Goal: Task Accomplishment & Management: Manage account settings

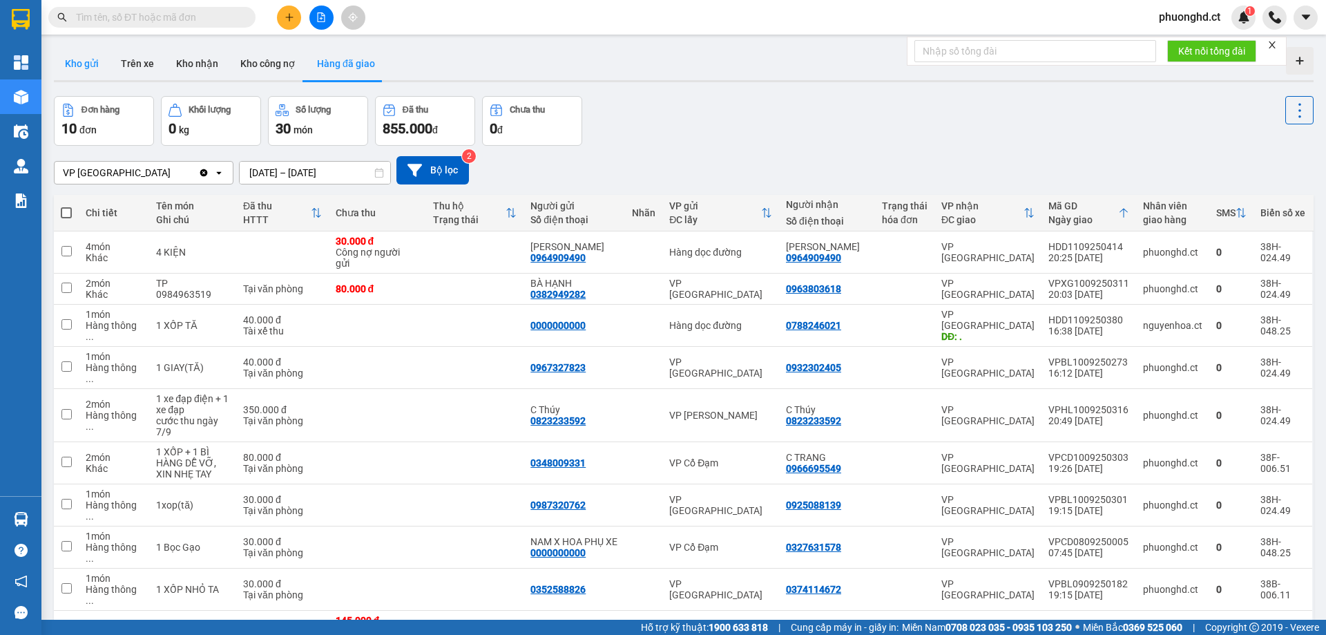
click at [101, 68] on button "Kho gửi" at bounding box center [82, 63] width 56 height 33
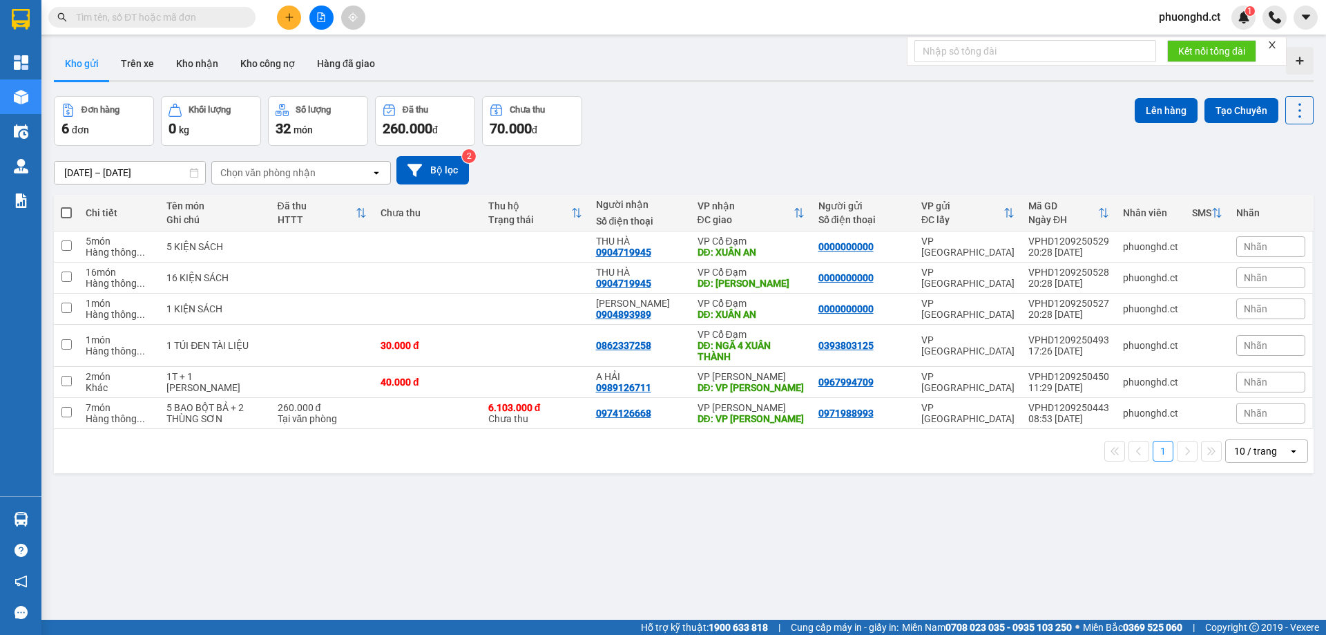
click at [73, 209] on th at bounding box center [66, 213] width 25 height 37
click at [70, 210] on span at bounding box center [66, 212] width 11 height 11
click at [66, 206] on input "checkbox" at bounding box center [66, 206] width 0 height 0
checkbox input "true"
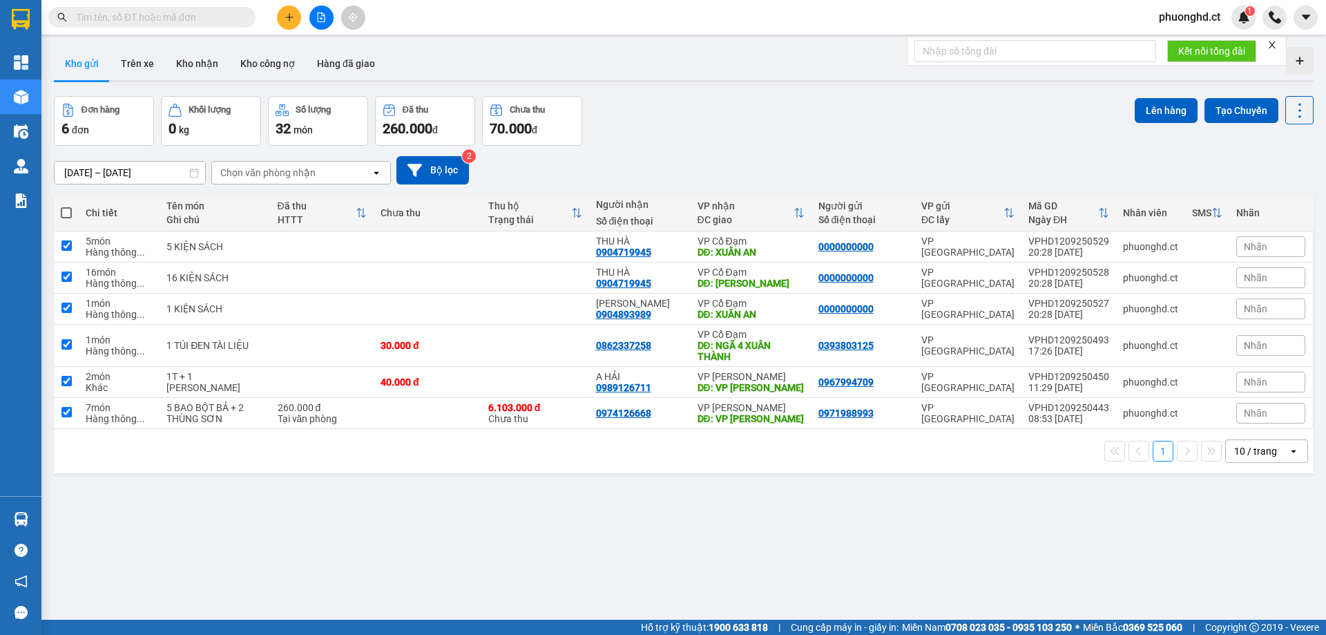
checkbox input "true"
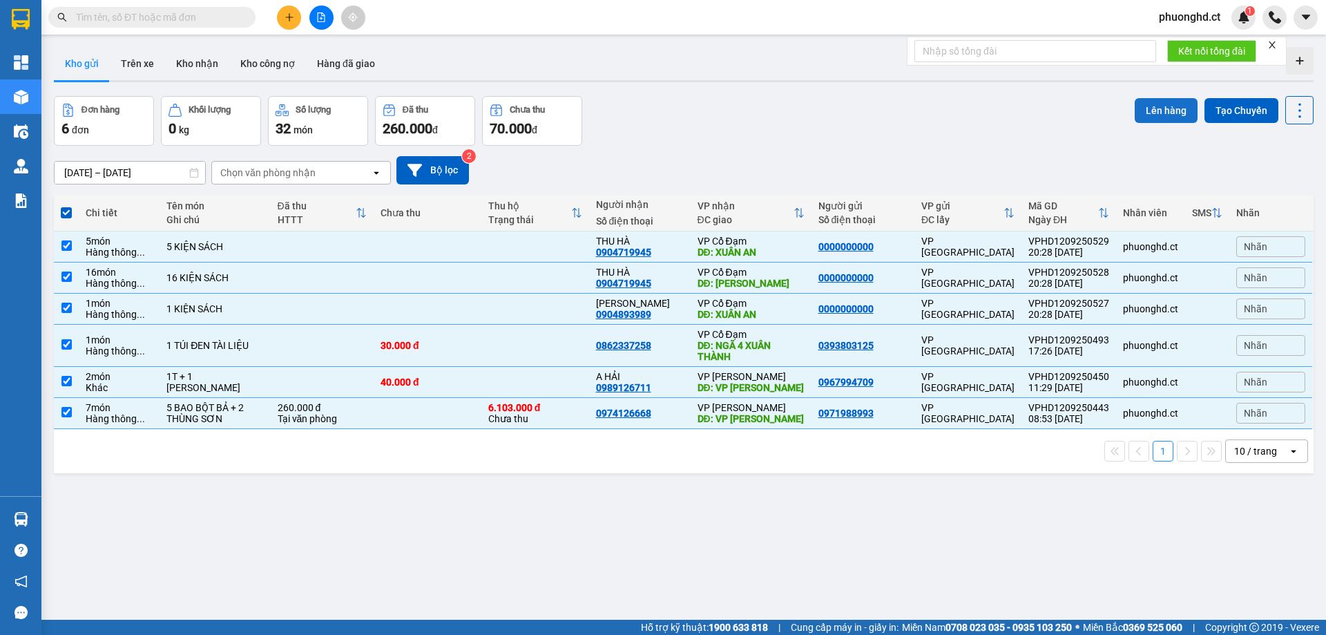
click at [1161, 115] on button "Lên hàng" at bounding box center [1166, 110] width 63 height 25
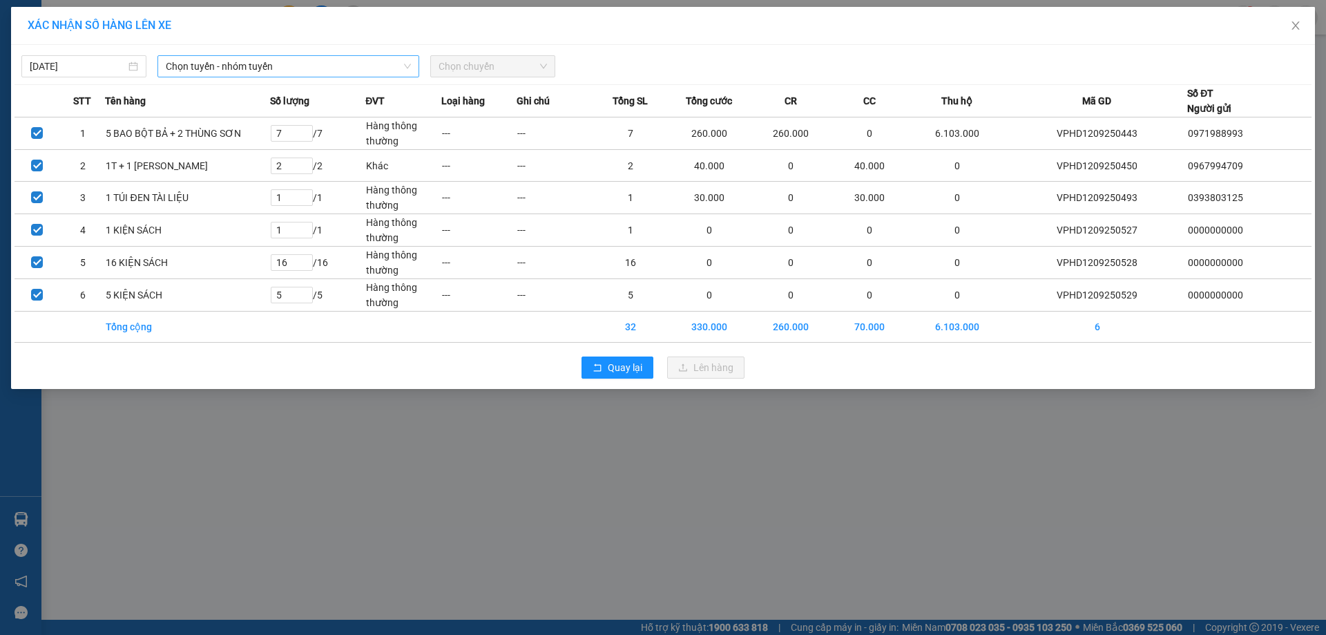
click at [207, 62] on span "Chọn tuyến - nhóm tuyến" at bounding box center [288, 66] width 245 height 21
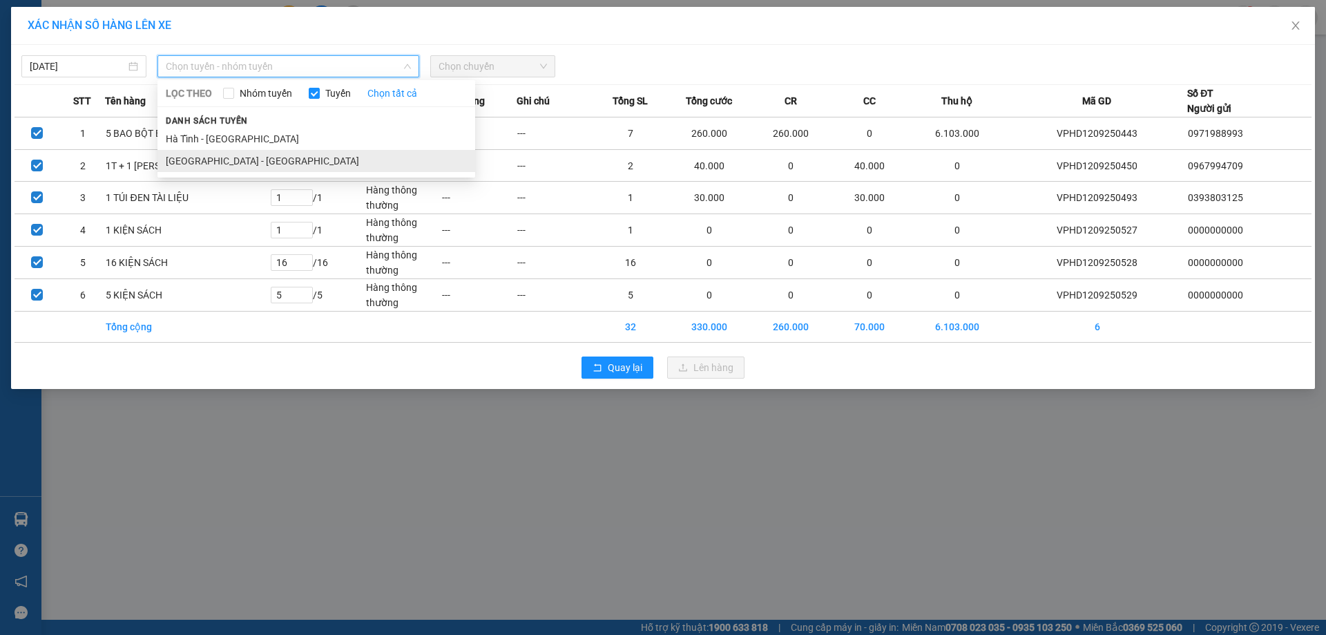
click at [246, 163] on li "[GEOGRAPHIC_DATA] - [GEOGRAPHIC_DATA]" at bounding box center [316, 161] width 318 height 22
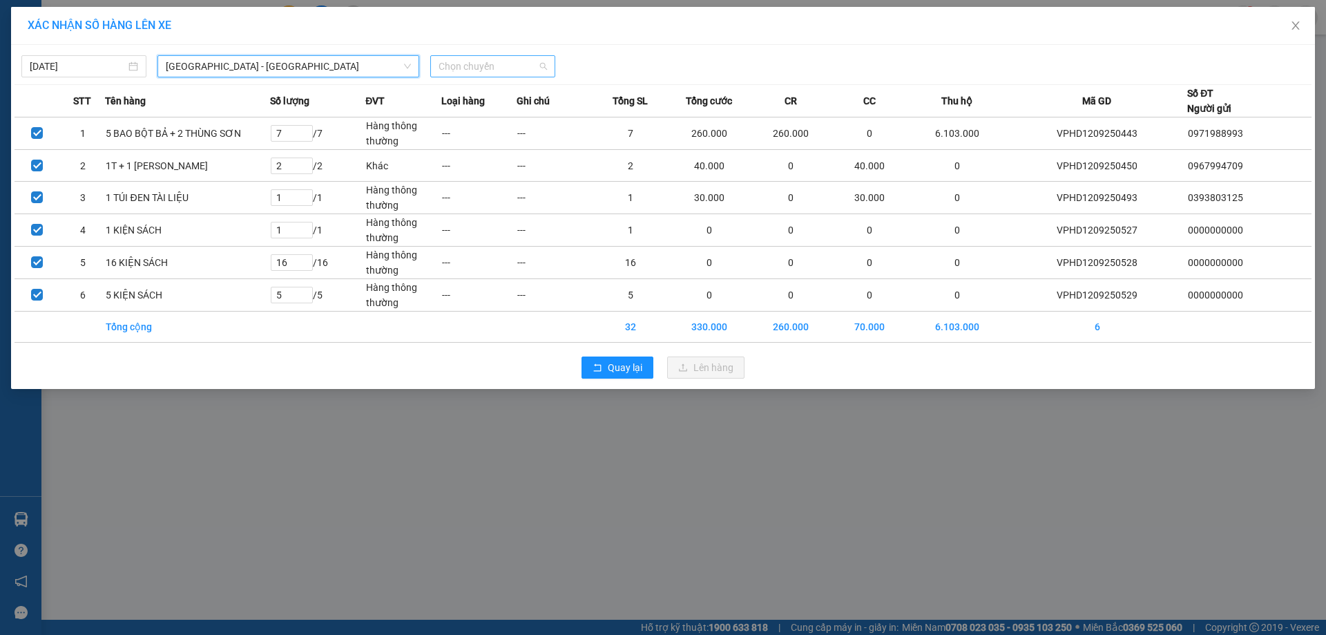
click at [528, 67] on span "Chọn chuyến" at bounding box center [493, 66] width 108 height 21
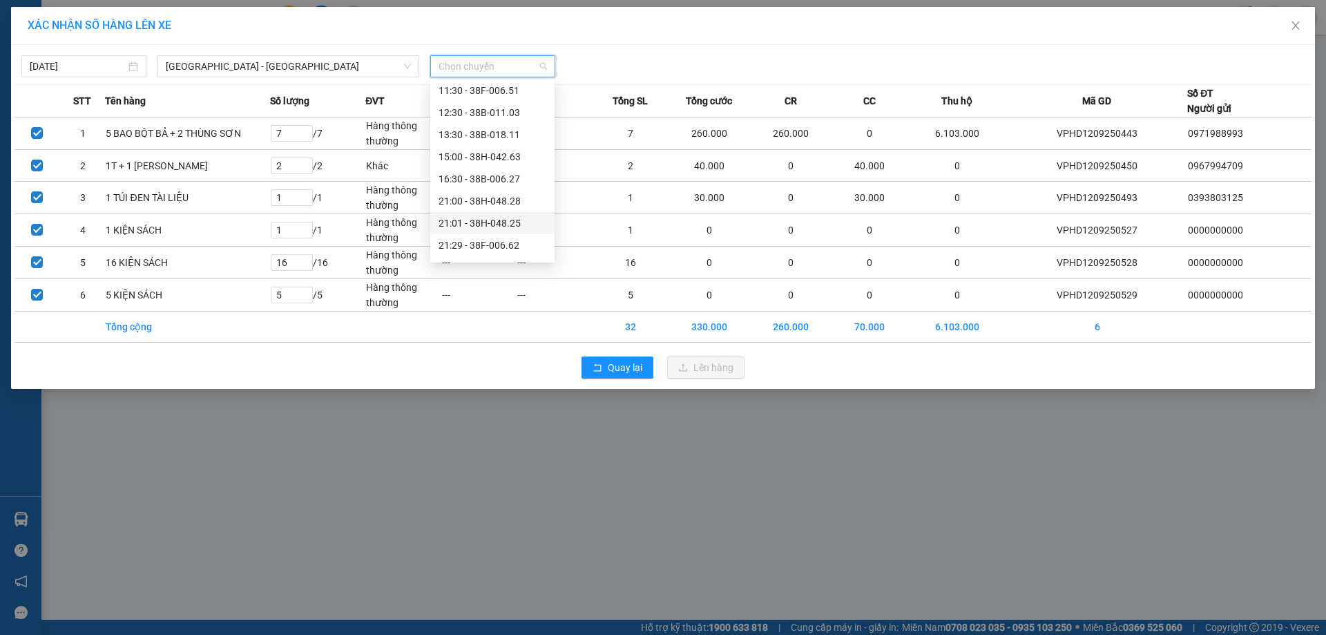
scroll to position [88, 0]
click at [503, 182] on div "21:01 - 38H-048.25" at bounding box center [493, 182] width 108 height 15
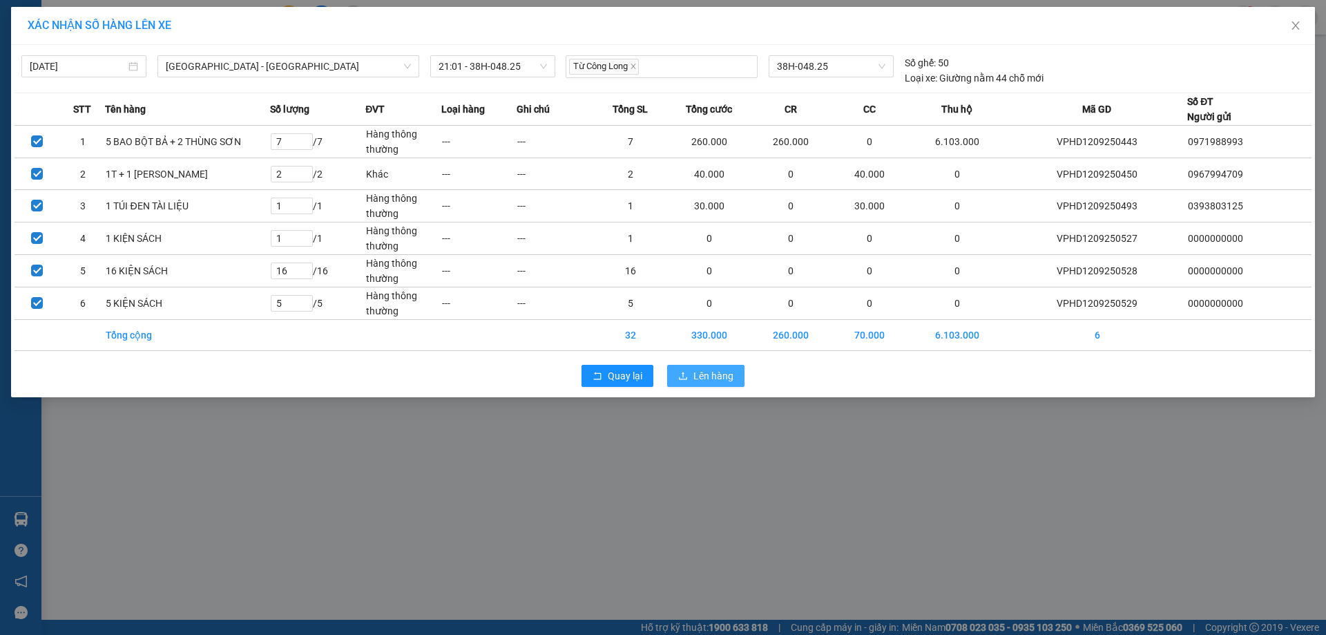
click at [712, 372] on span "Lên hàng" at bounding box center [714, 375] width 40 height 15
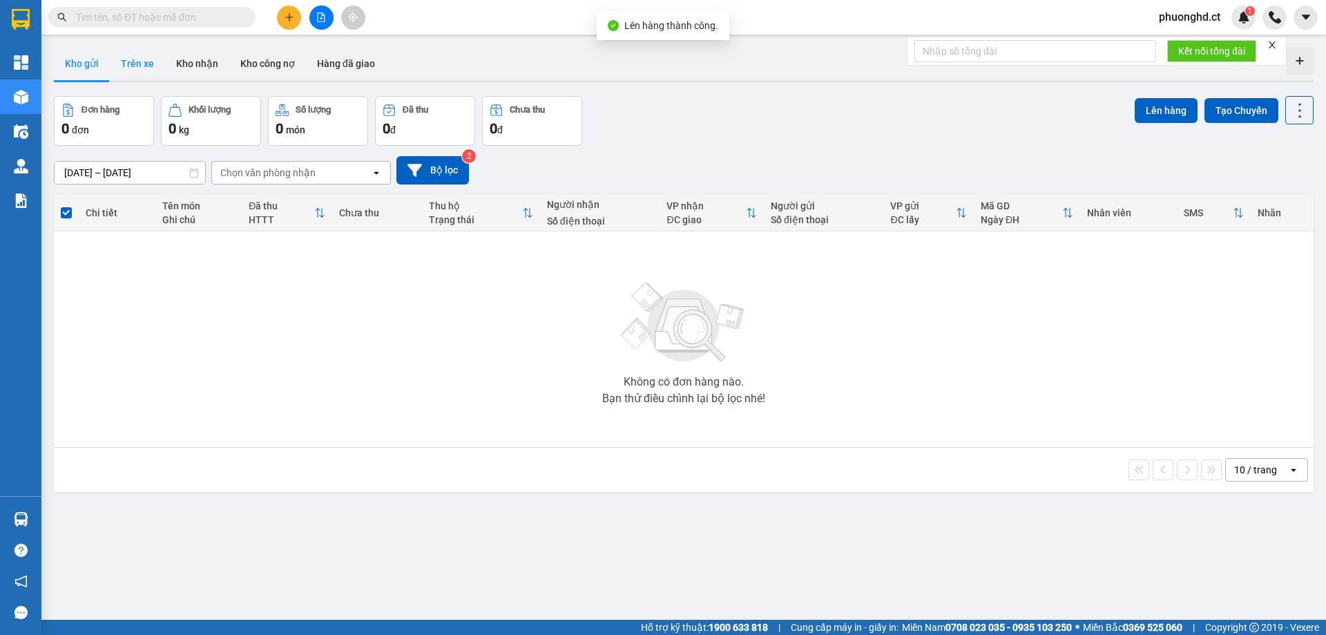
click at [149, 64] on button "Trên xe" at bounding box center [137, 63] width 55 height 33
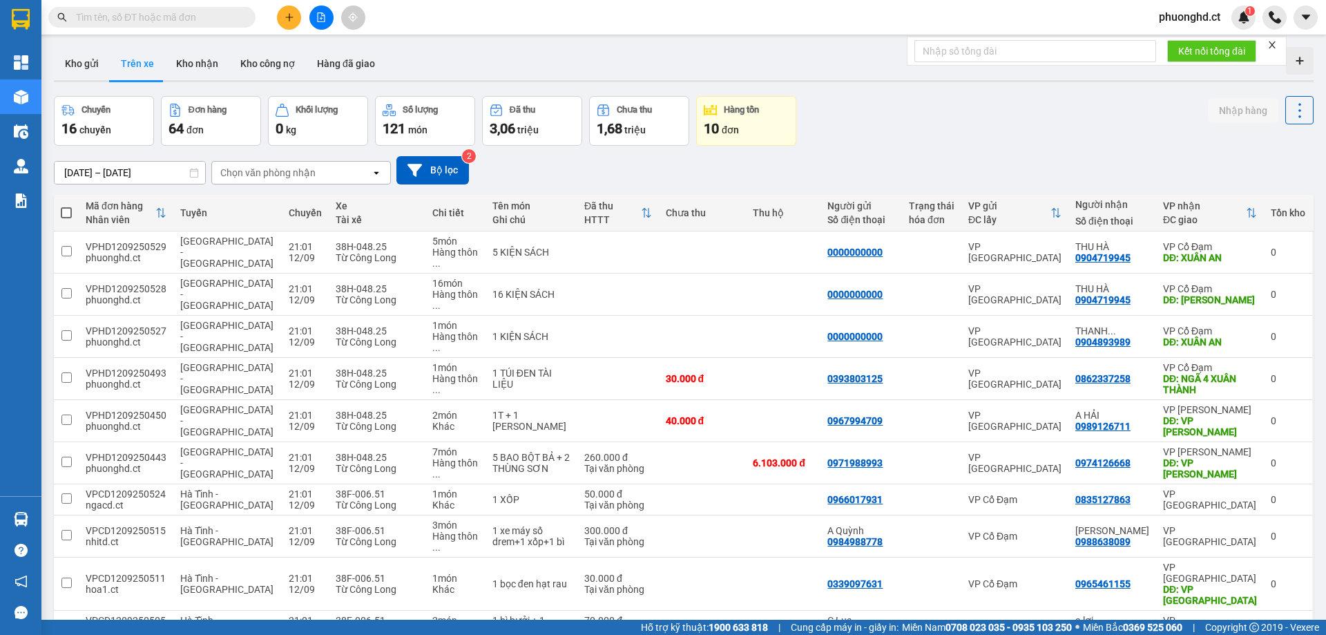
click at [261, 176] on div "Chọn văn phòng nhận" at bounding box center [267, 173] width 95 height 14
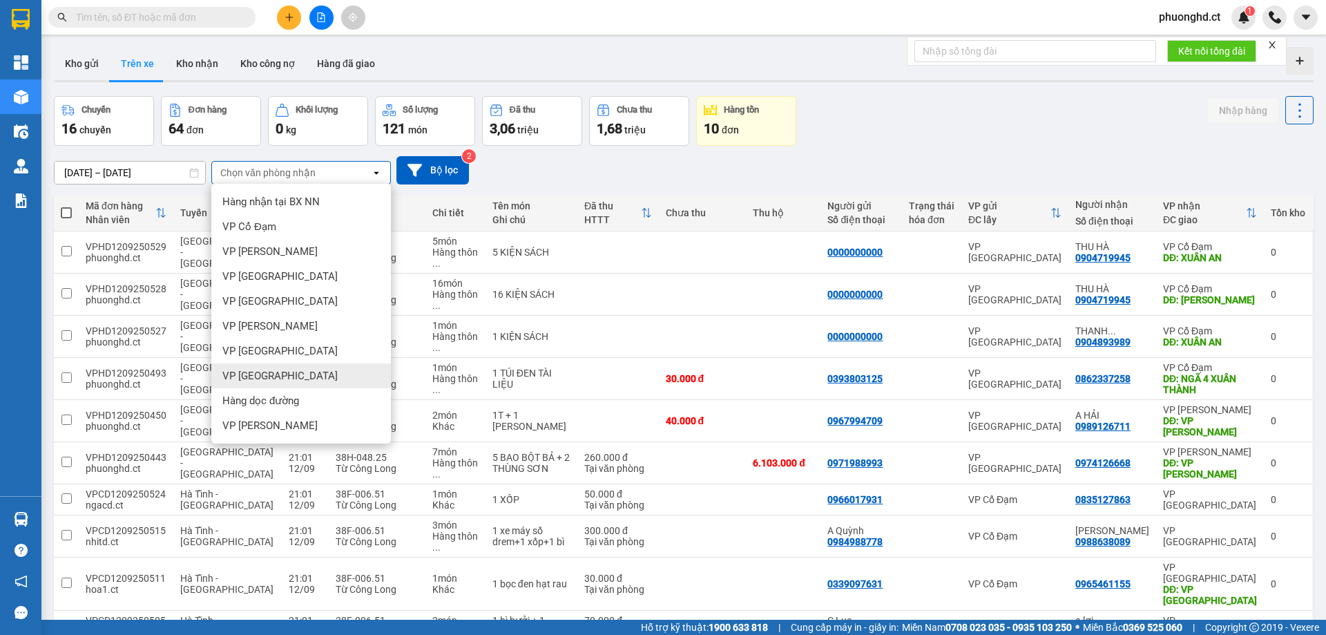
click at [276, 378] on span "VP [GEOGRAPHIC_DATA]" at bounding box center [279, 376] width 115 height 14
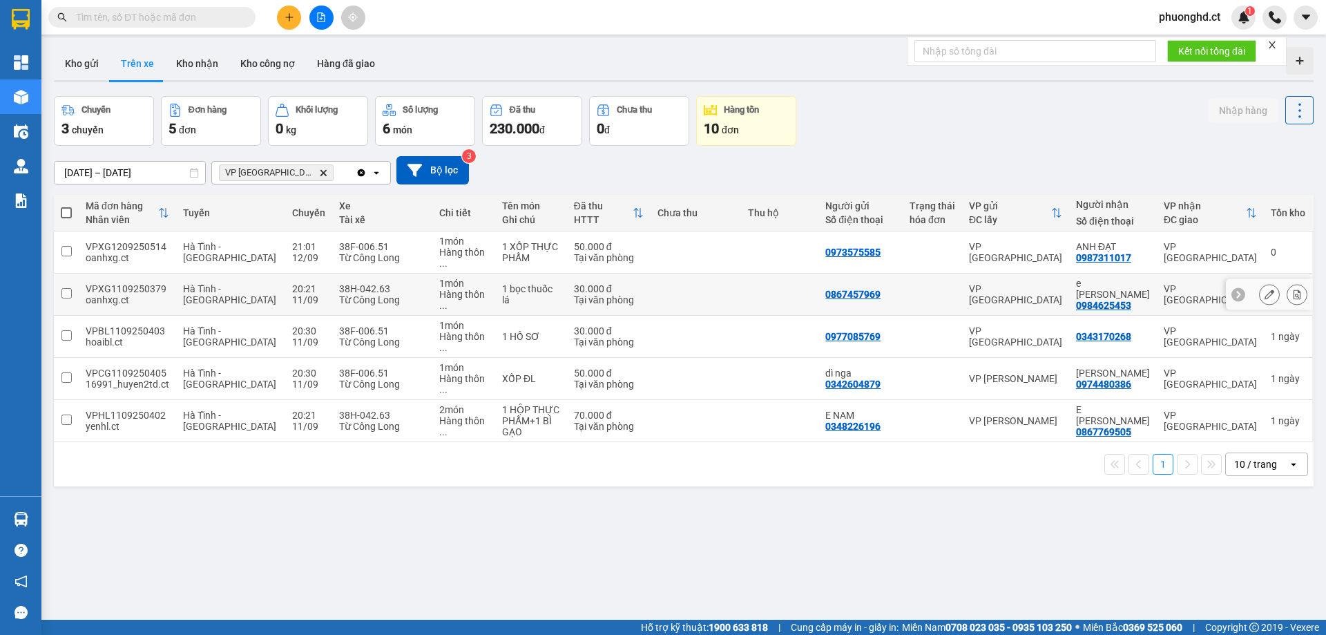
click at [741, 274] on td at bounding box center [780, 295] width 78 height 42
checkbox input "true"
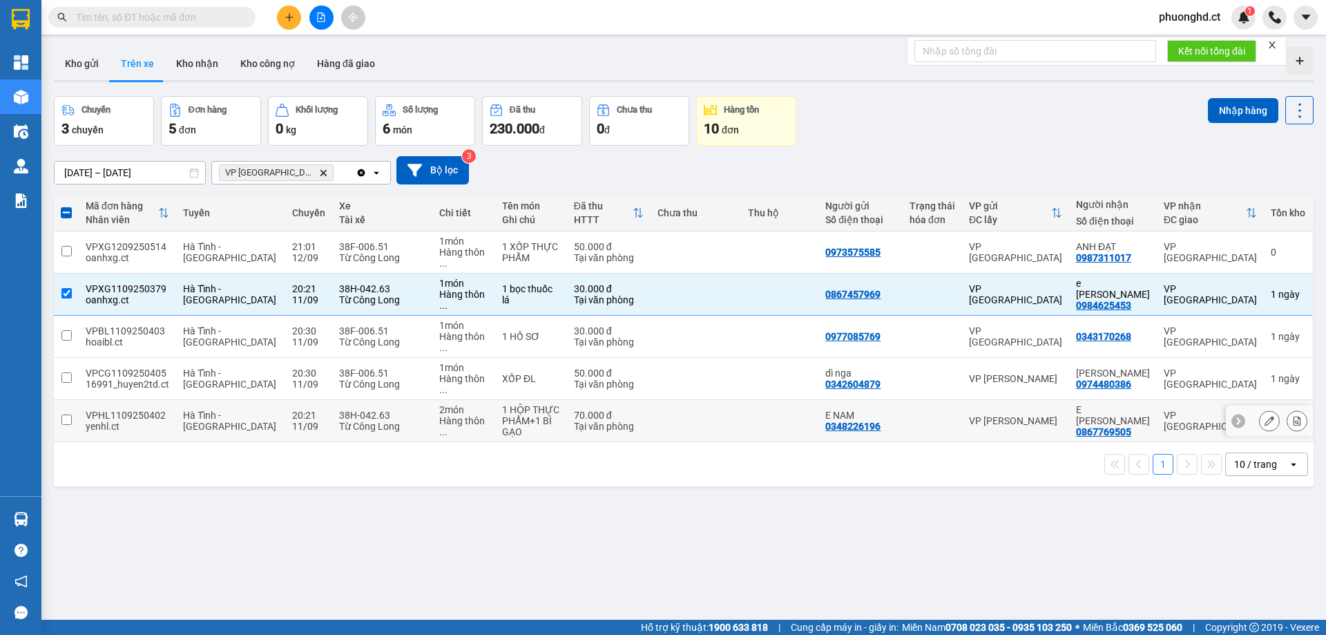
click at [765, 400] on td at bounding box center [780, 421] width 78 height 42
checkbox input "true"
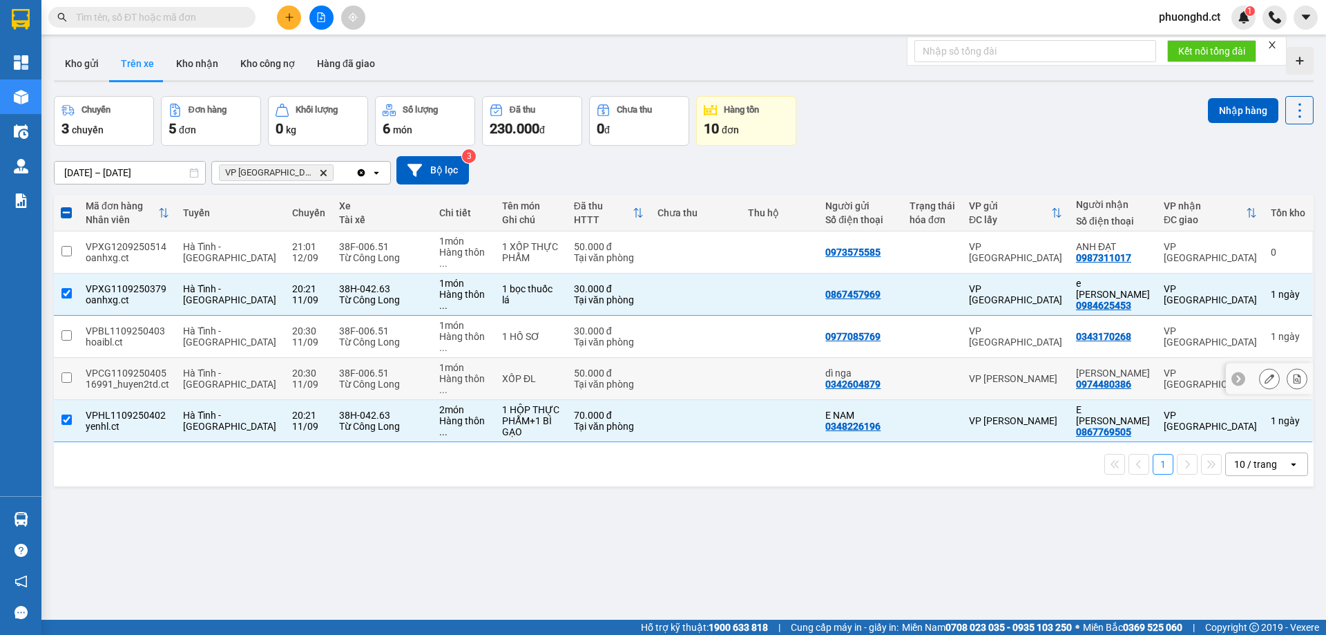
click at [723, 358] on td at bounding box center [696, 379] width 90 height 42
checkbox input "true"
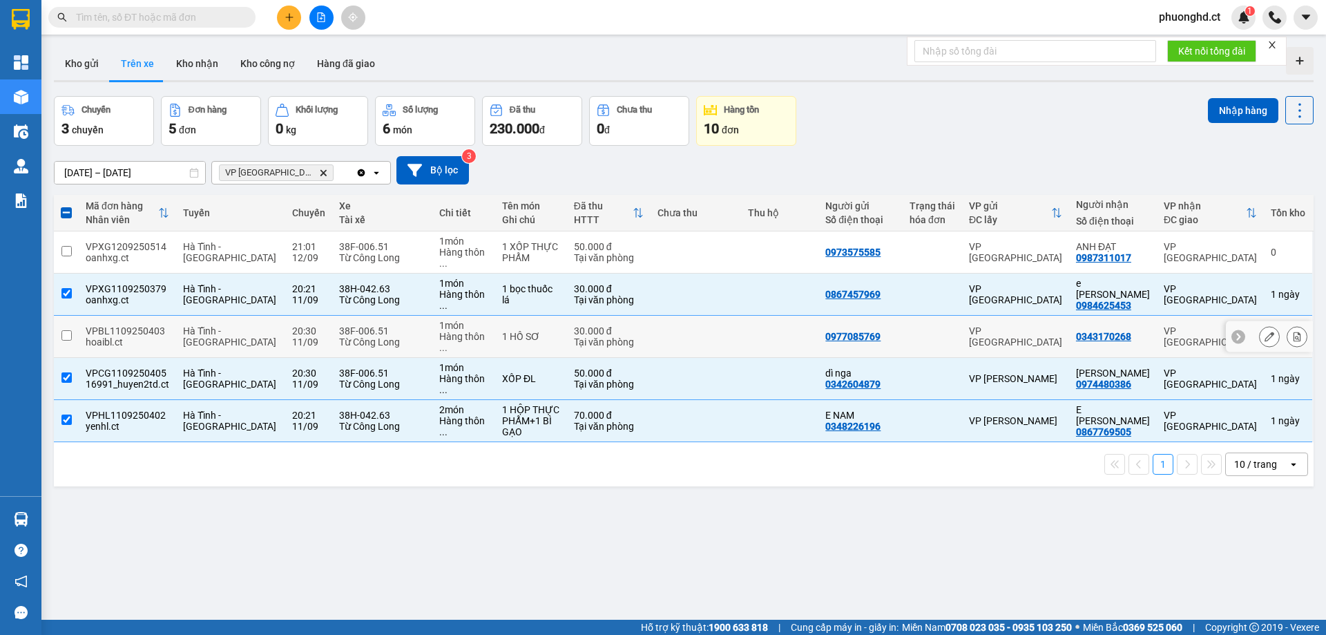
click at [741, 316] on td at bounding box center [780, 337] width 78 height 42
checkbox input "true"
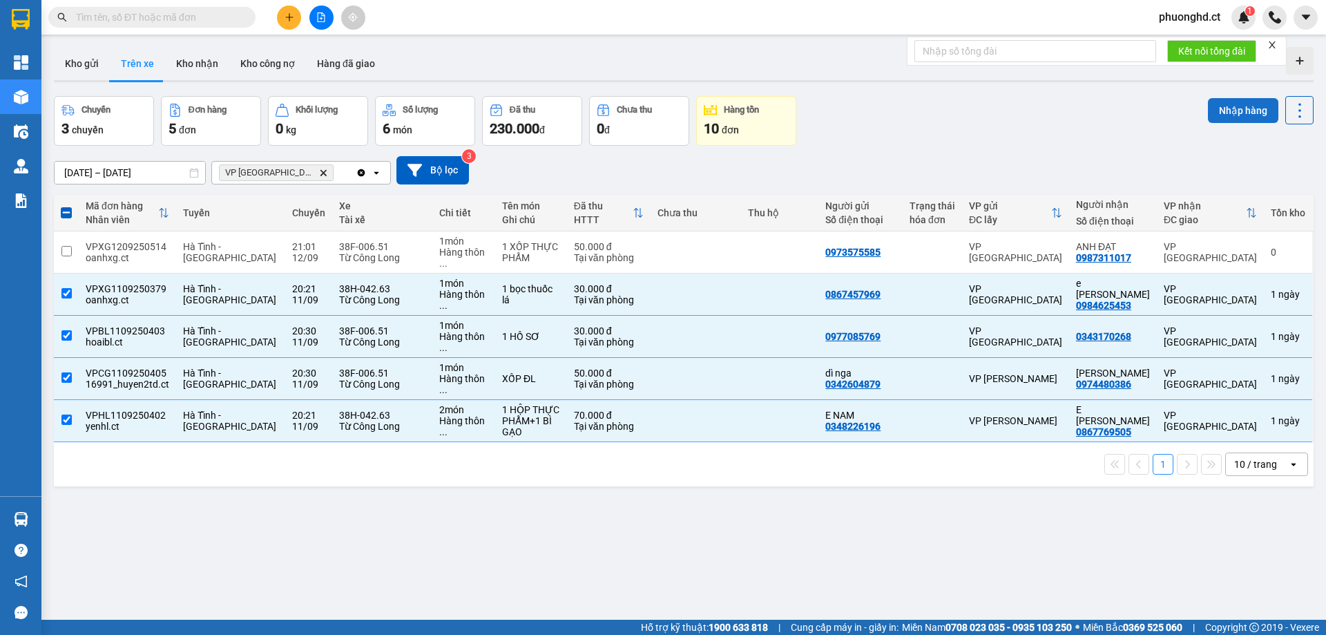
click at [1232, 115] on button "Nhập hàng" at bounding box center [1243, 110] width 70 height 25
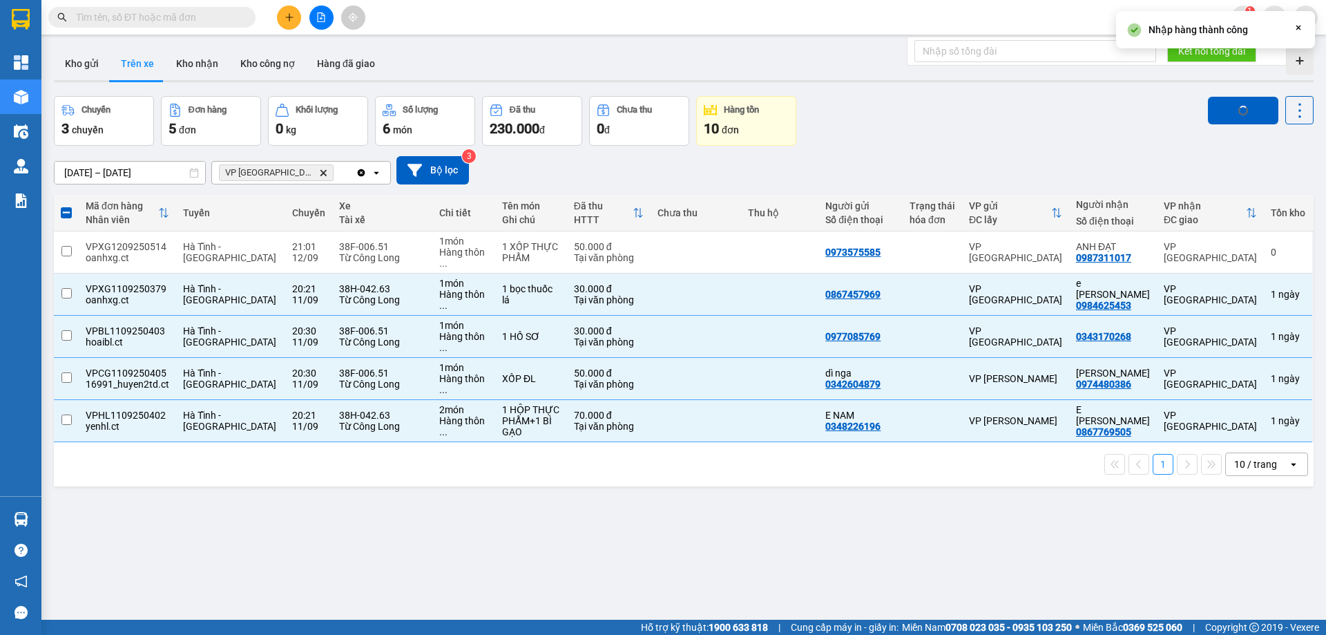
checkbox input "false"
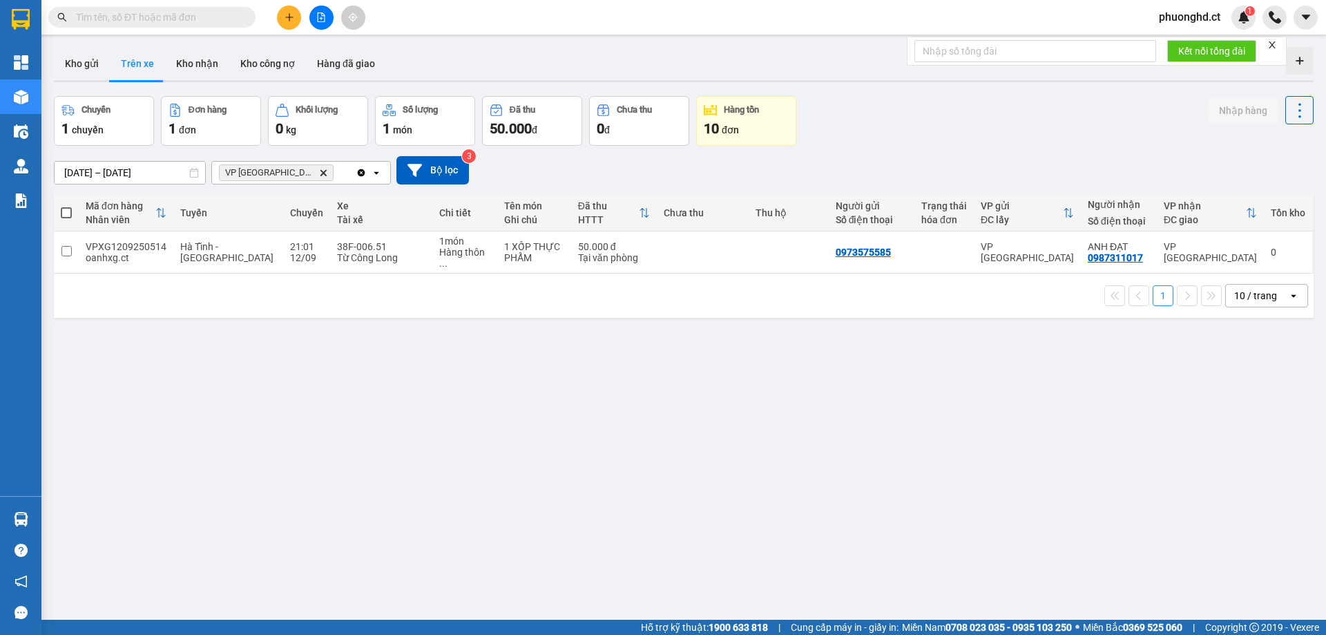
click at [281, 23] on button at bounding box center [289, 18] width 24 height 24
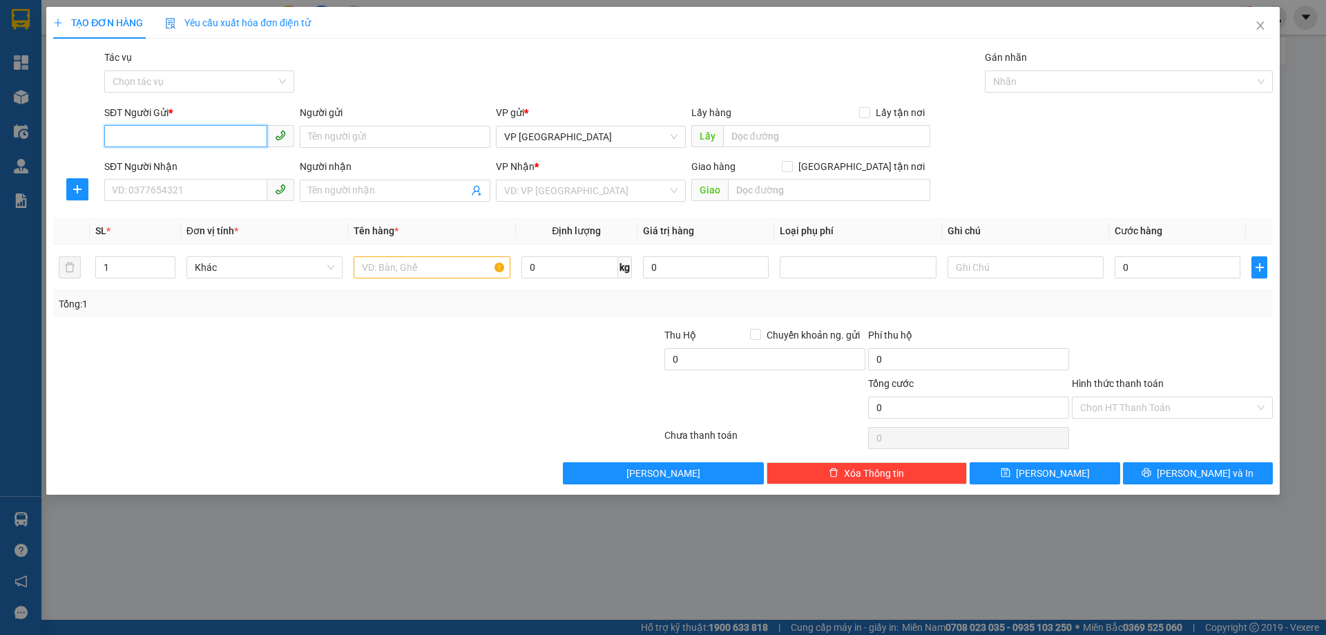
click at [198, 130] on input "SĐT Người Gửi *" at bounding box center [185, 136] width 163 height 22
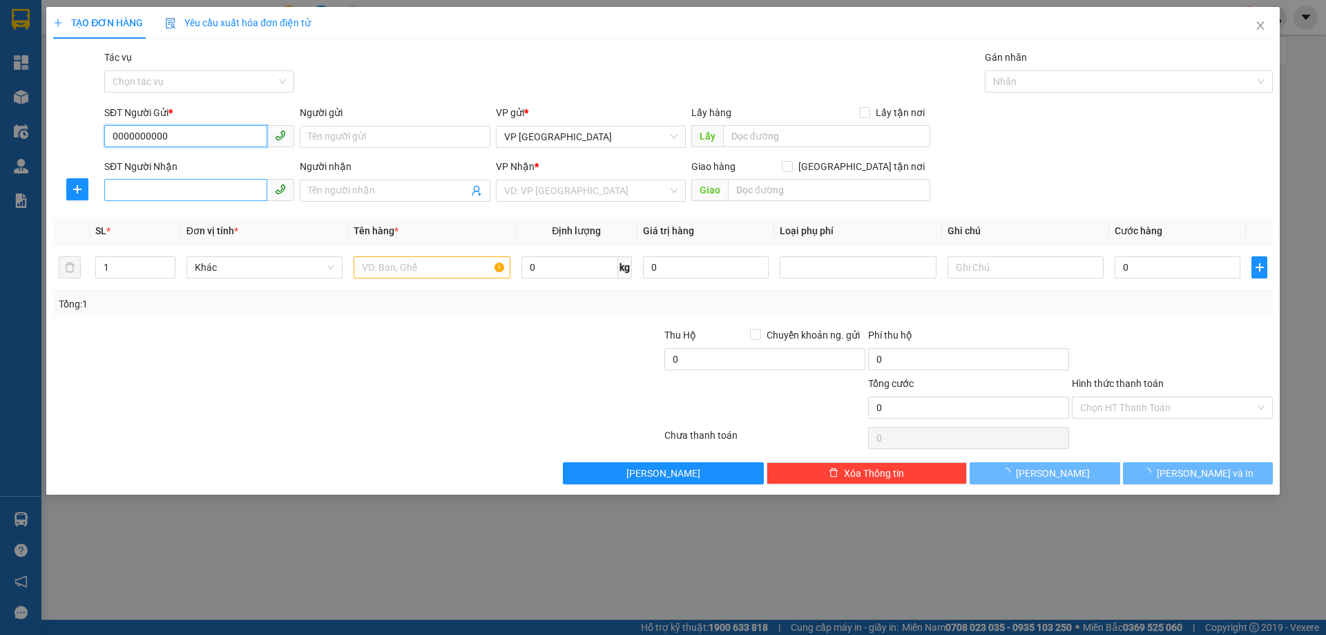
type input "0000000000"
click at [180, 187] on input "SĐT Người Nhận" at bounding box center [185, 190] width 163 height 22
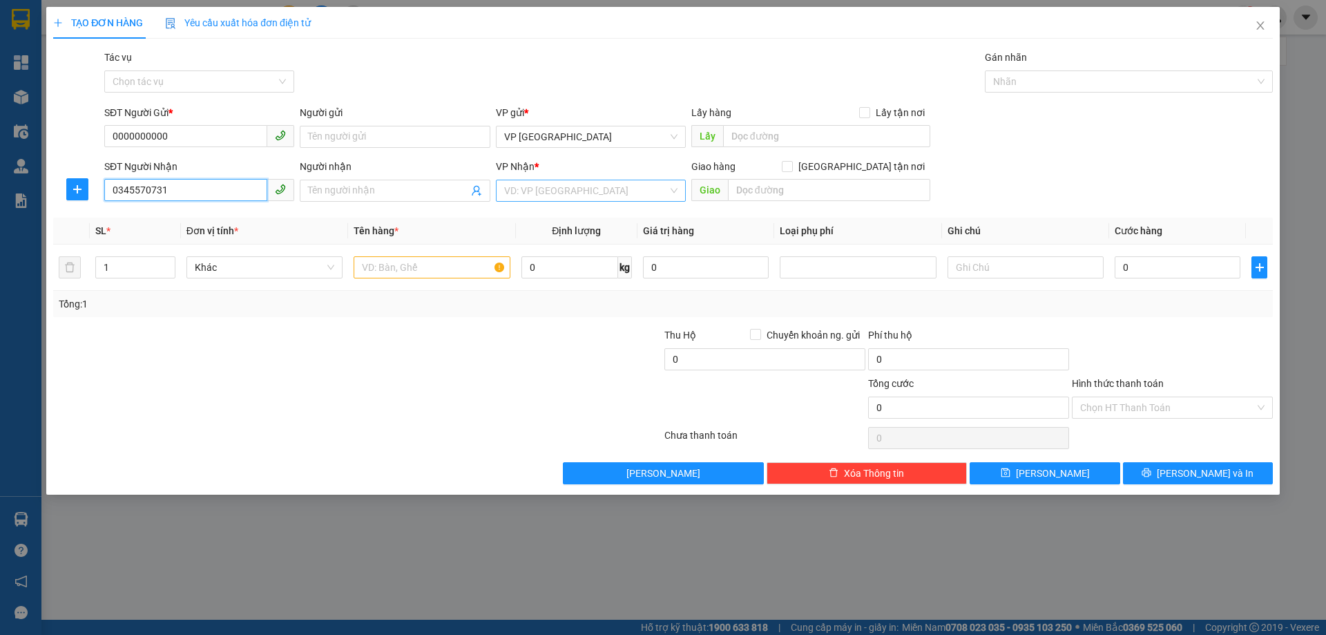
type input "0345570731"
click at [608, 196] on input "search" at bounding box center [586, 190] width 164 height 21
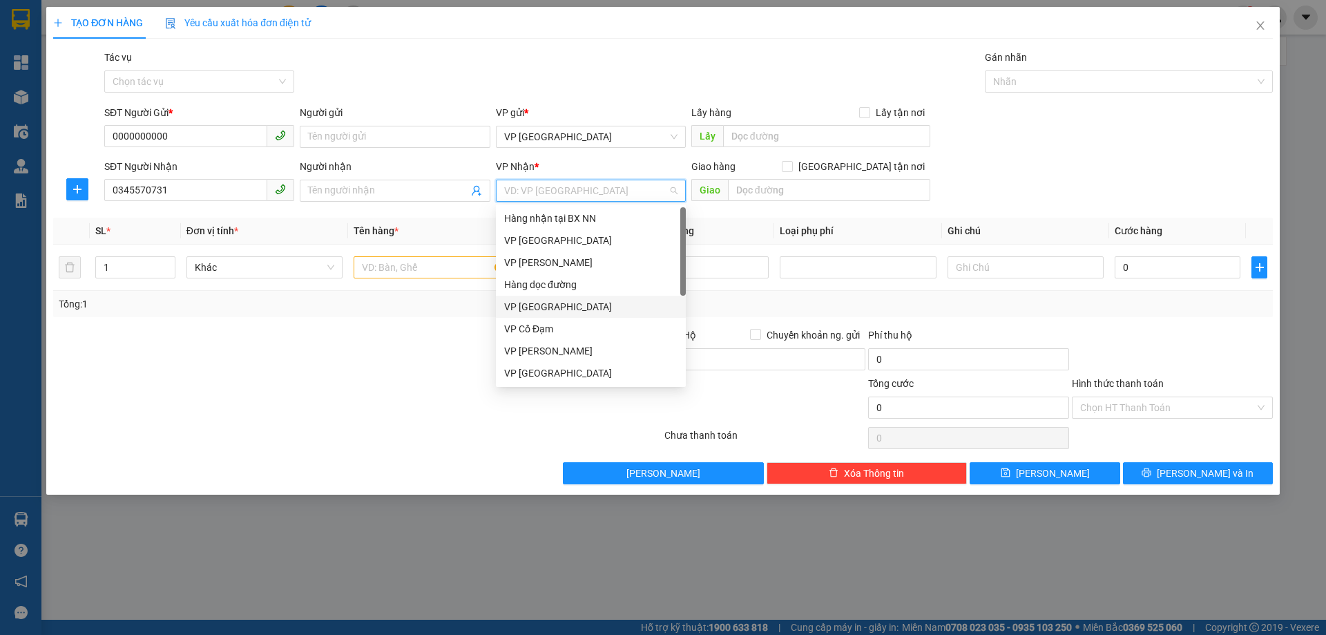
click at [562, 311] on div "VP [GEOGRAPHIC_DATA]" at bounding box center [590, 306] width 173 height 15
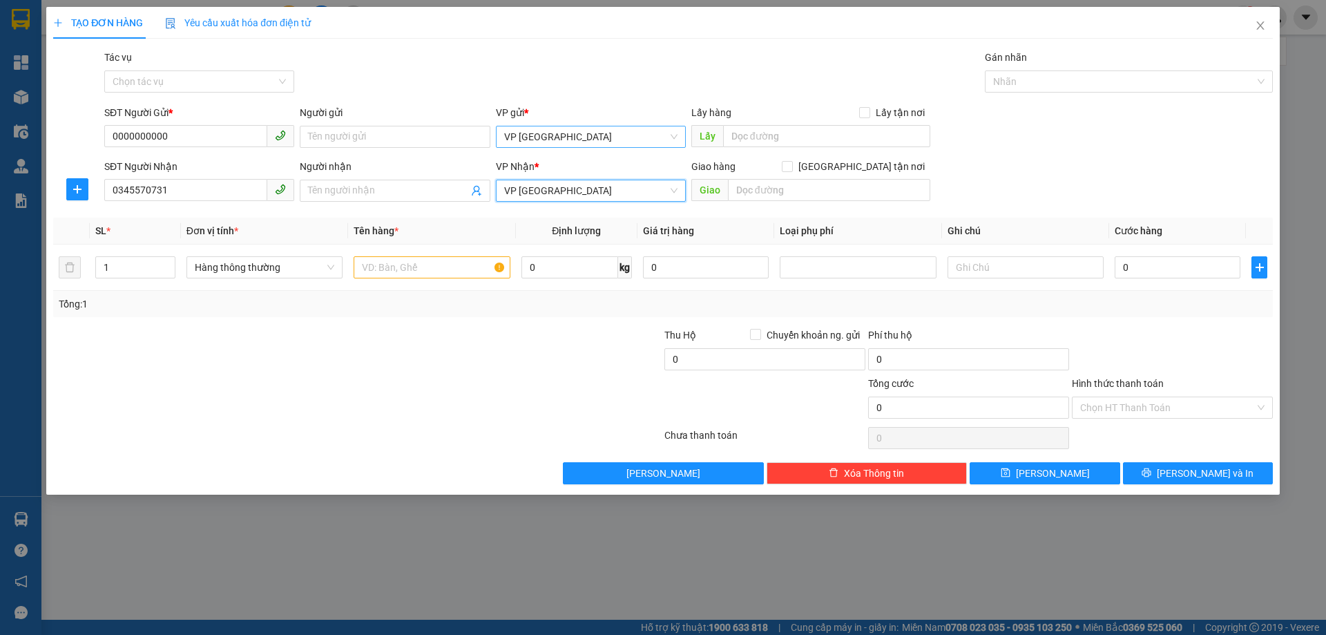
click at [592, 141] on span "VP [GEOGRAPHIC_DATA]" at bounding box center [590, 136] width 173 height 21
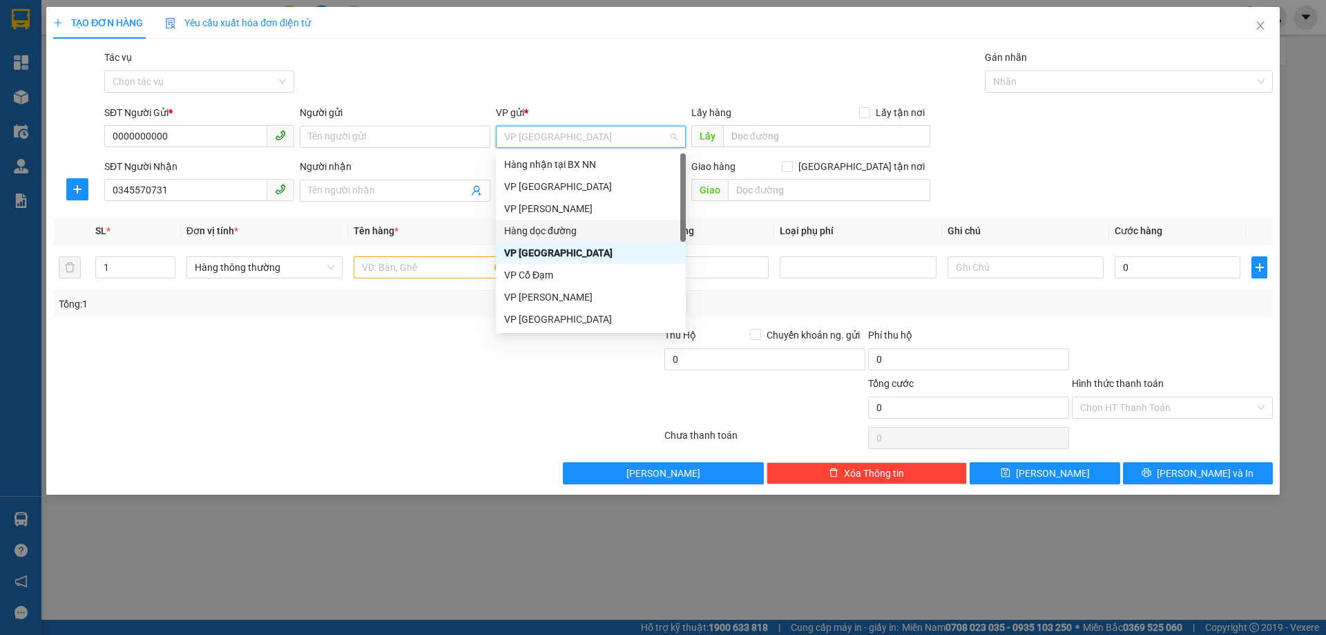
click at [563, 238] on div "Hàng dọc đường" at bounding box center [590, 230] width 173 height 15
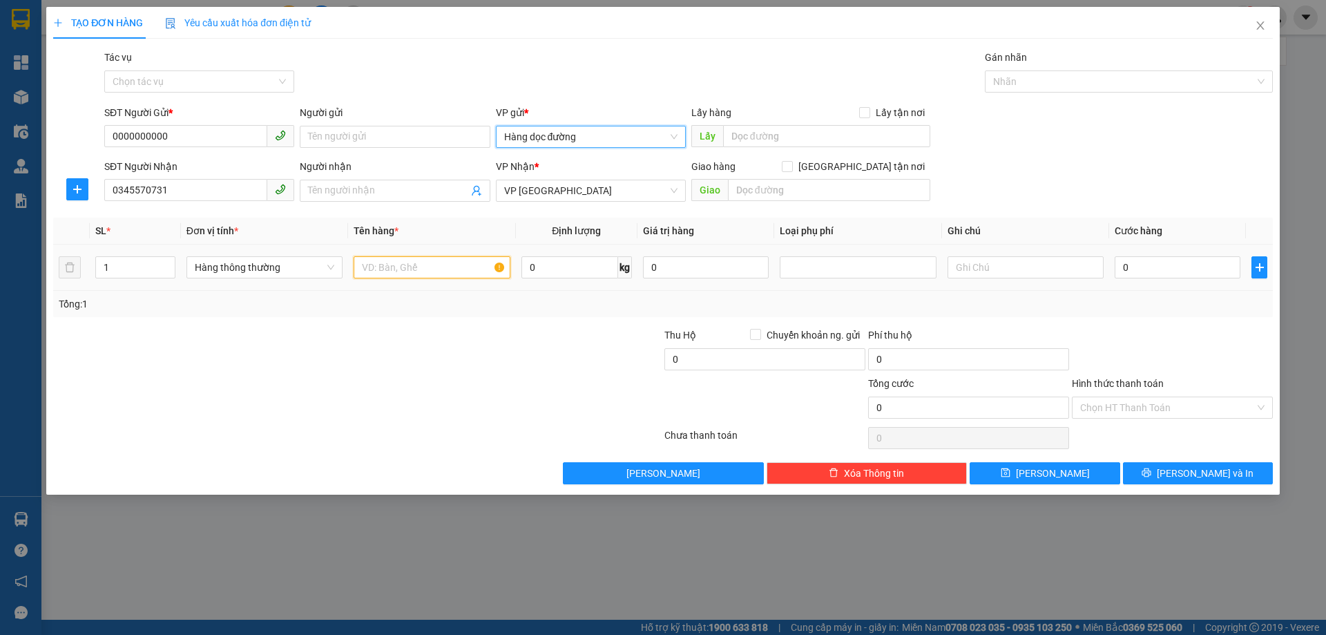
click at [383, 271] on input "text" at bounding box center [432, 267] width 156 height 22
type input "1 CLEAR"
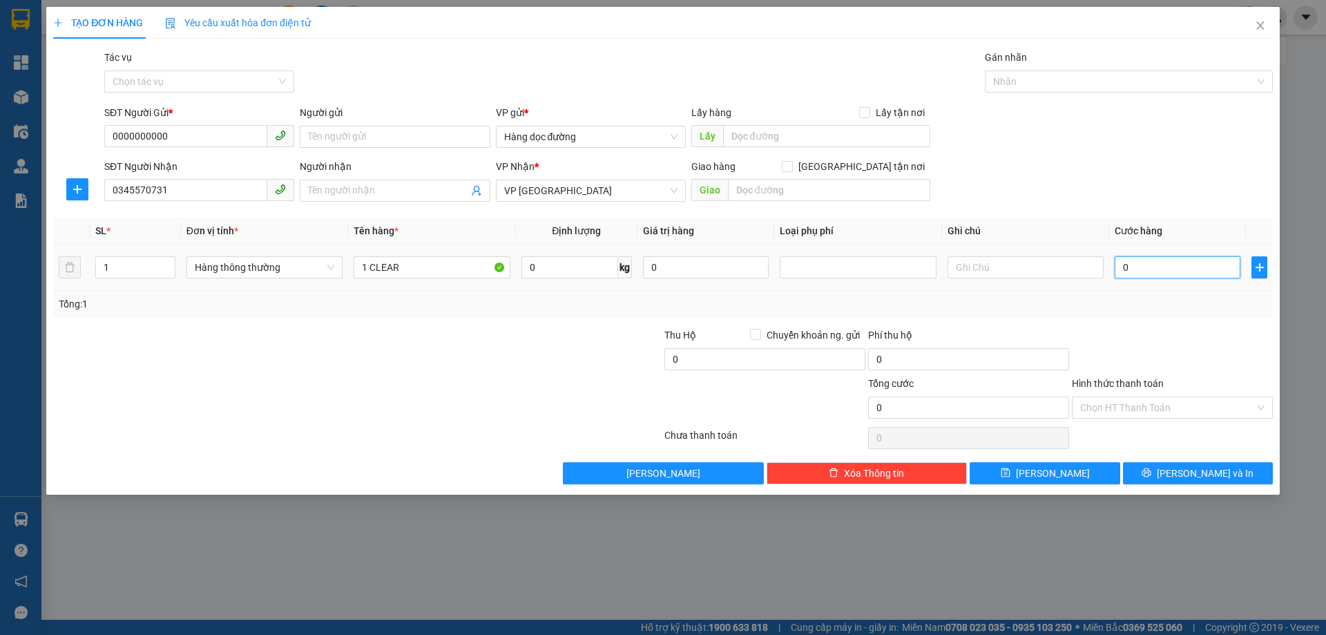
click at [1147, 275] on input "0" at bounding box center [1178, 267] width 126 height 22
type input "30"
type input "30.000"
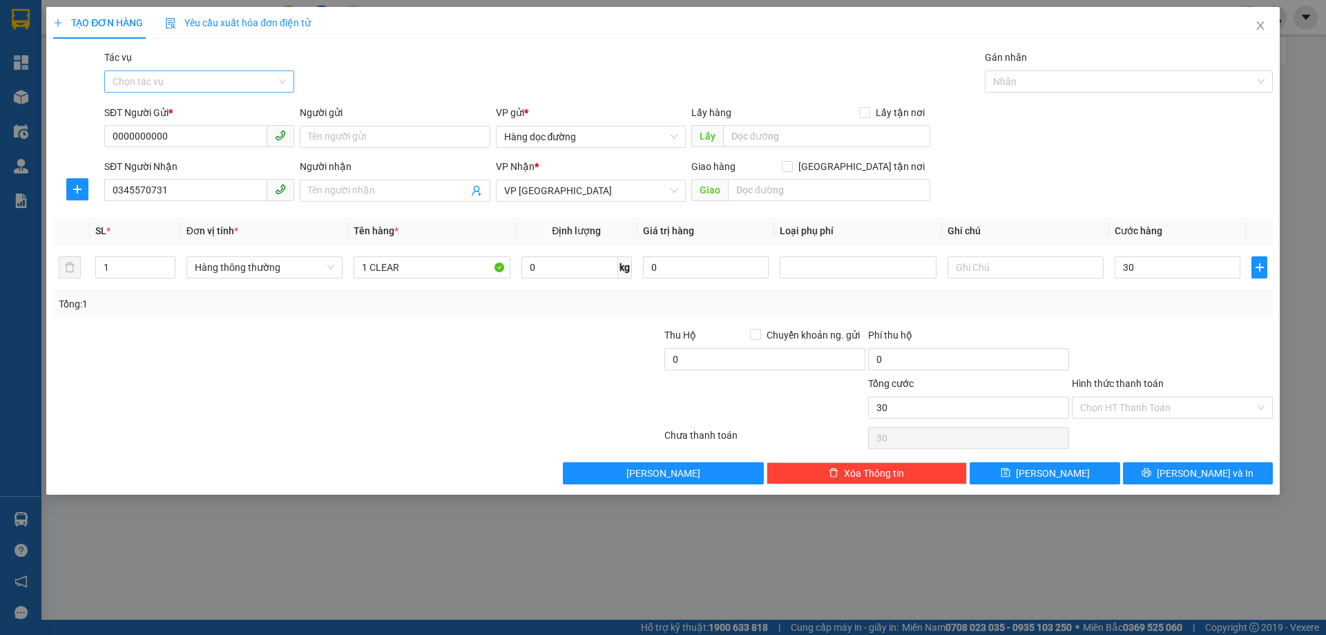
type input "30.000"
click at [276, 76] on input "Tác vụ" at bounding box center [195, 81] width 164 height 21
click at [213, 126] on div "Nhập hàng kho nhận" at bounding box center [199, 131] width 173 height 15
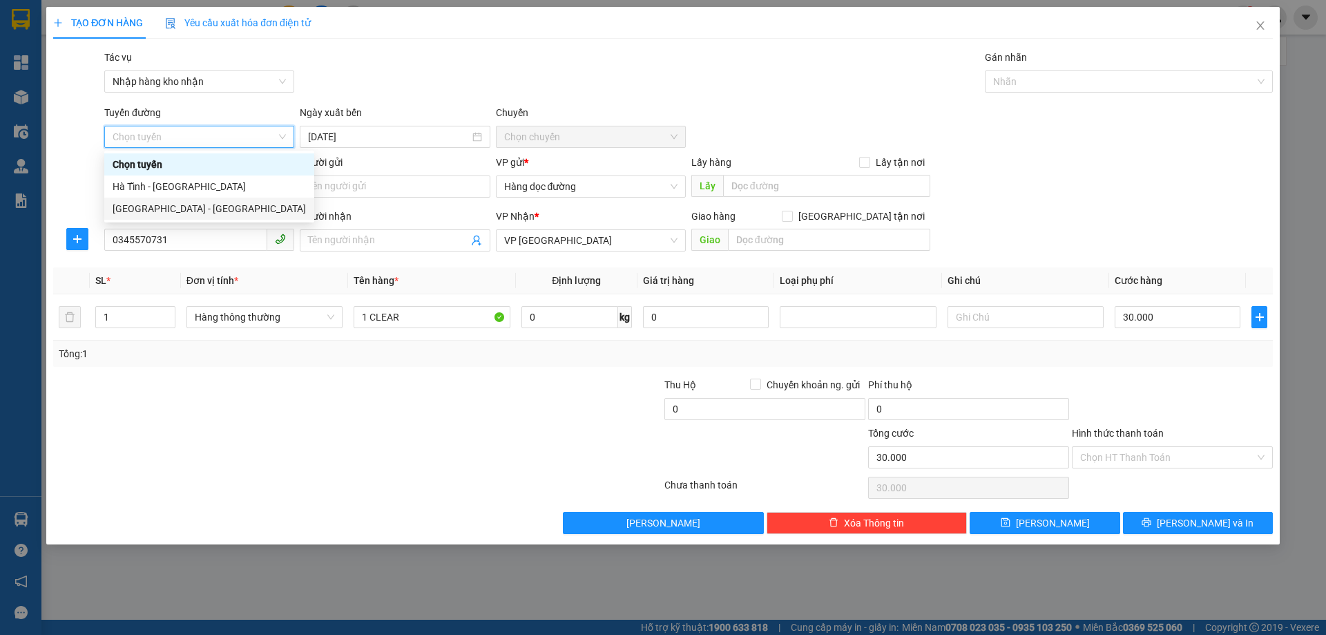
click at [189, 213] on div "[GEOGRAPHIC_DATA] - [GEOGRAPHIC_DATA]" at bounding box center [209, 208] width 193 height 15
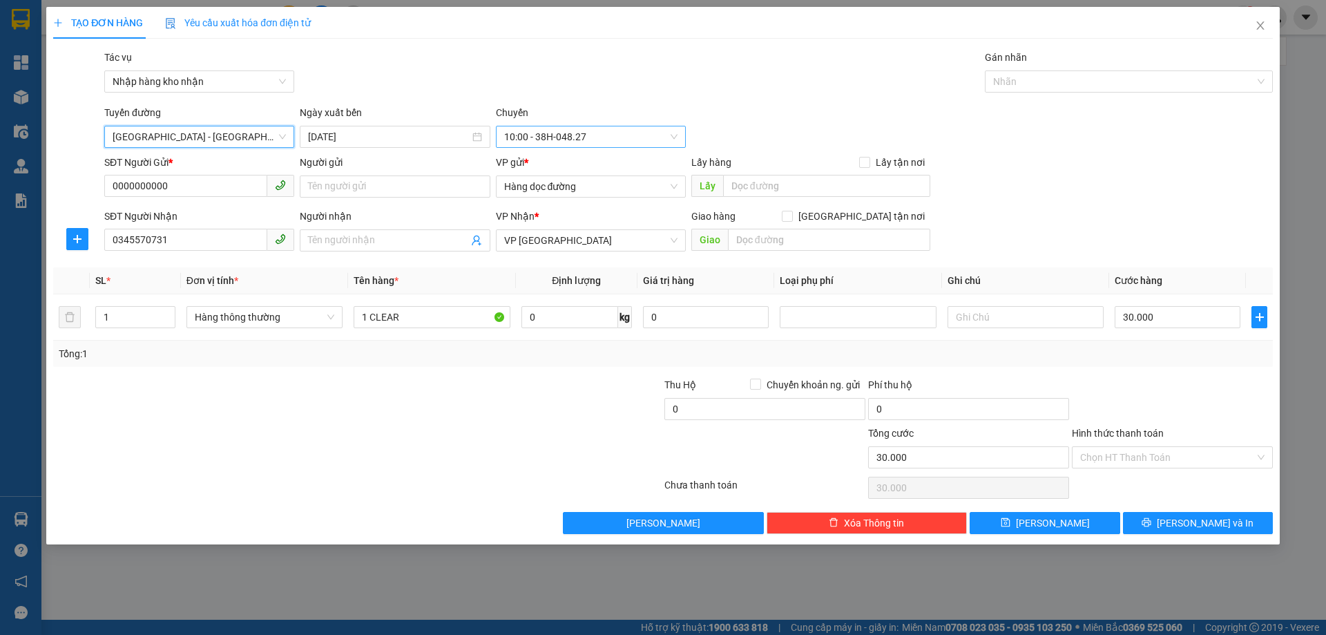
click at [576, 143] on span "10:00 - 38H-048.27" at bounding box center [590, 136] width 173 height 21
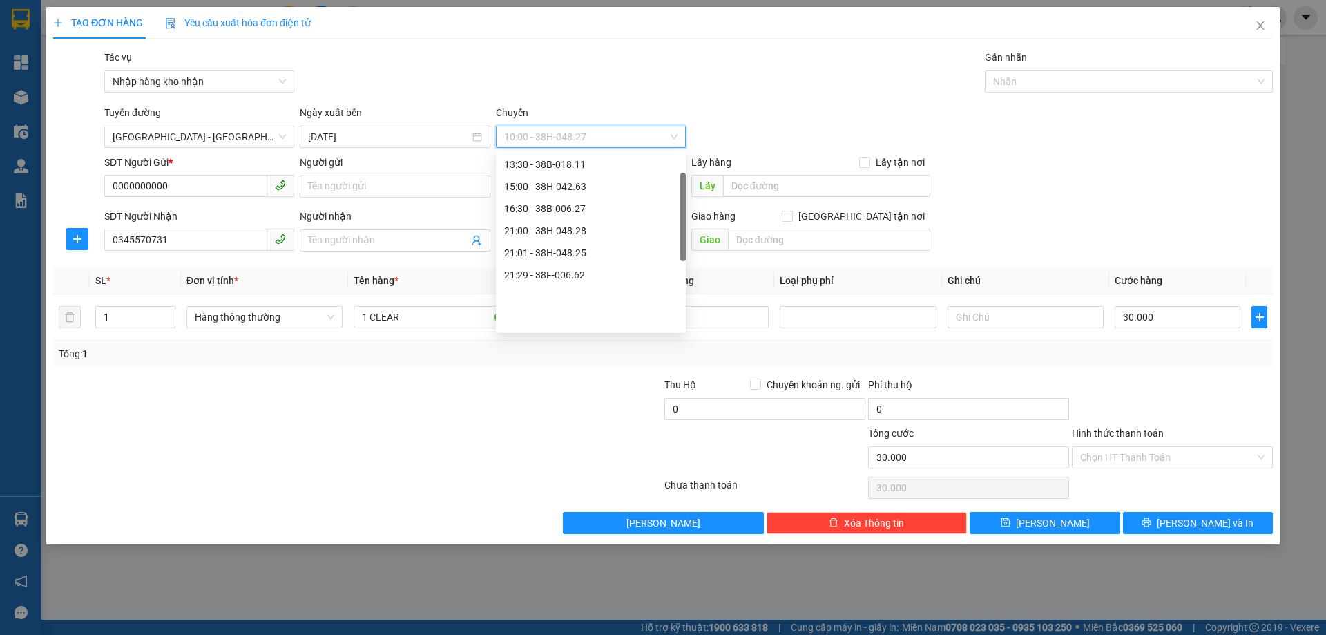
scroll to position [19, 0]
click at [368, 118] on div "Ngày xuất bến" at bounding box center [395, 115] width 190 height 21
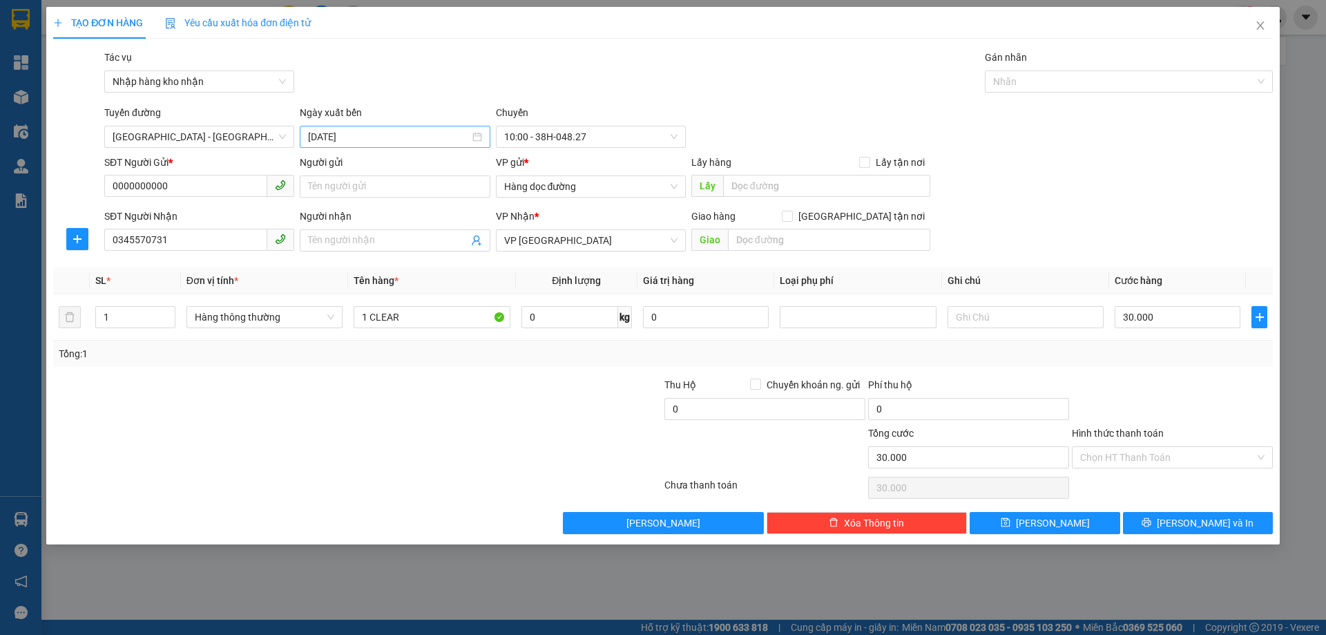
click at [369, 132] on input "[DATE]" at bounding box center [388, 136] width 161 height 15
click at [419, 233] on div "11" at bounding box center [420, 237] width 17 height 17
type input "[DATE]"
click at [566, 128] on span "10:00 - 38H-042.63" at bounding box center [590, 136] width 173 height 21
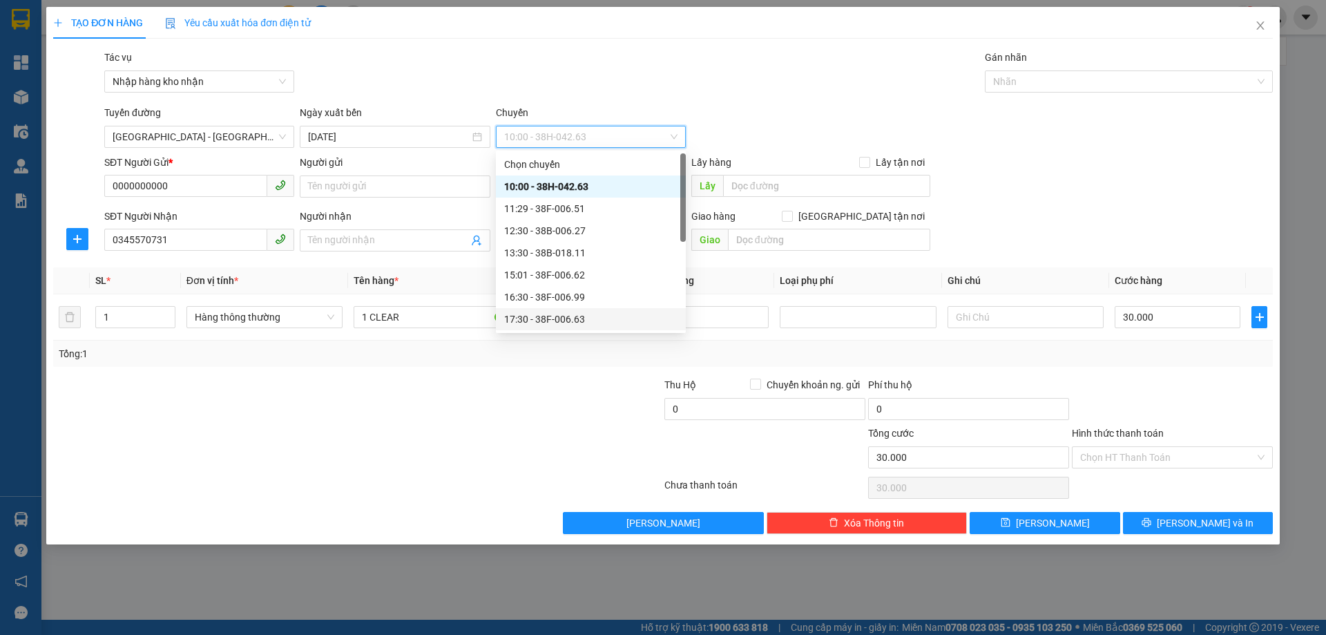
scroll to position [66, 0]
click at [120, 135] on span "[GEOGRAPHIC_DATA] - [GEOGRAPHIC_DATA]" at bounding box center [199, 136] width 173 height 21
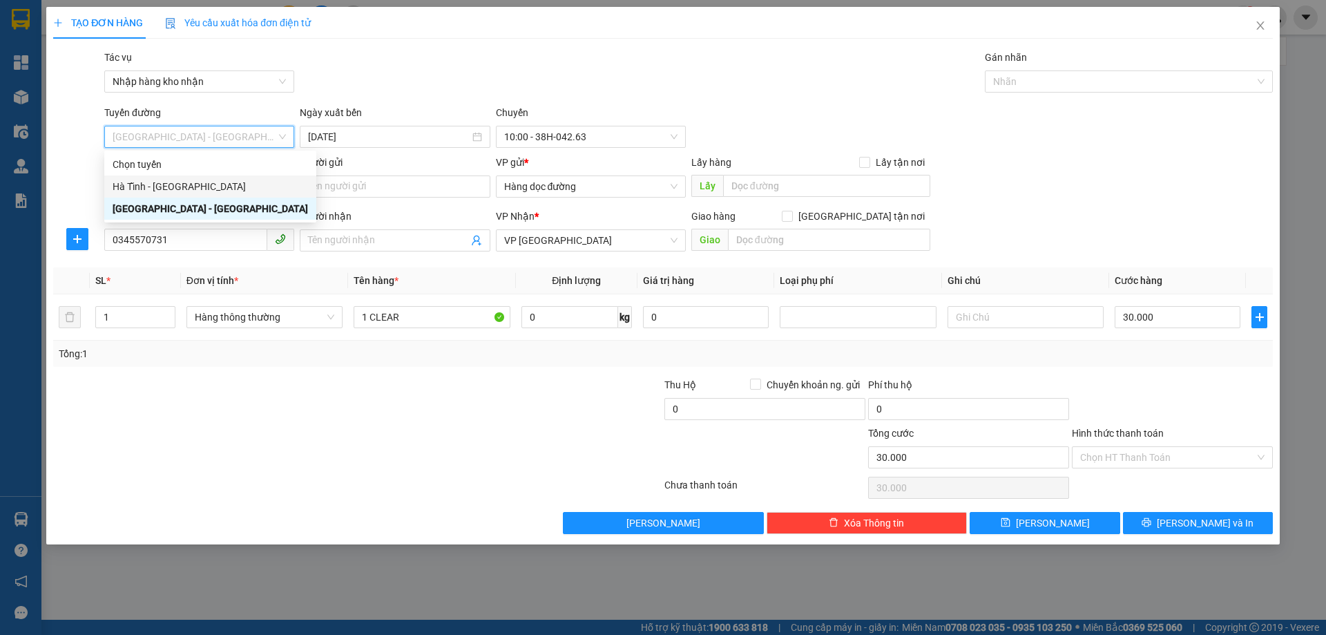
click at [135, 180] on div "Hà Tĩnh - [GEOGRAPHIC_DATA]" at bounding box center [210, 186] width 195 height 15
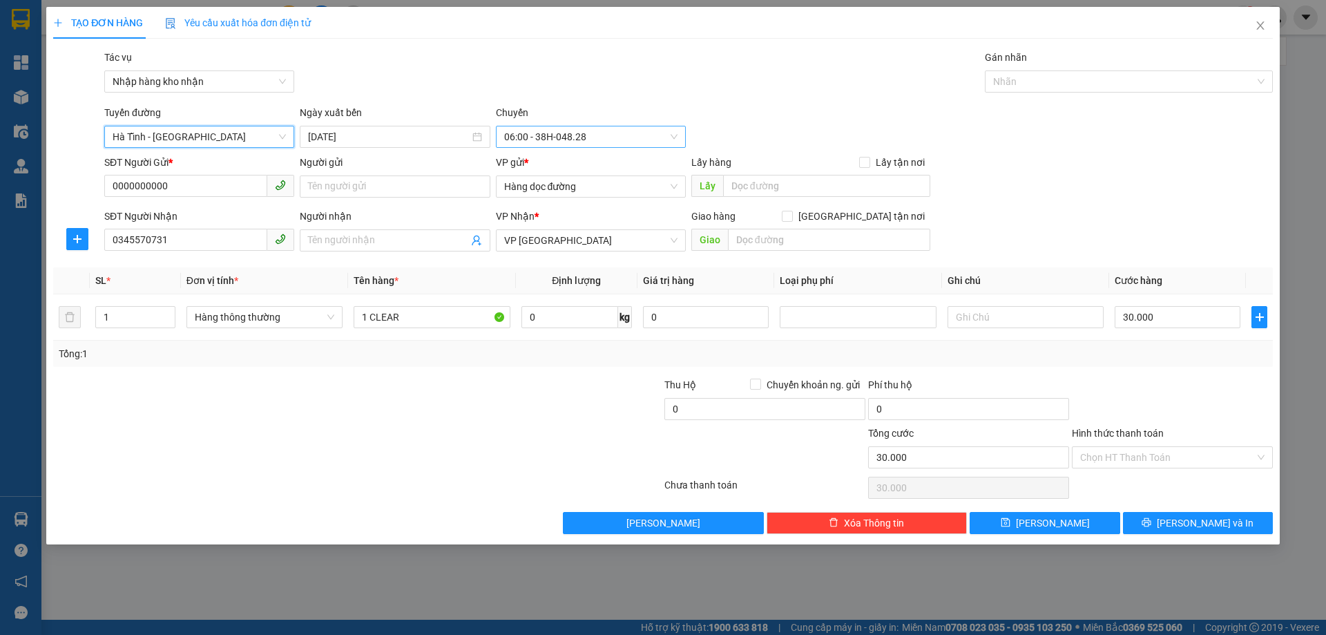
click at [559, 131] on span "06:00 - 38H-048.28" at bounding box center [590, 136] width 173 height 21
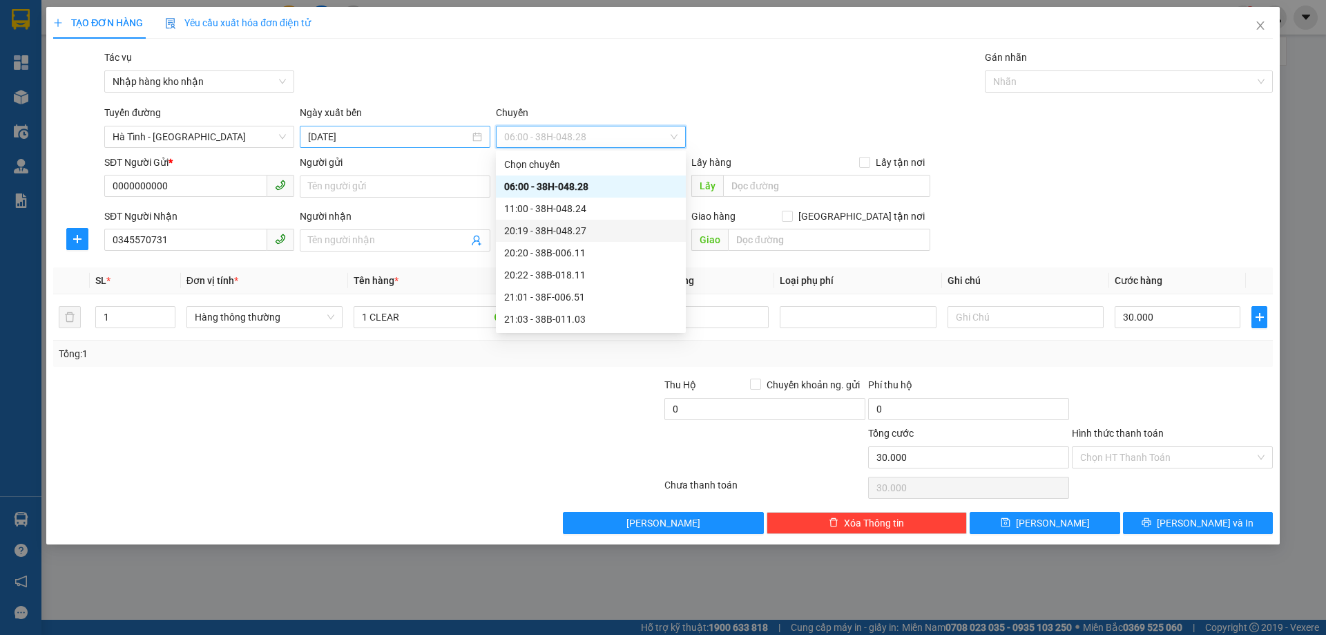
click at [362, 133] on input "[DATE]" at bounding box center [388, 136] width 161 height 15
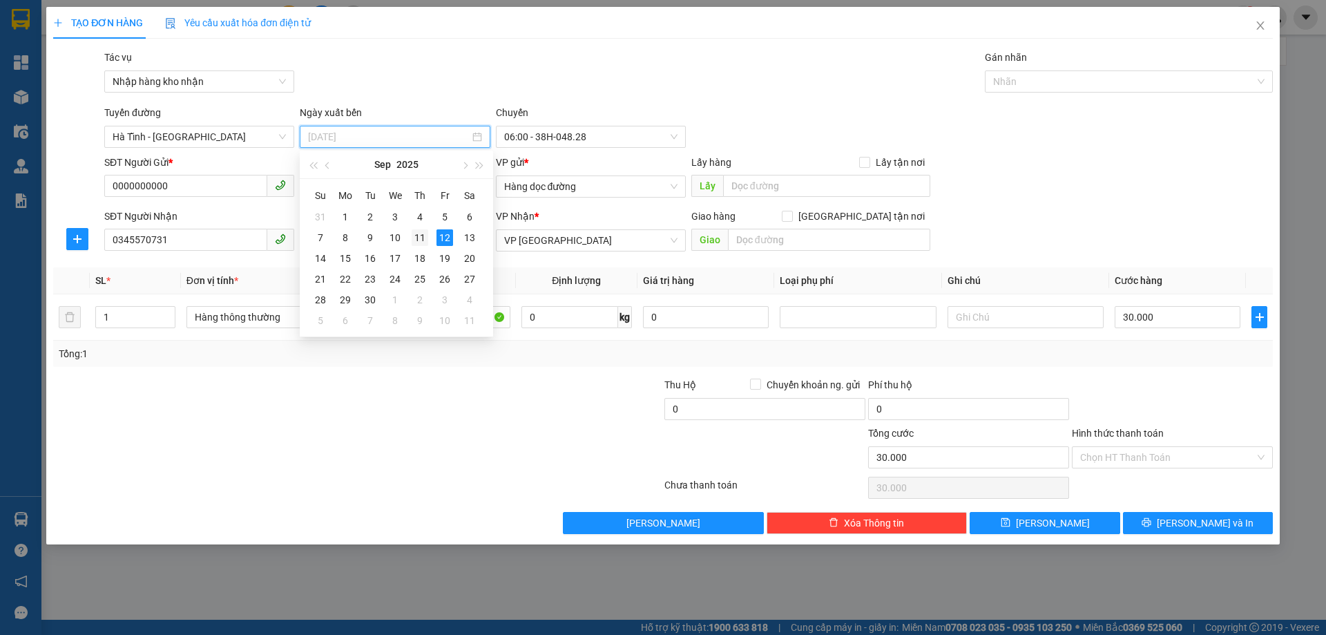
click at [422, 231] on div "11" at bounding box center [420, 237] width 17 height 17
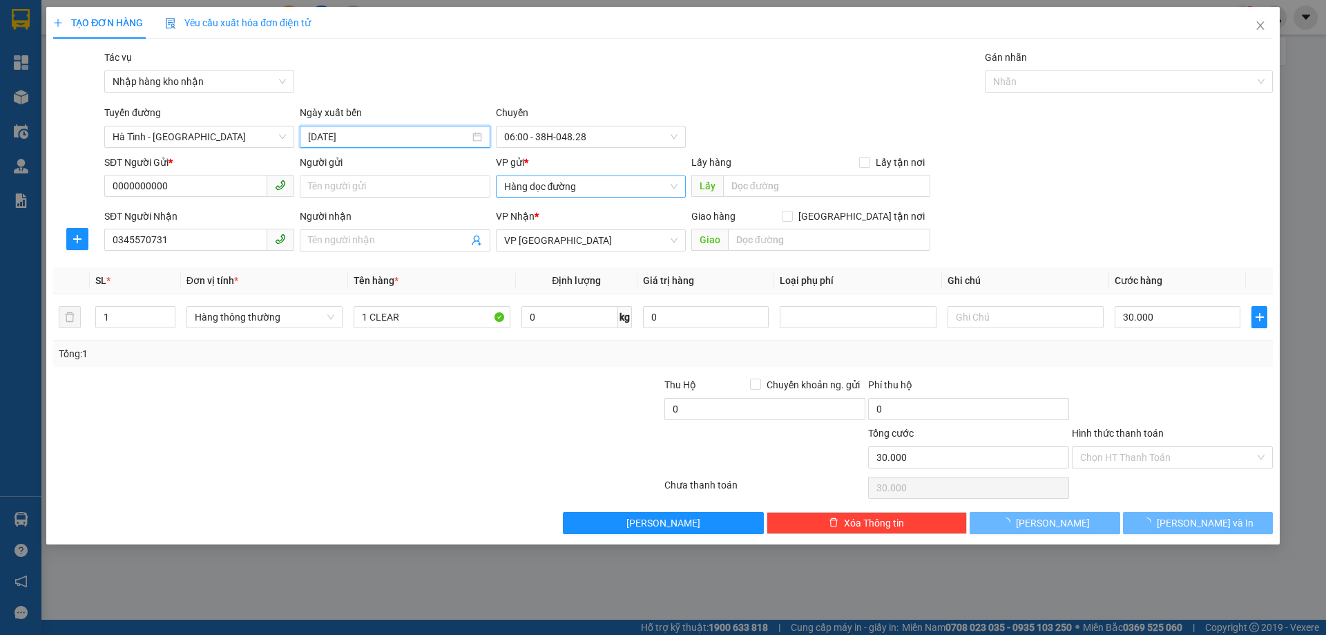
type input "[DATE]"
click at [589, 142] on span "06:00 - 38H-048.28" at bounding box center [590, 136] width 173 height 21
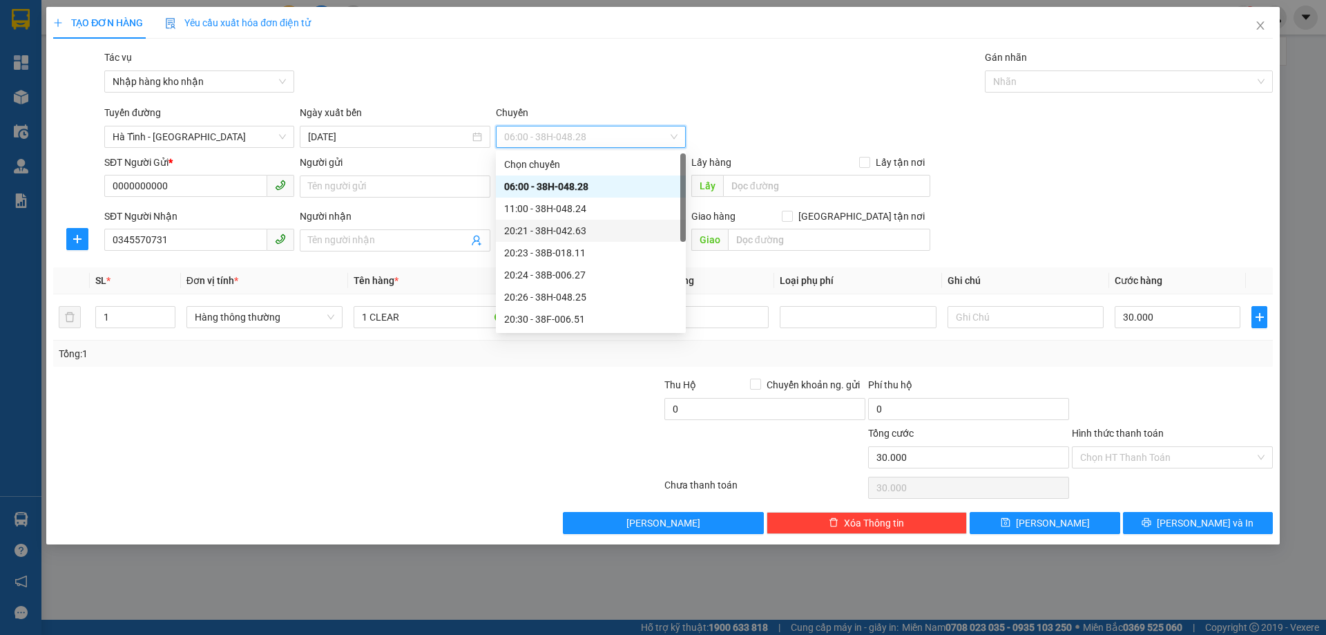
click at [592, 236] on div "20:21 - 38H-042.63" at bounding box center [590, 230] width 173 height 15
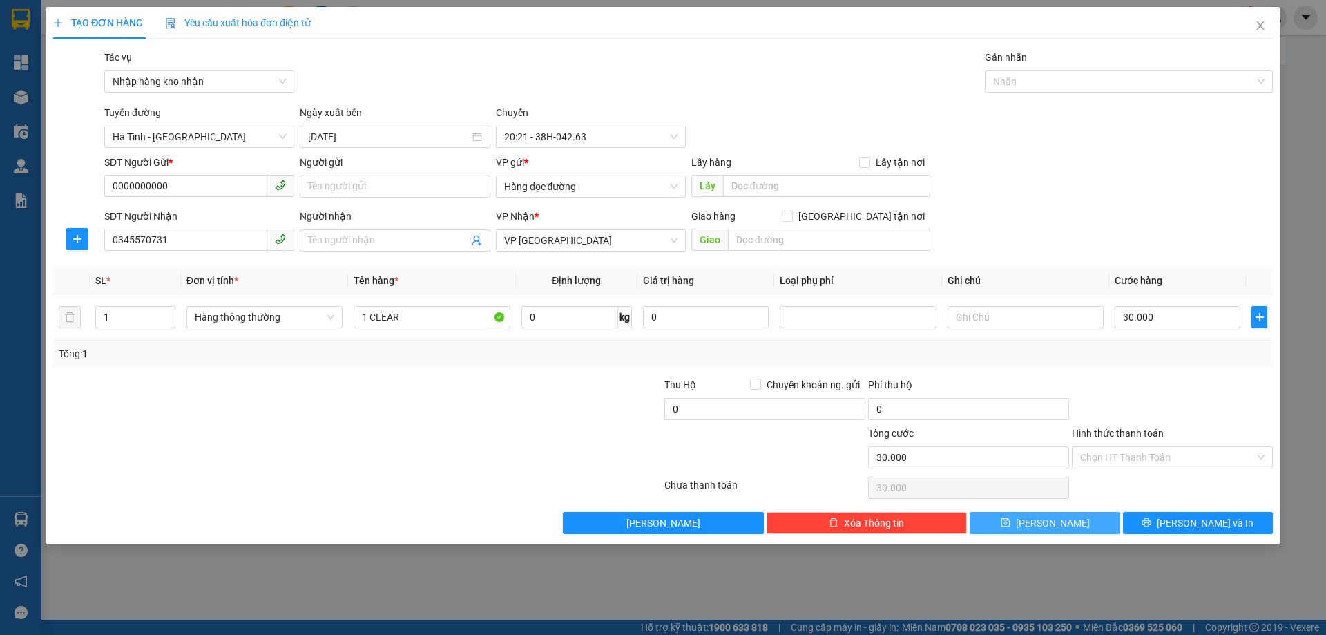
click at [1071, 513] on button "[PERSON_NAME]" at bounding box center [1045, 523] width 150 height 22
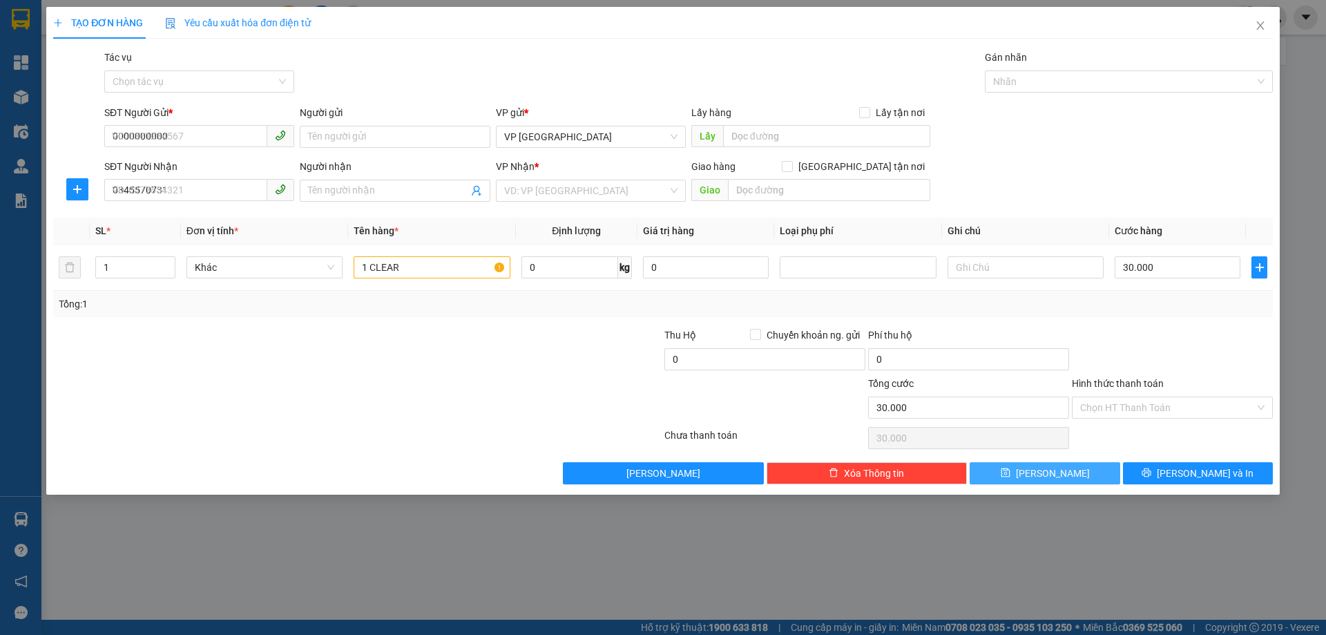
type input "0"
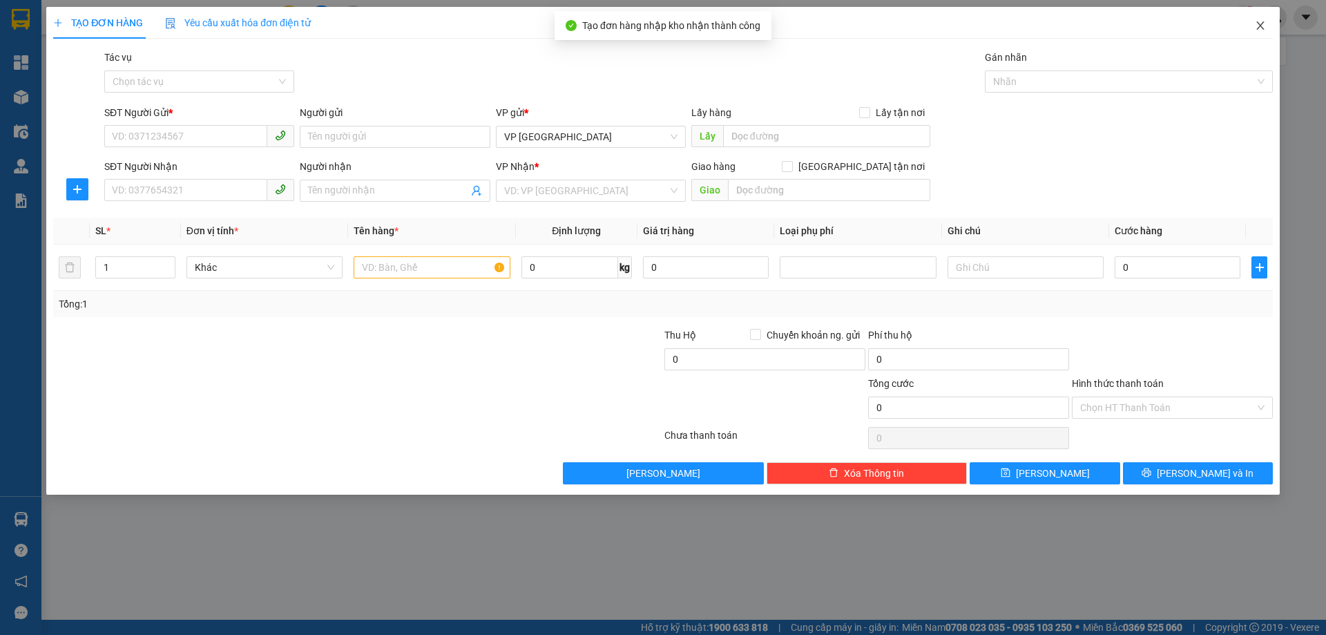
click at [1269, 23] on span "Close" at bounding box center [1260, 26] width 39 height 39
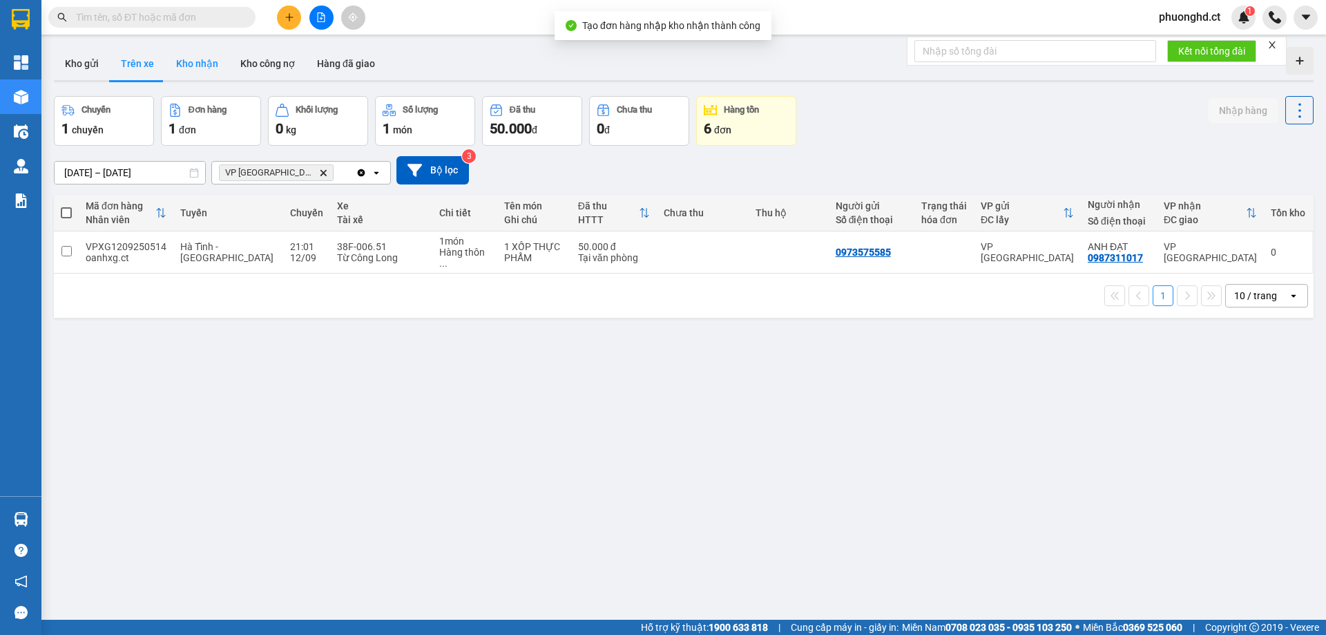
click at [191, 59] on button "Kho nhận" at bounding box center [197, 63] width 64 height 33
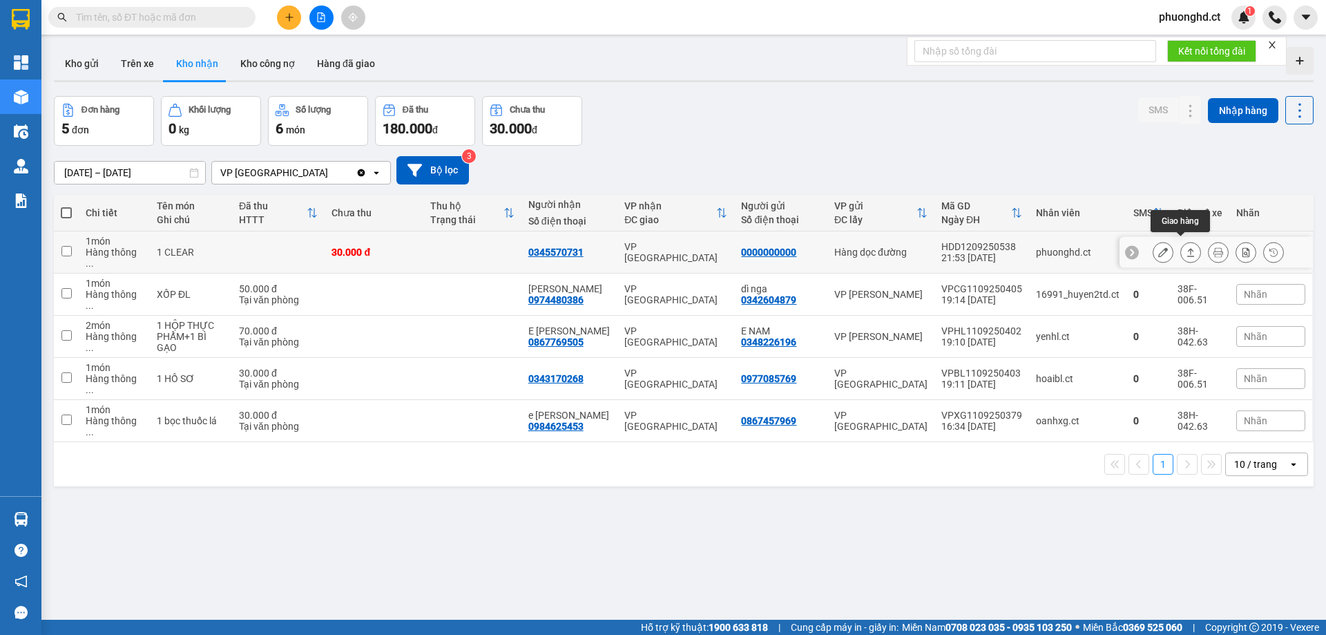
click at [1181, 247] on button at bounding box center [1190, 252] width 19 height 24
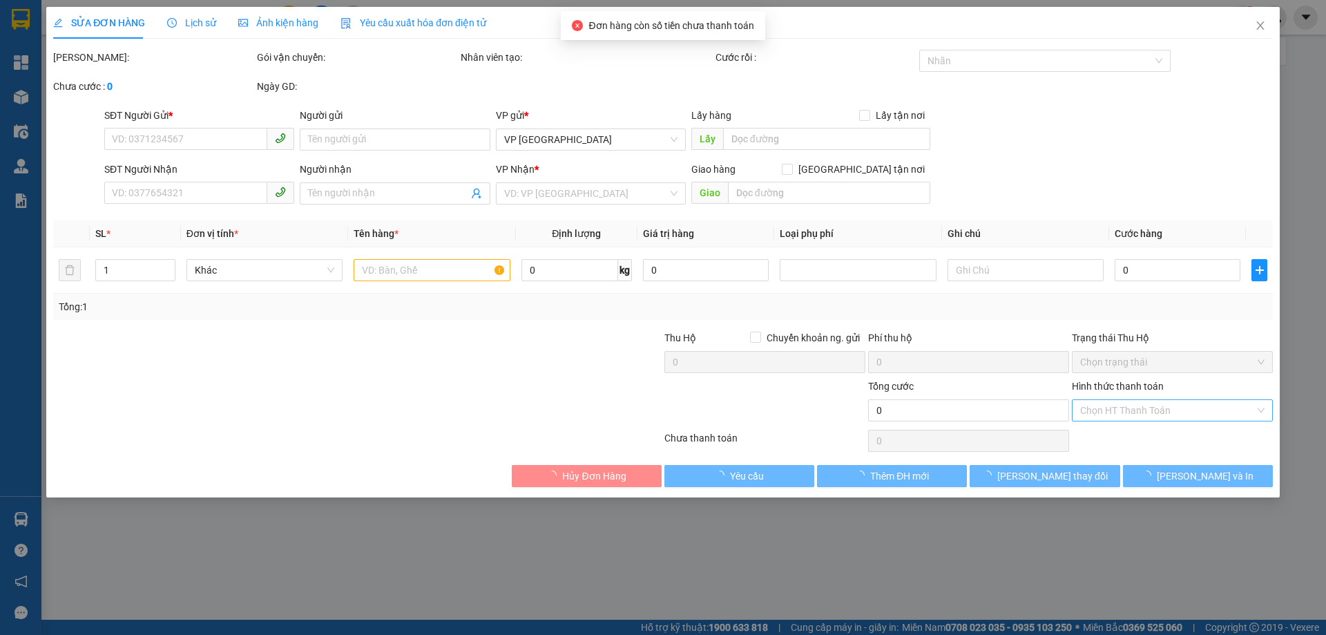
click at [1169, 410] on div "Chọn HT Thanh Toán" at bounding box center [1172, 410] width 201 height 22
type input "0000000000"
type input "0345570731"
type input "30.000"
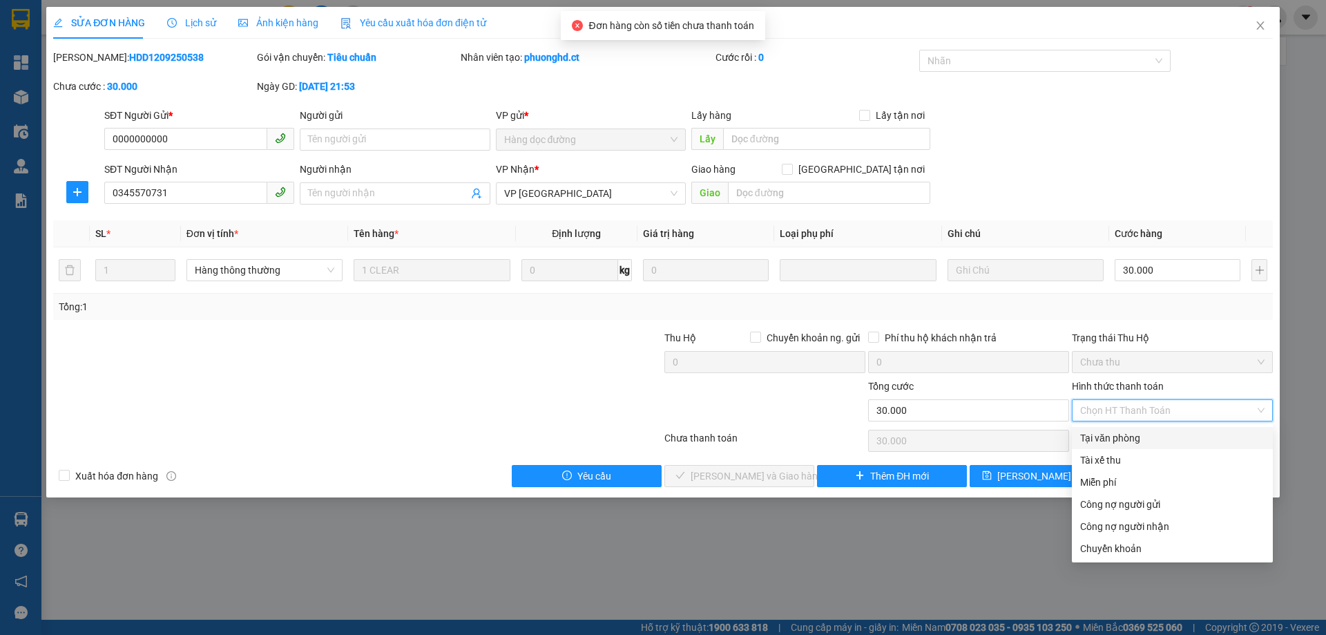
click at [1111, 437] on div "Tại văn phòng" at bounding box center [1172, 437] width 184 height 15
type input "0"
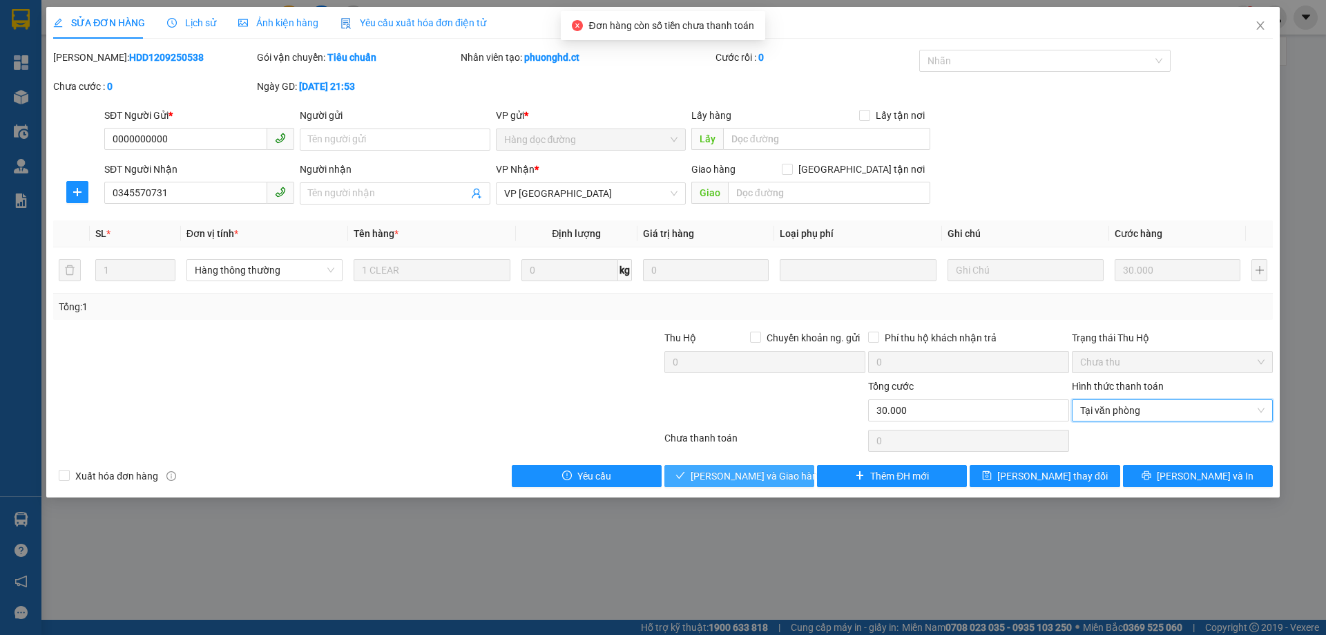
click at [763, 474] on span "[PERSON_NAME] và Giao hàng" at bounding box center [757, 475] width 133 height 15
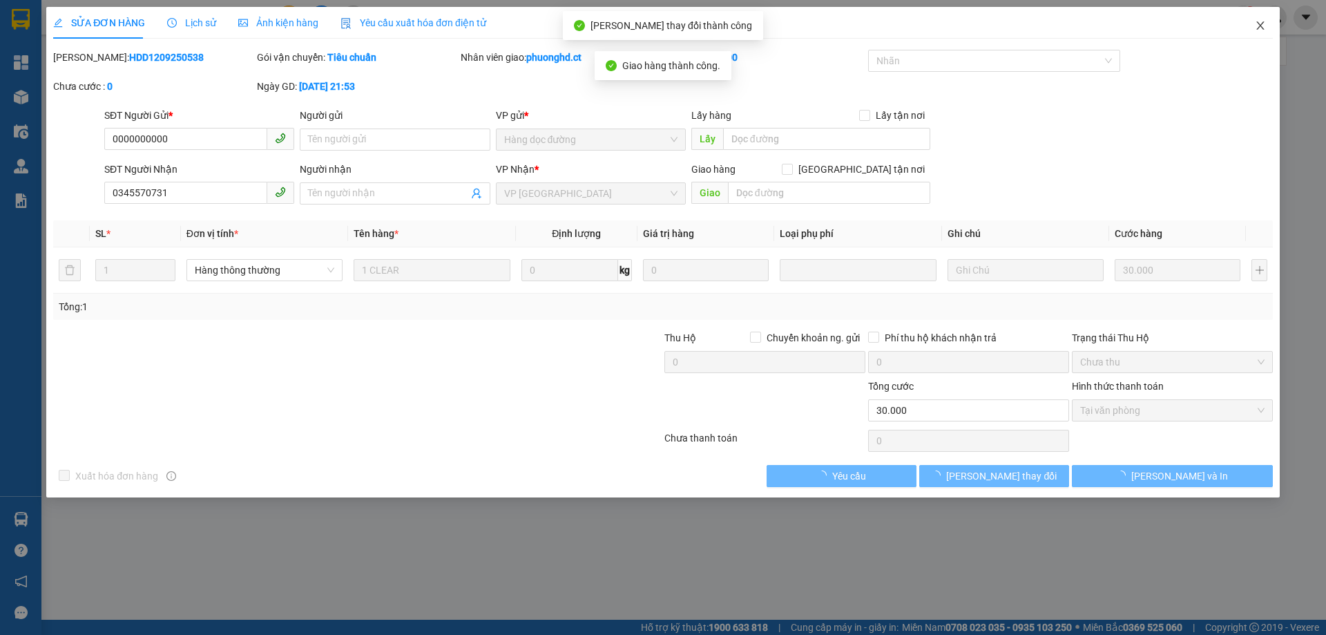
click at [1263, 28] on icon "close" at bounding box center [1260, 25] width 11 height 11
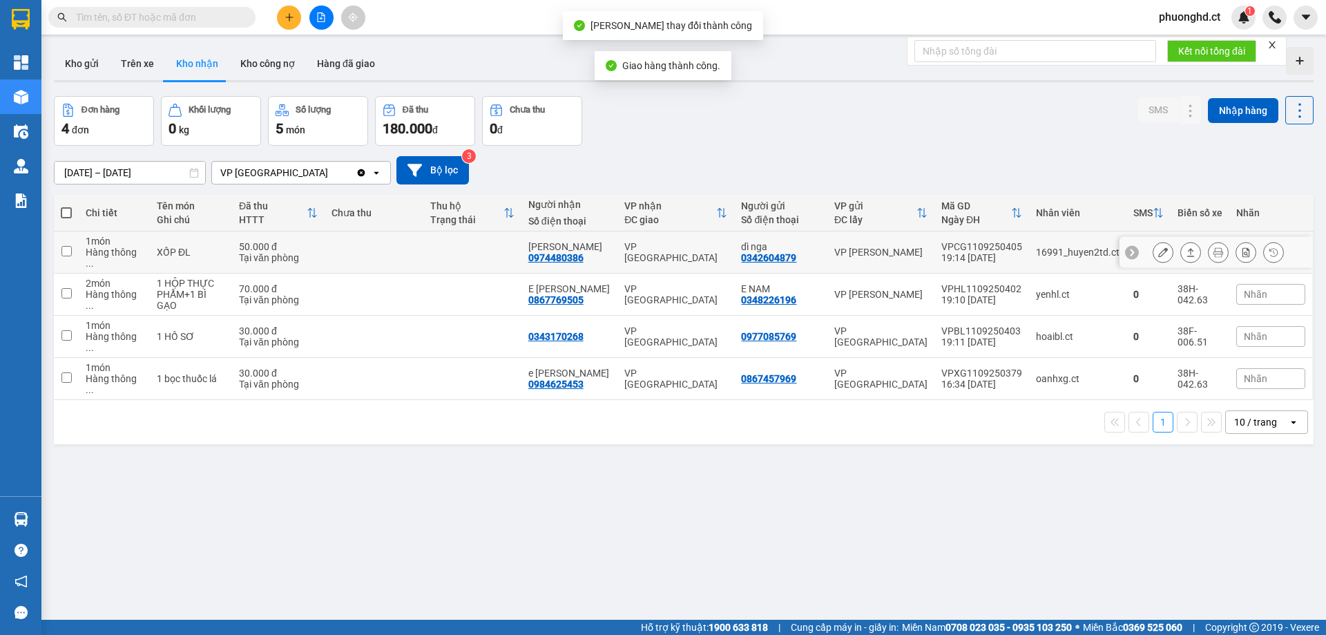
click at [1184, 254] on button at bounding box center [1190, 252] width 19 height 24
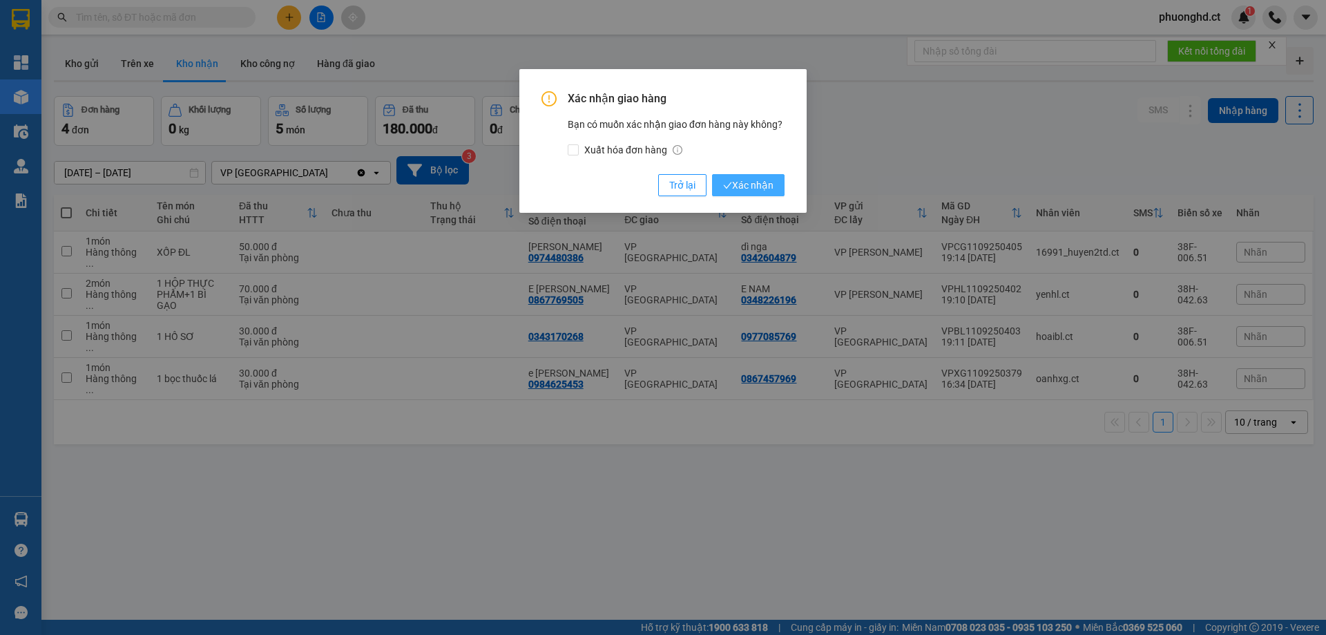
click at [761, 183] on span "Xác nhận" at bounding box center [748, 185] width 50 height 15
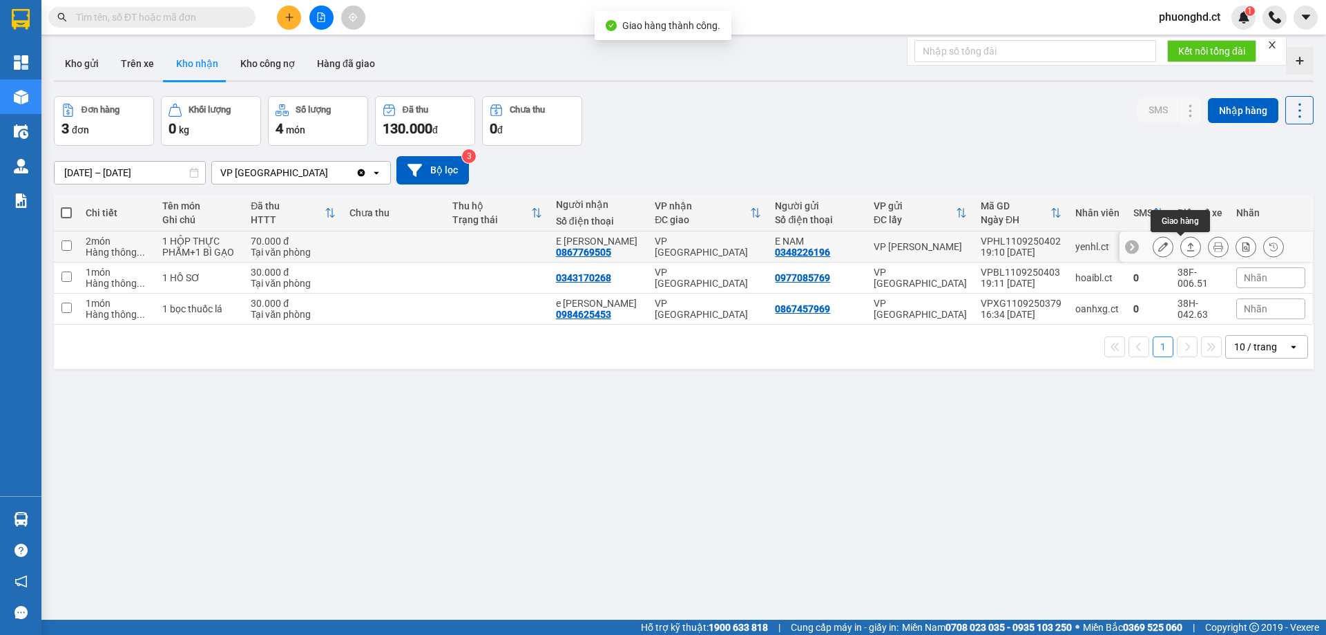
click at [1186, 245] on icon at bounding box center [1191, 247] width 10 height 10
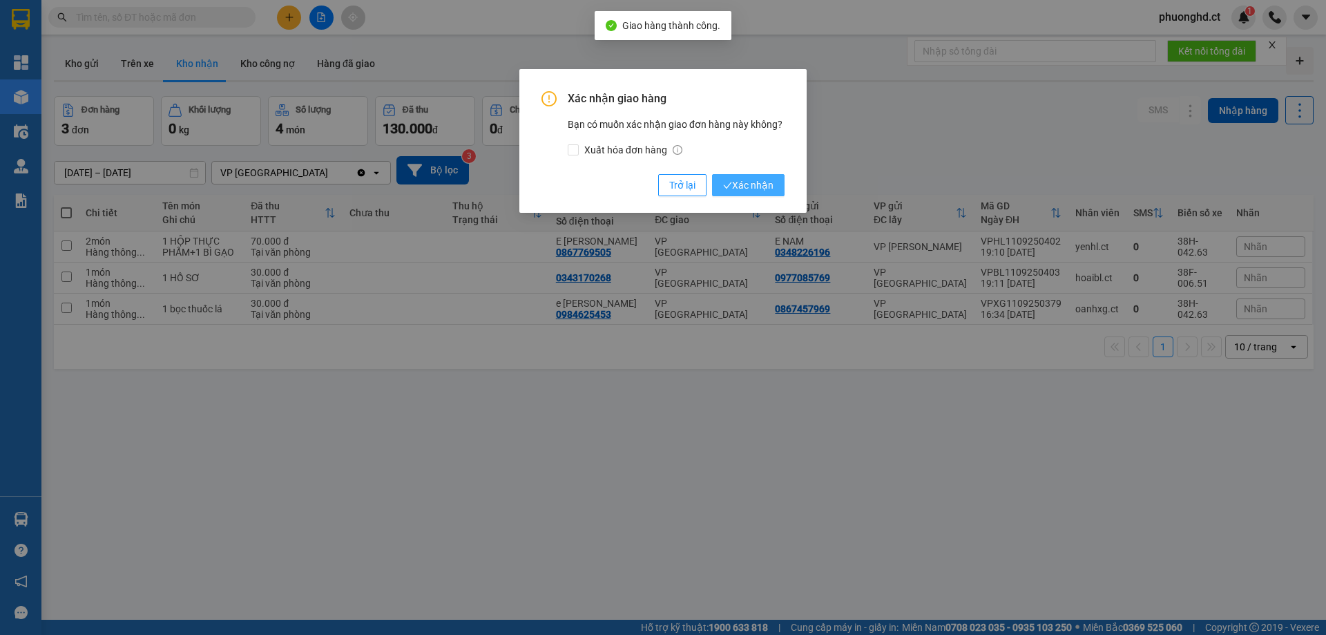
click at [768, 180] on span "Xác nhận" at bounding box center [748, 185] width 50 height 15
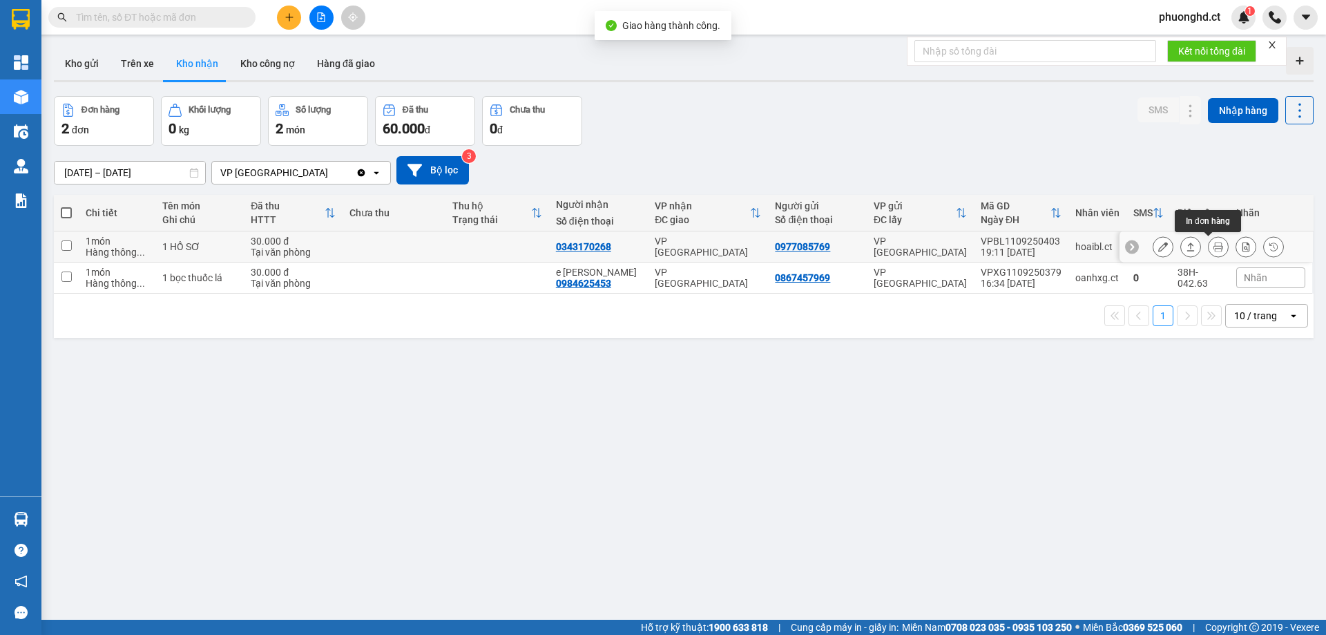
click at [1187, 243] on icon at bounding box center [1191, 246] width 8 height 8
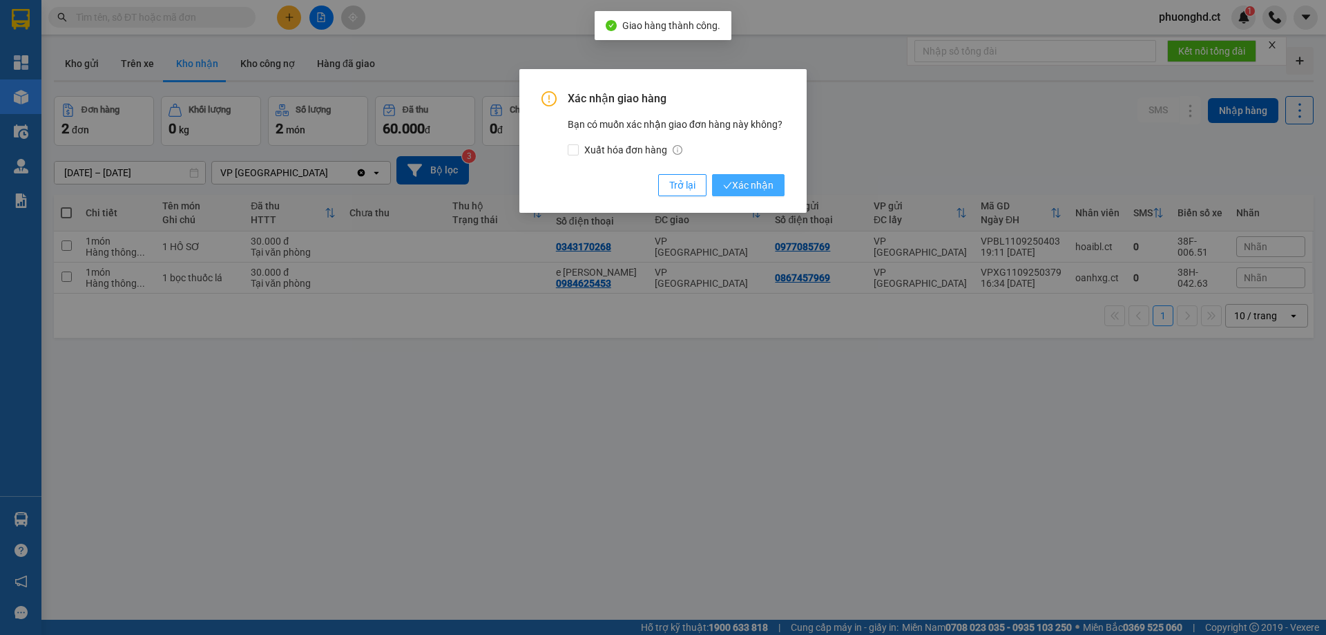
click at [757, 184] on span "Xác nhận" at bounding box center [748, 185] width 50 height 15
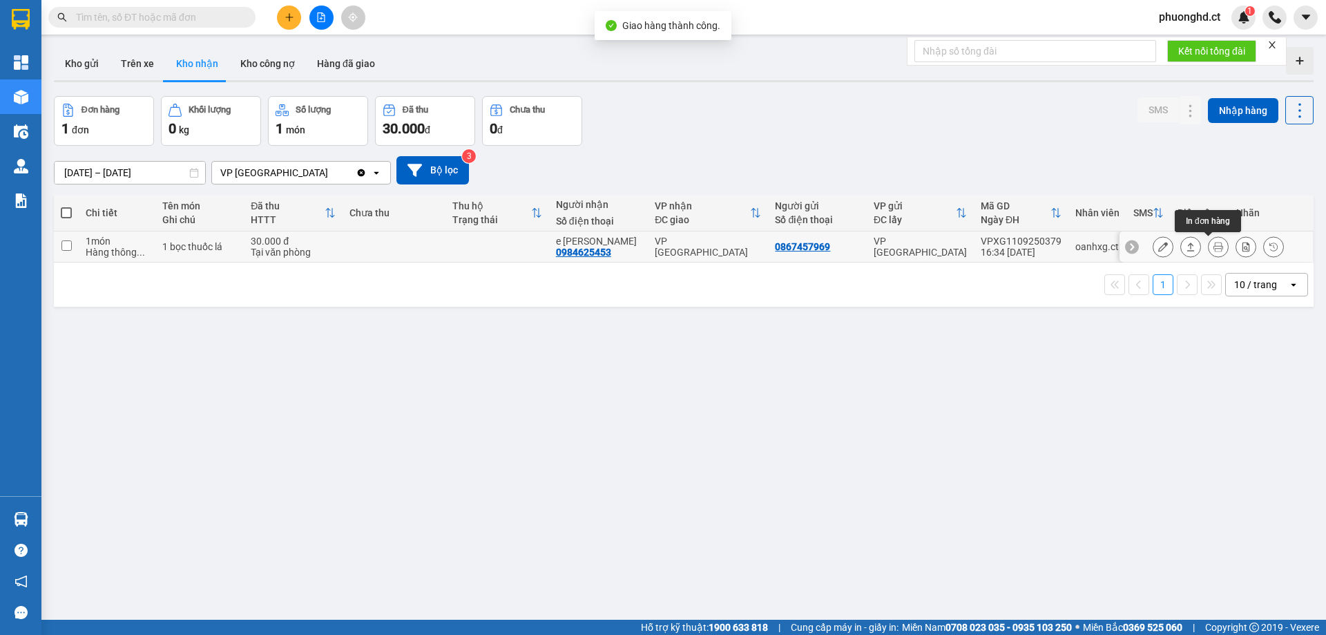
click at [1187, 244] on button at bounding box center [1190, 247] width 19 height 24
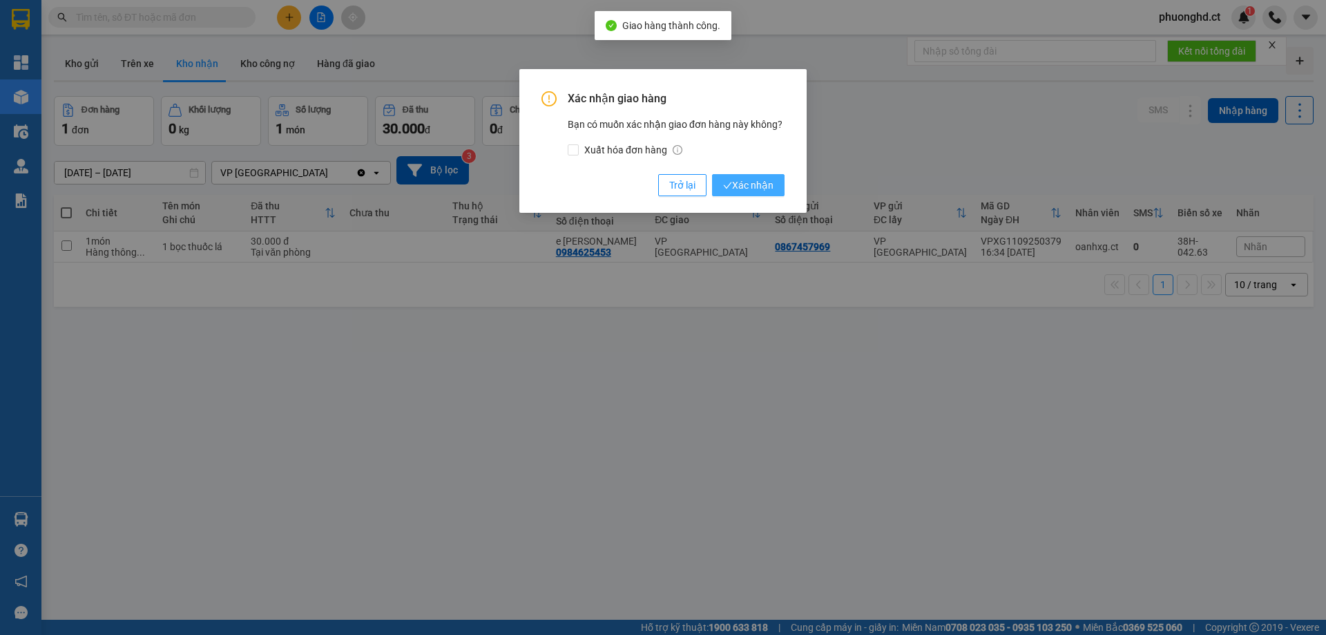
click at [755, 183] on span "Xác nhận" at bounding box center [748, 185] width 50 height 15
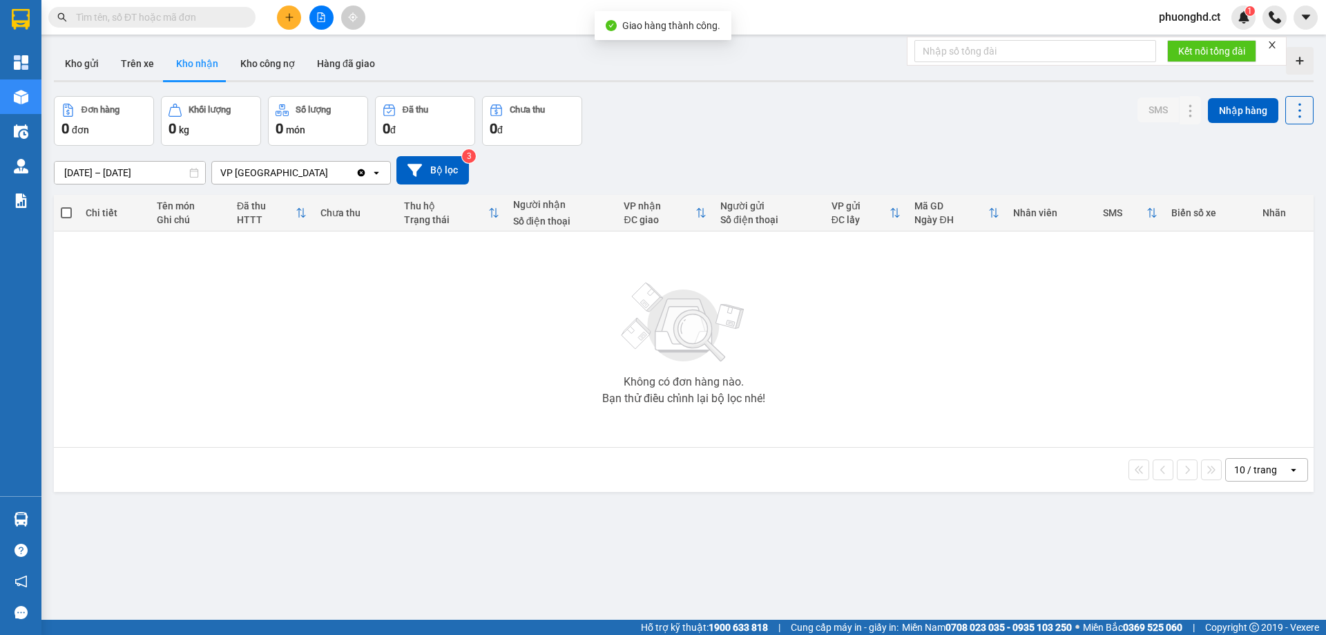
click at [1274, 47] on icon "close" at bounding box center [1273, 45] width 10 height 10
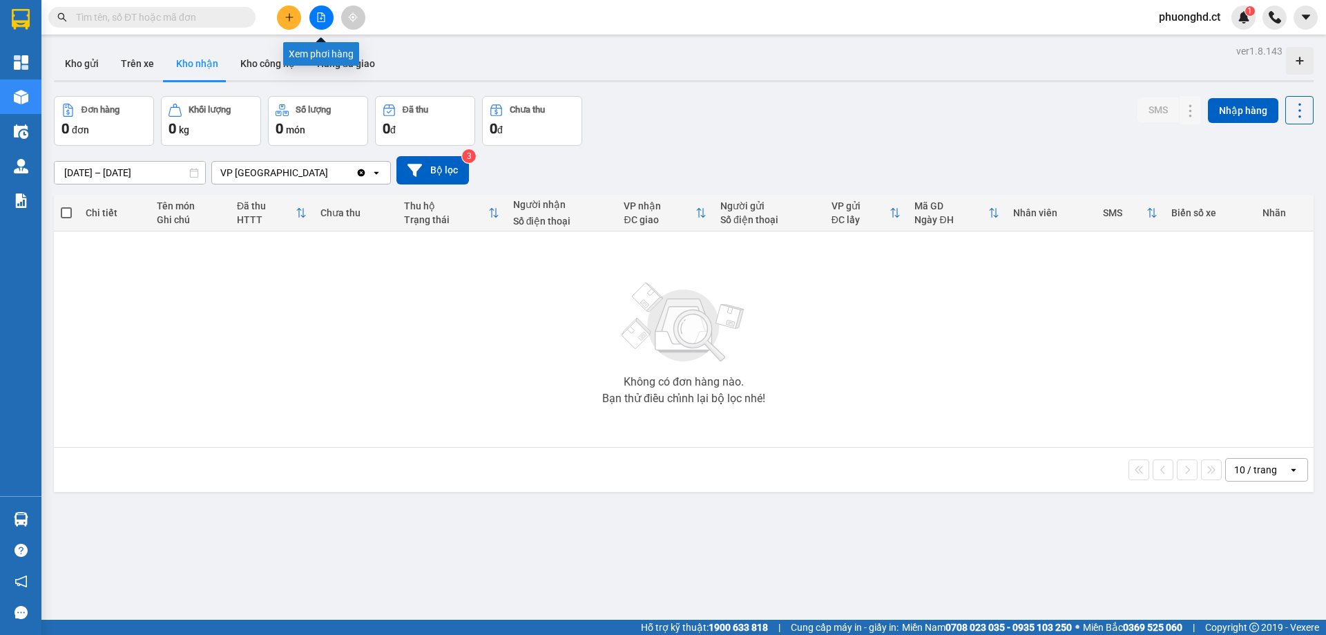
click at [318, 20] on icon "file-add" at bounding box center [321, 17] width 10 height 10
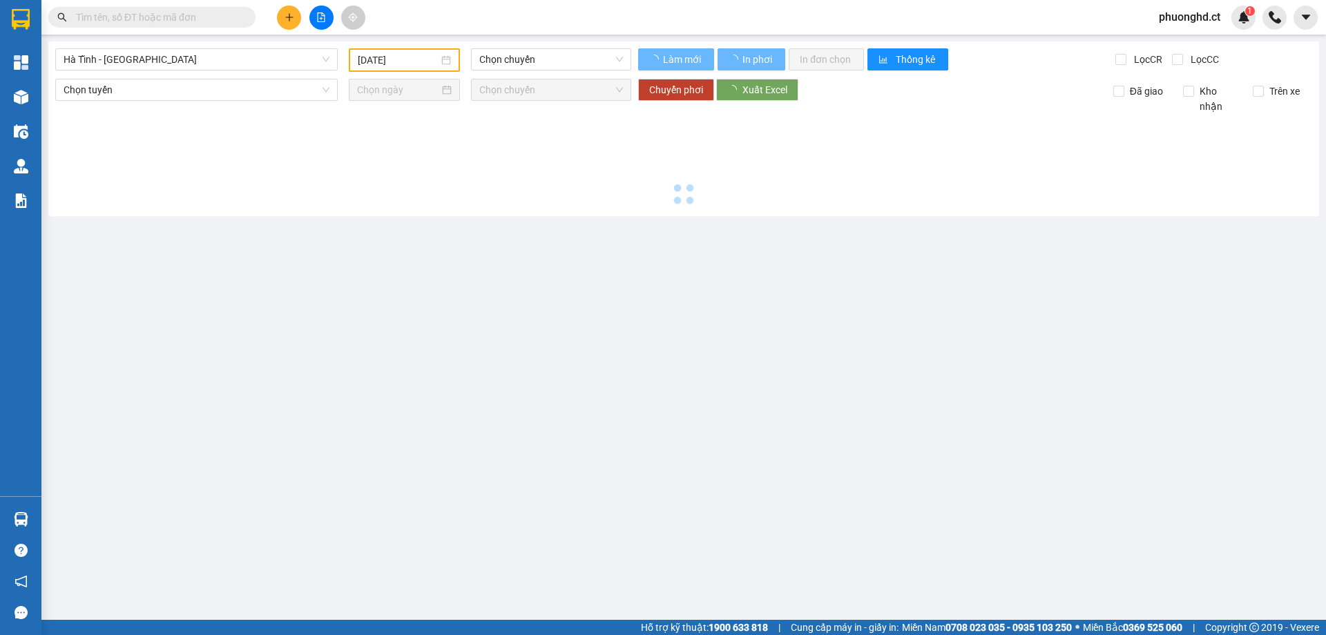
type input "[DATE]"
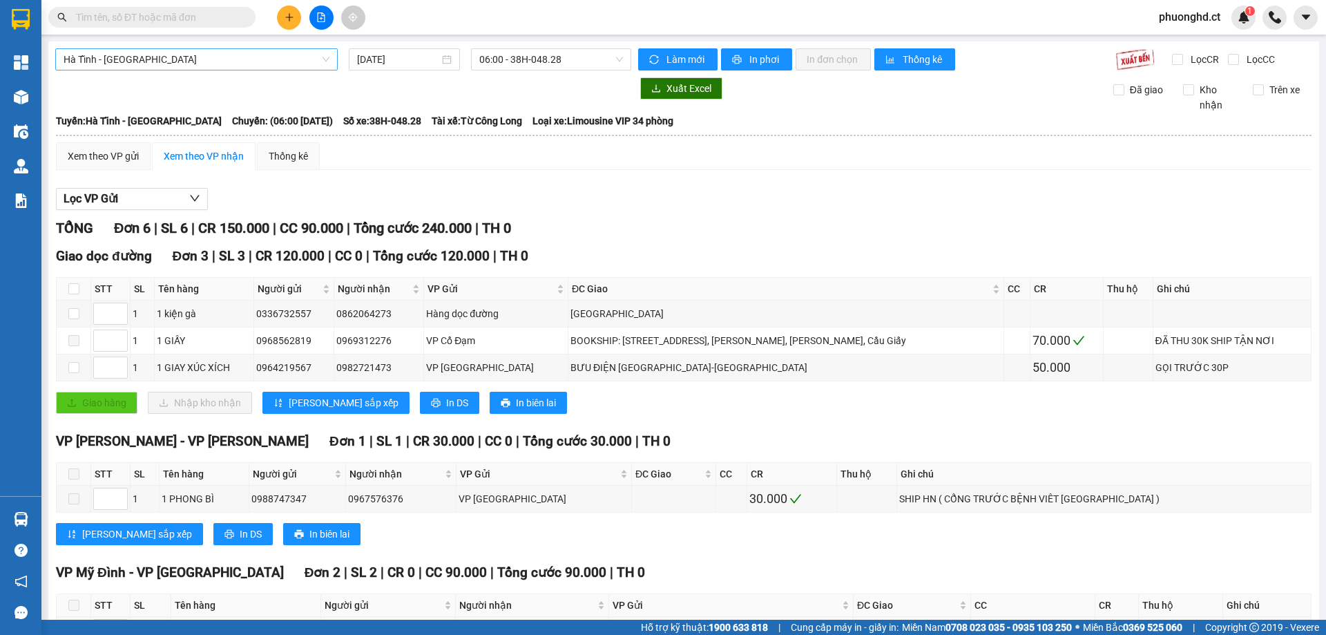
click at [241, 69] on span "Hà Tĩnh - [GEOGRAPHIC_DATA]" at bounding box center [197, 59] width 266 height 21
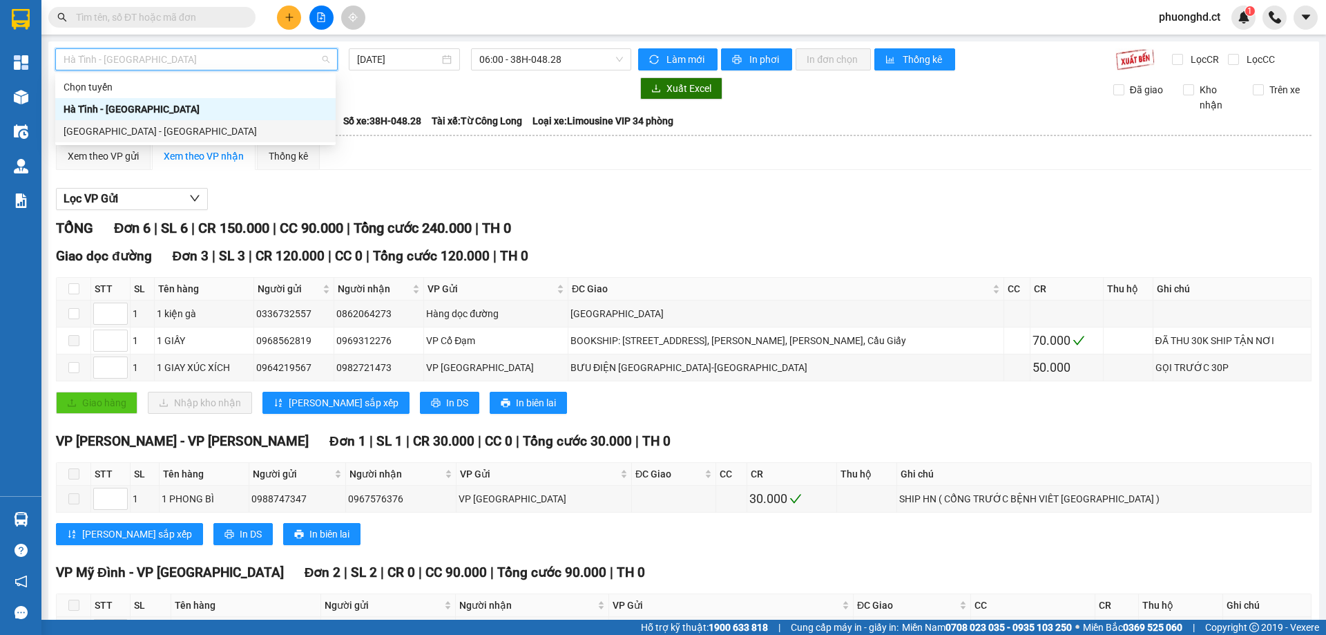
click at [157, 140] on div "[GEOGRAPHIC_DATA] - [GEOGRAPHIC_DATA]" at bounding box center [195, 131] width 280 height 22
type input "[DATE]"
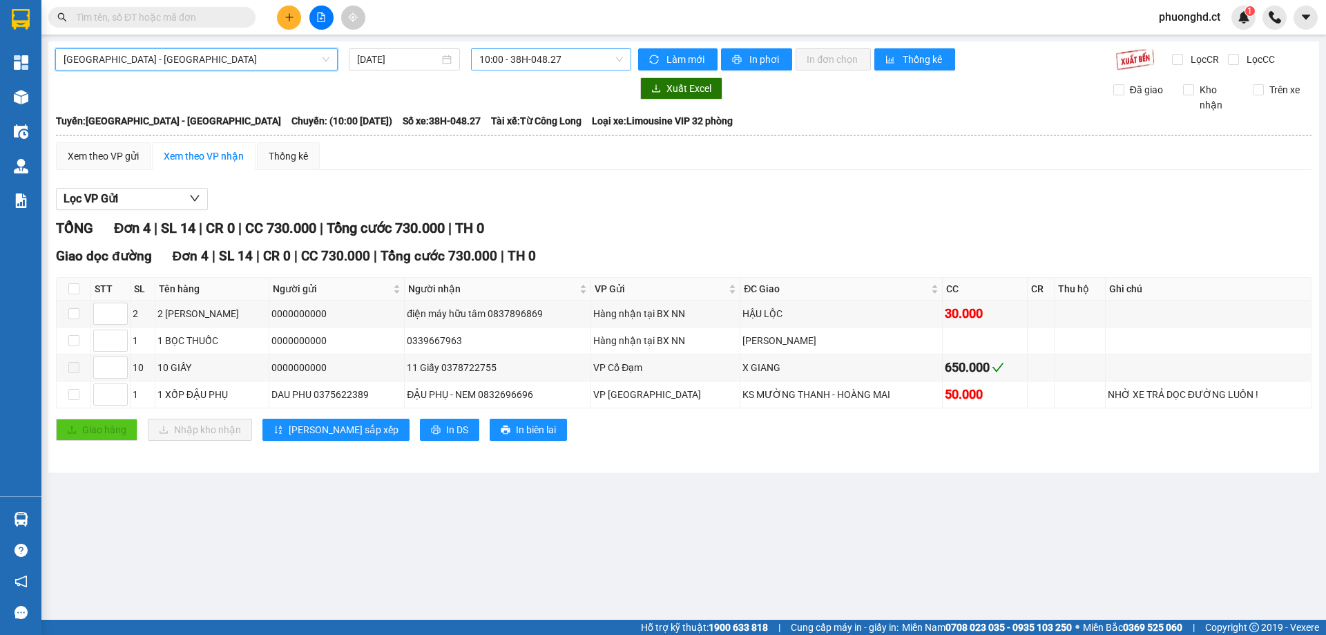
click at [538, 57] on span "10:00 - 38H-048.27" at bounding box center [551, 59] width 144 height 21
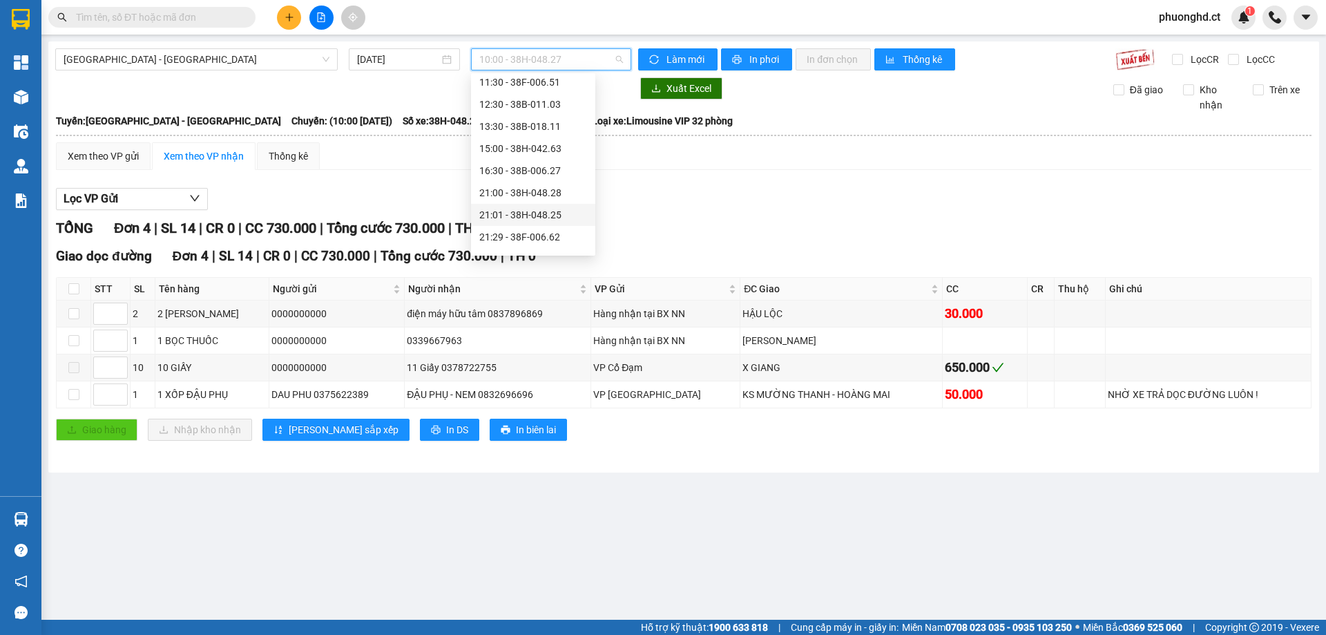
scroll to position [88, 0]
click at [546, 180] on div "21:01 - 38H-048.25" at bounding box center [533, 175] width 108 height 15
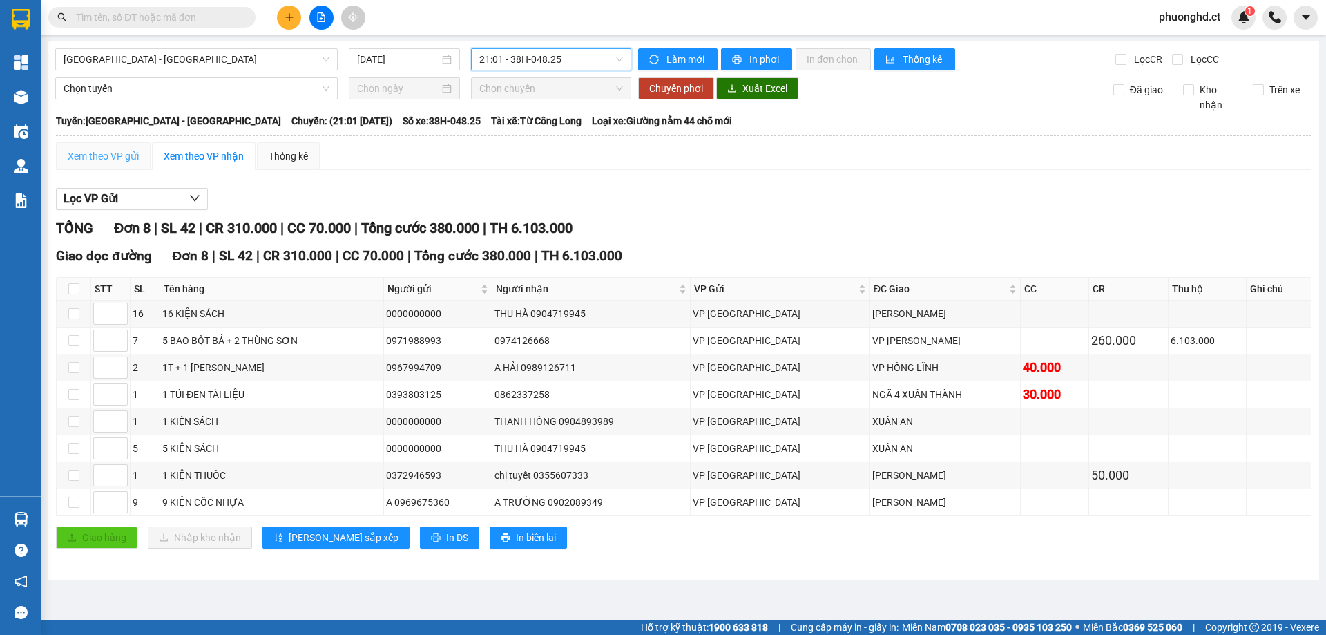
click at [106, 168] on div "Xem theo VP gửi" at bounding box center [103, 156] width 95 height 28
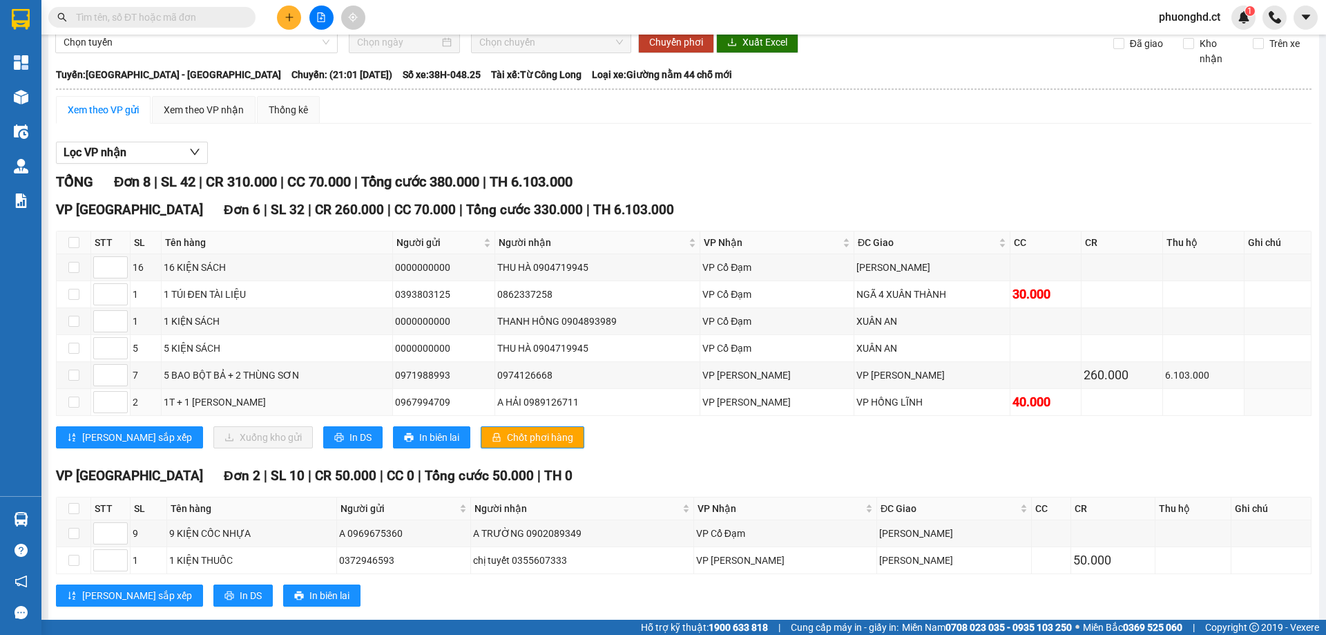
scroll to position [69, 0]
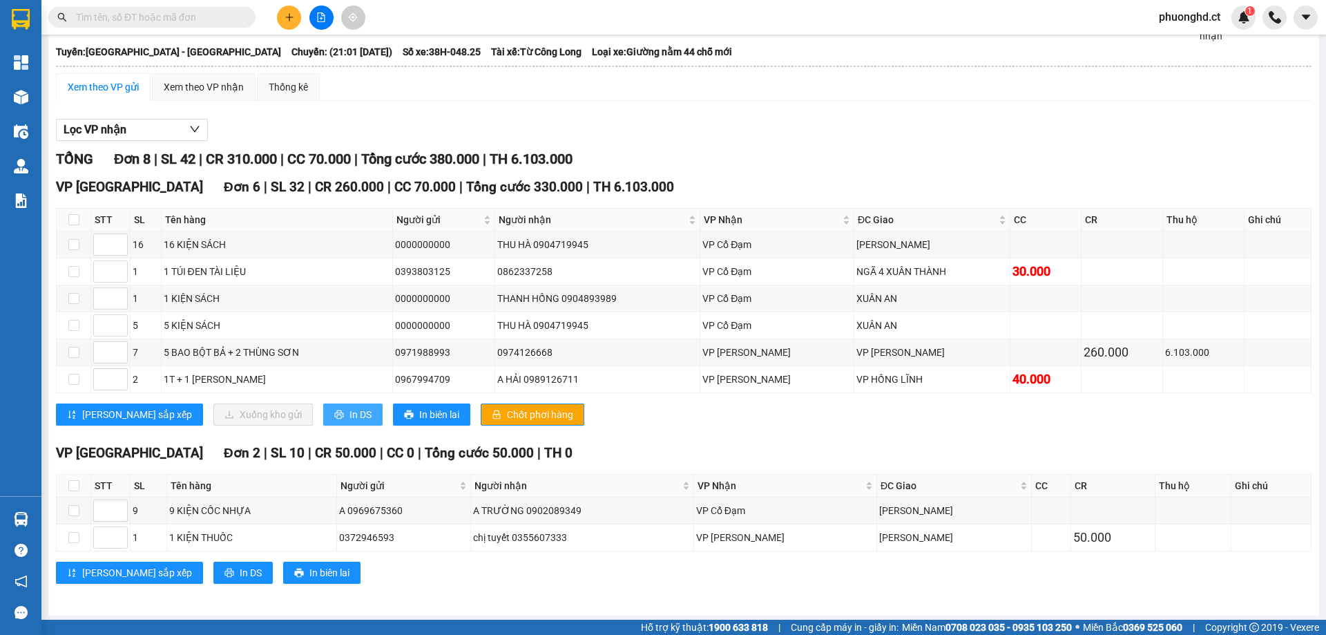
click at [323, 414] on button "In DS" at bounding box center [352, 414] width 59 height 22
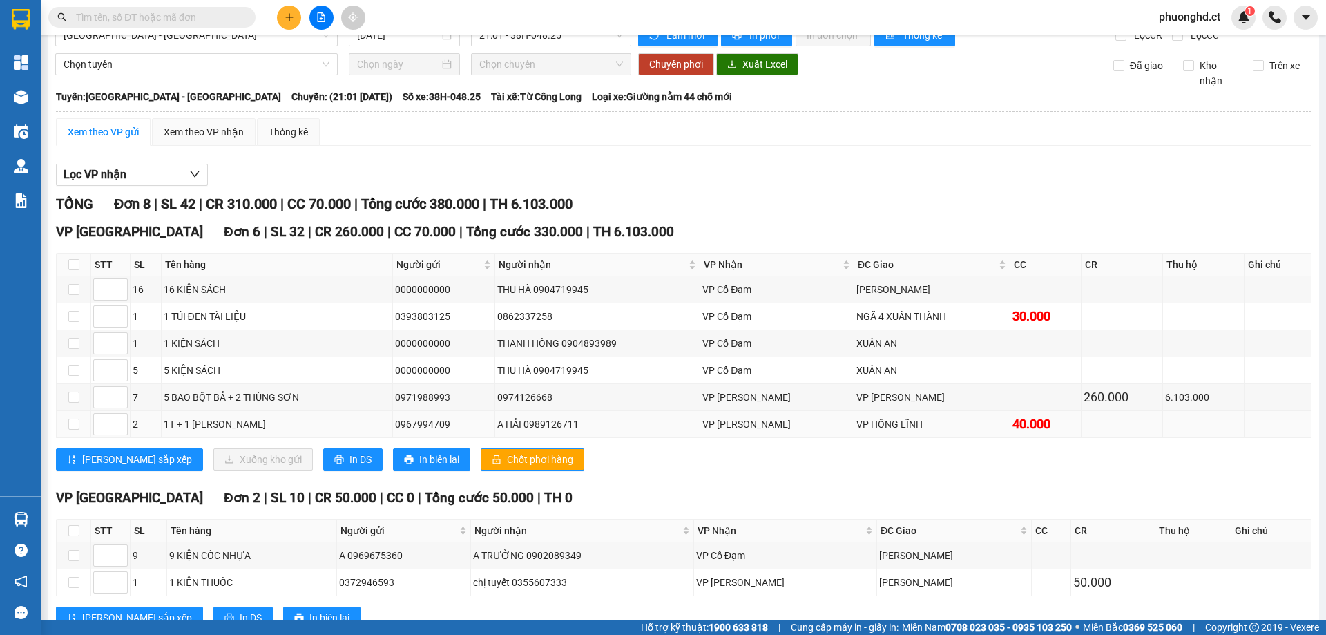
scroll to position [0, 0]
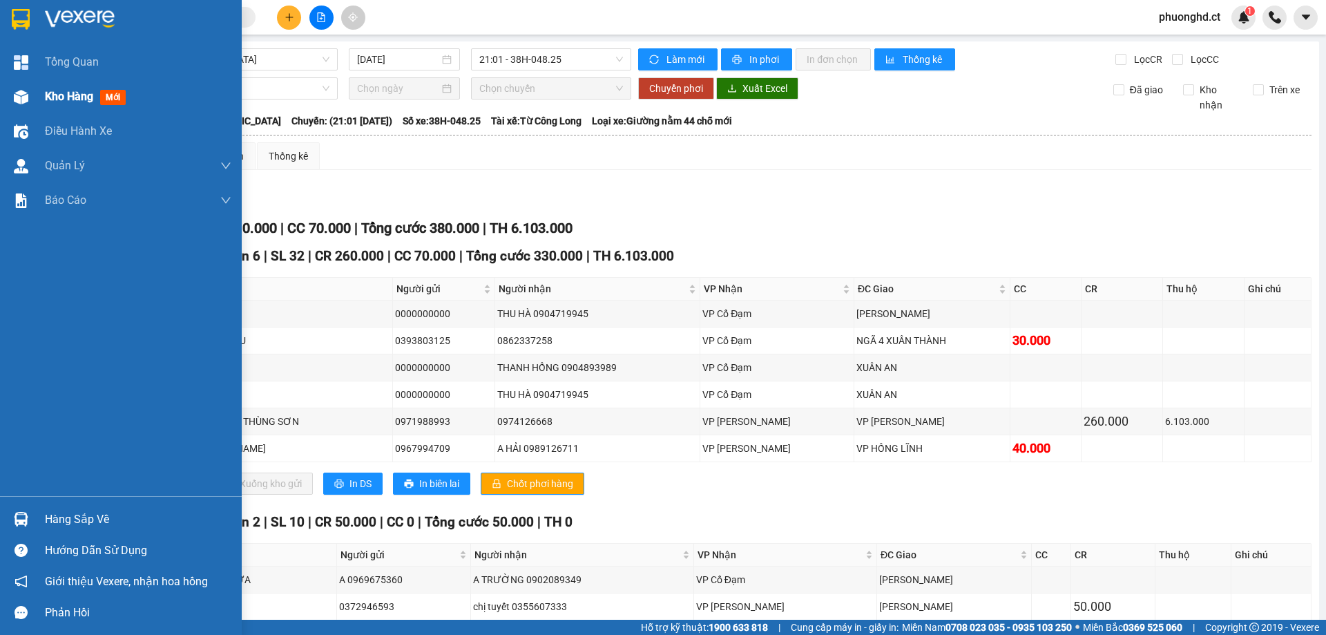
click at [30, 108] on div at bounding box center [21, 97] width 24 height 24
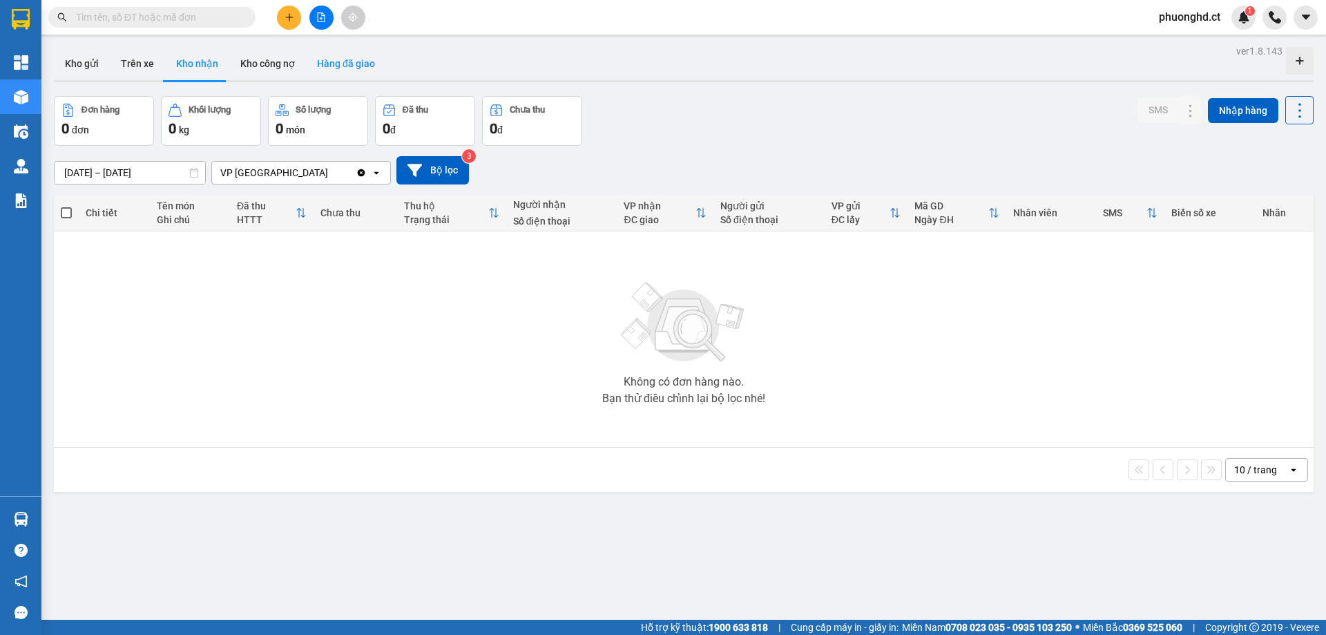
click at [350, 68] on button "Hàng đã giao" at bounding box center [346, 63] width 80 height 33
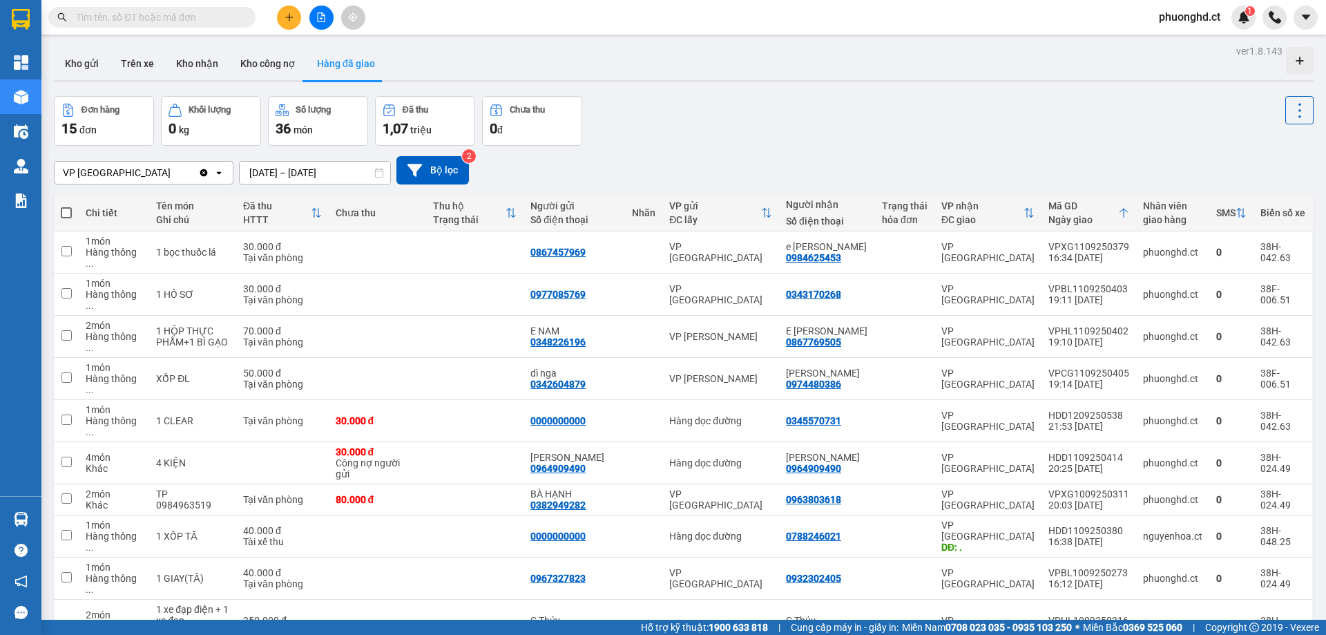
click at [283, 170] on input "[DATE] – [DATE]" at bounding box center [315, 173] width 151 height 22
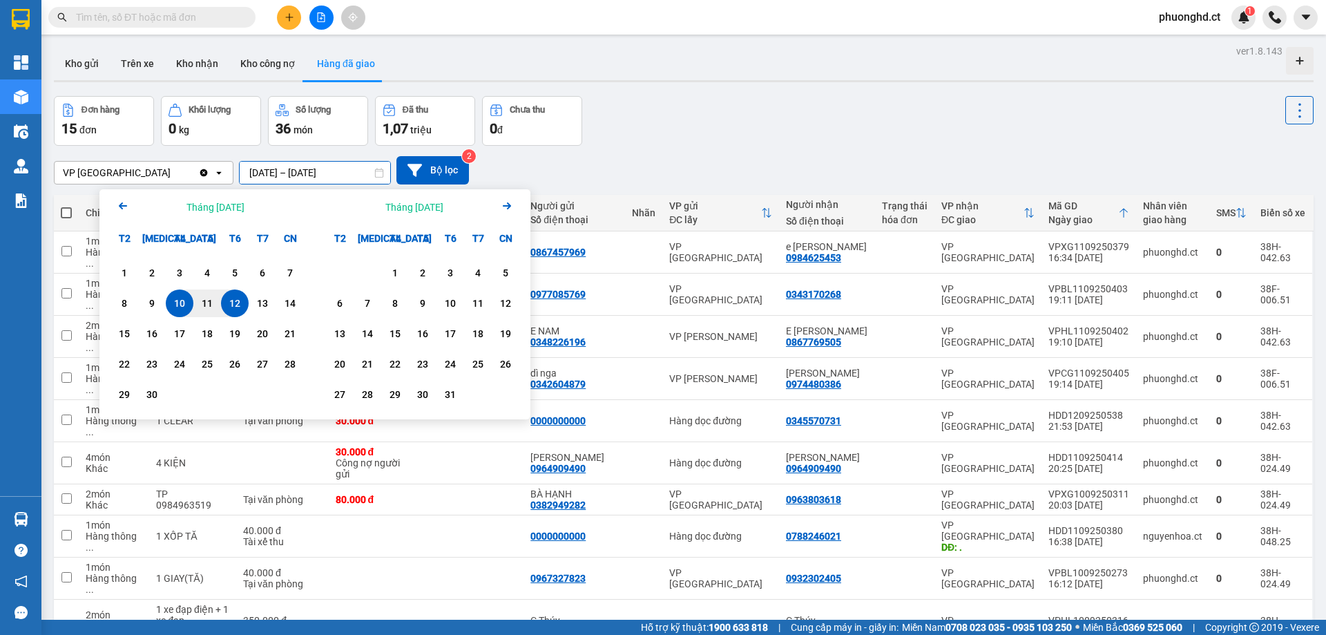
click at [232, 305] on div "12" at bounding box center [234, 303] width 19 height 17
type input "[DATE] – [DATE]"
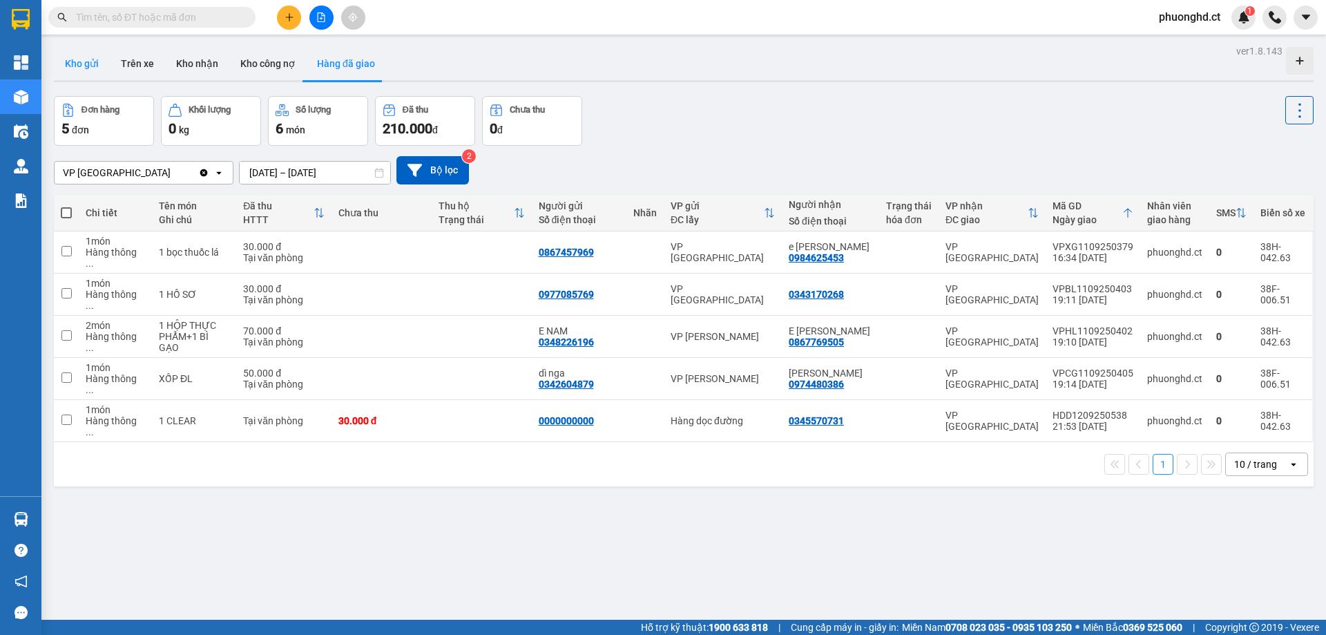
click at [79, 57] on button "Kho gửi" at bounding box center [82, 63] width 56 height 33
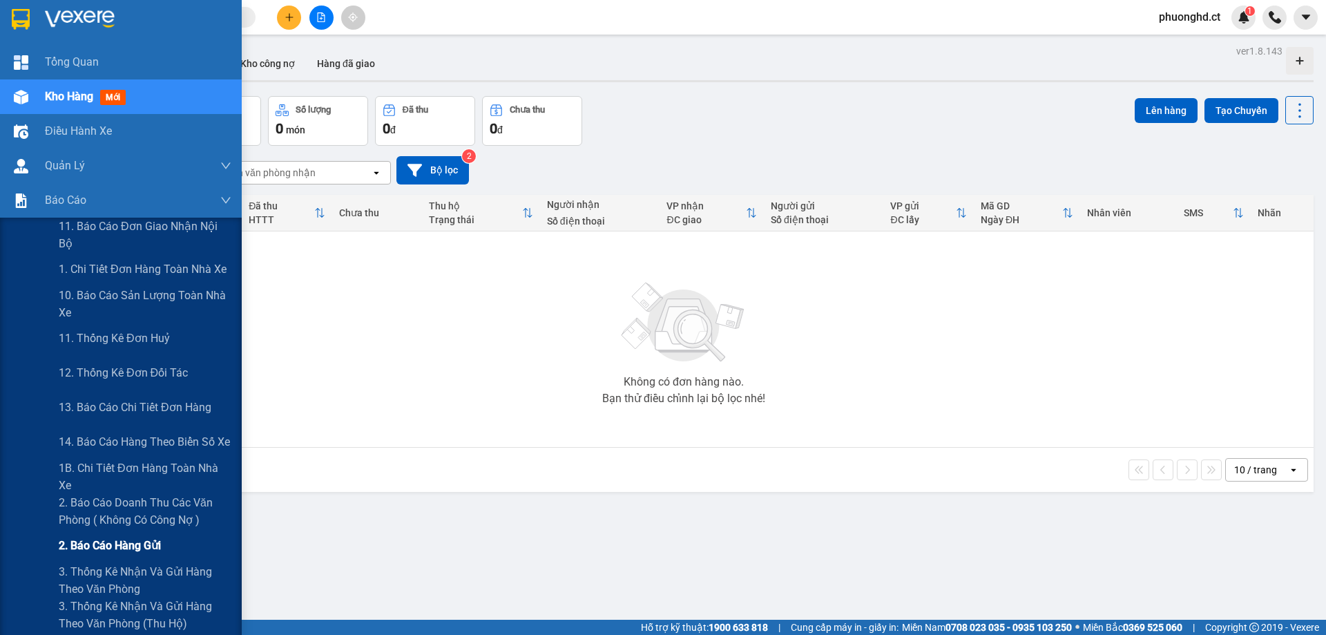
click at [106, 543] on span "2. Báo cáo hàng gửi" at bounding box center [110, 545] width 102 height 17
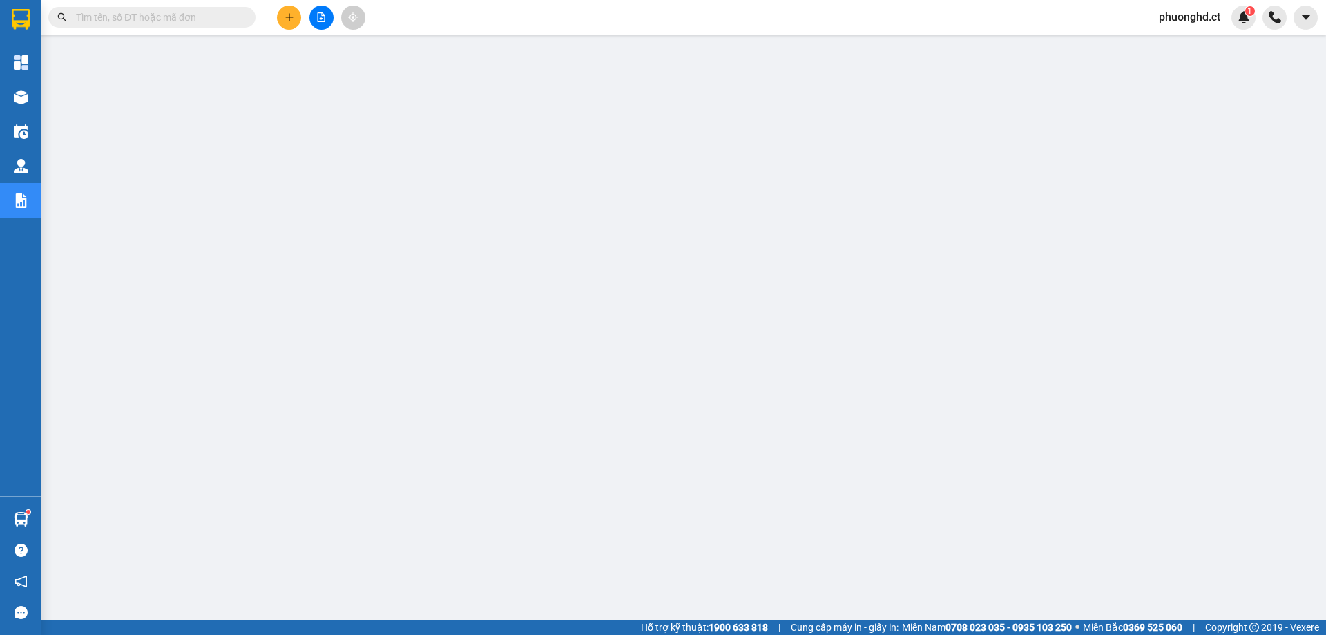
click at [1191, 12] on span "phuonghd.ct" at bounding box center [1190, 16] width 84 height 17
click at [1185, 52] on li "Đăng xuất" at bounding box center [1189, 43] width 88 height 22
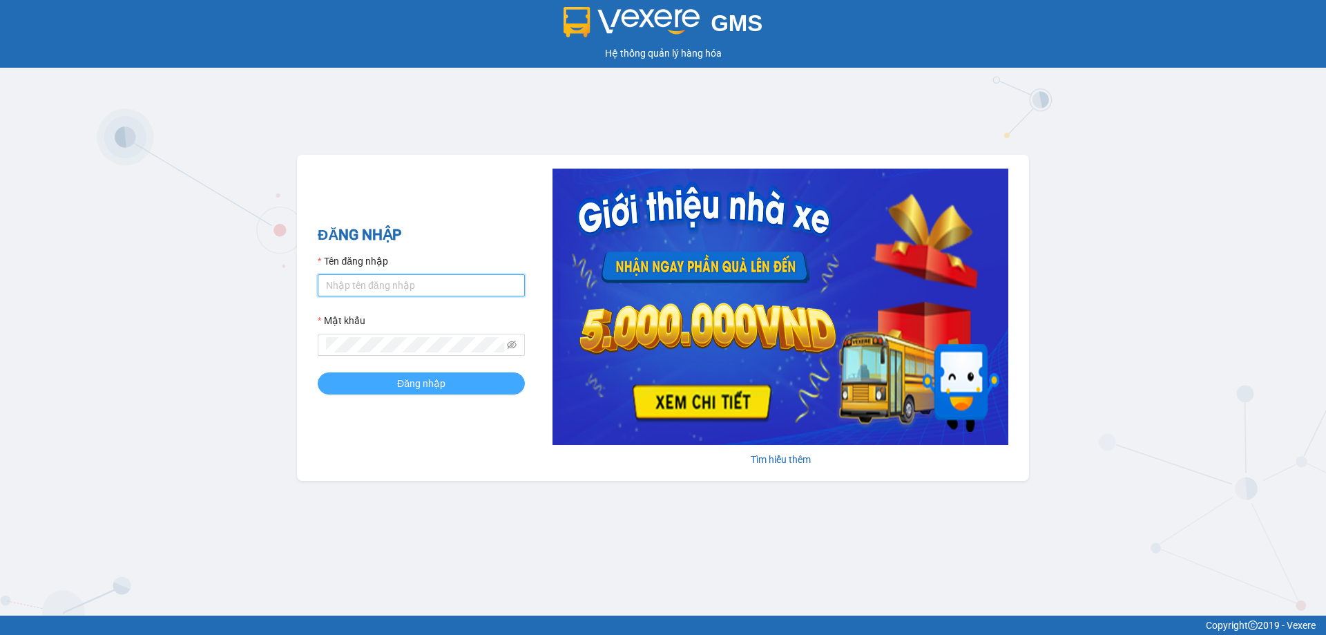
type input "phuonghd.ct"
click at [447, 388] on button "Đăng nhập" at bounding box center [421, 383] width 207 height 22
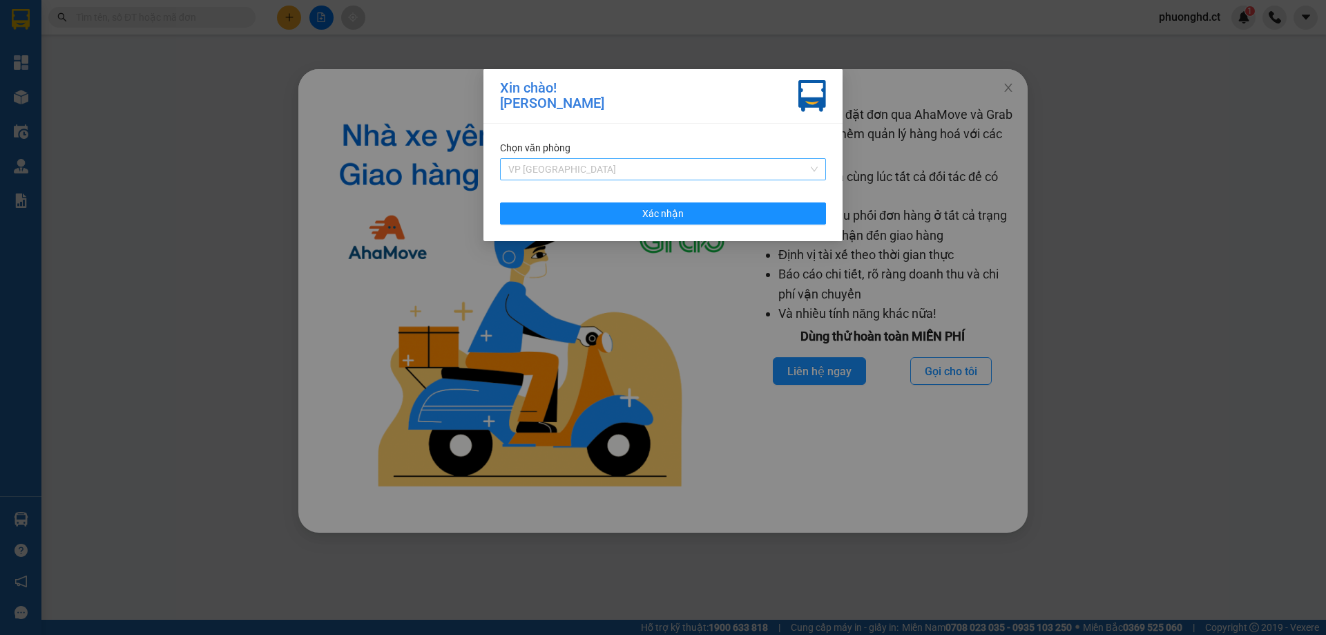
click at [576, 166] on span "VP [GEOGRAPHIC_DATA]" at bounding box center [662, 169] width 309 height 21
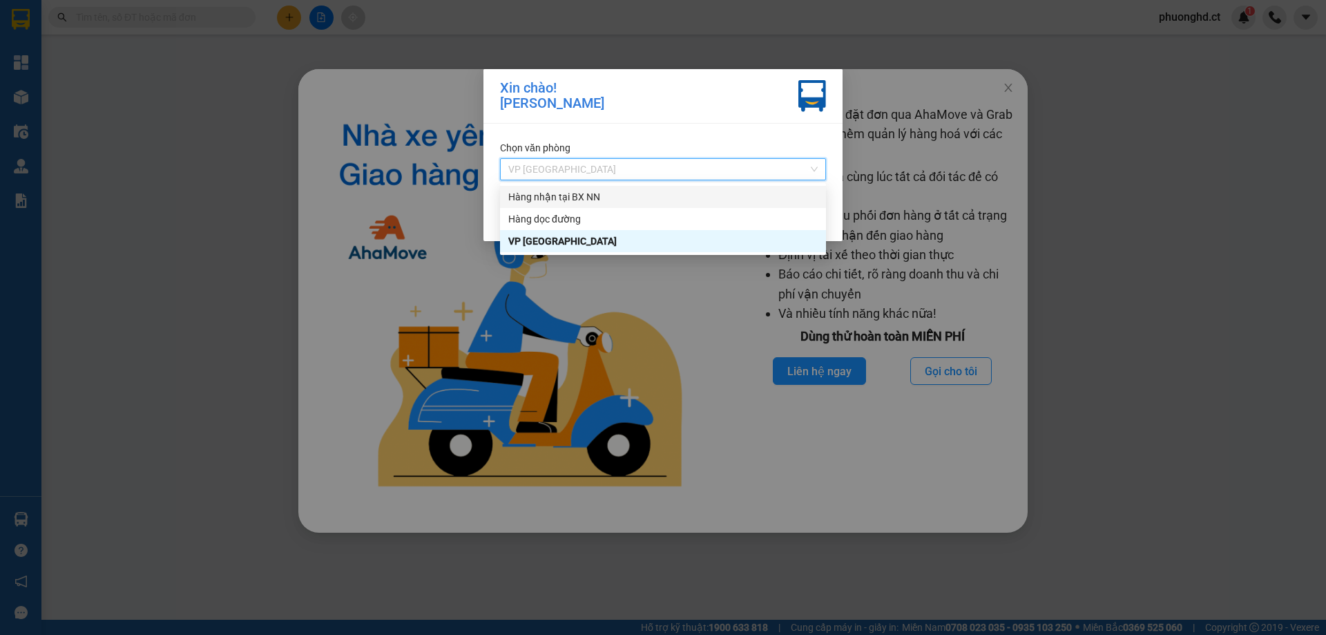
click at [565, 200] on div "Hàng nhận tại BX NN" at bounding box center [662, 196] width 309 height 15
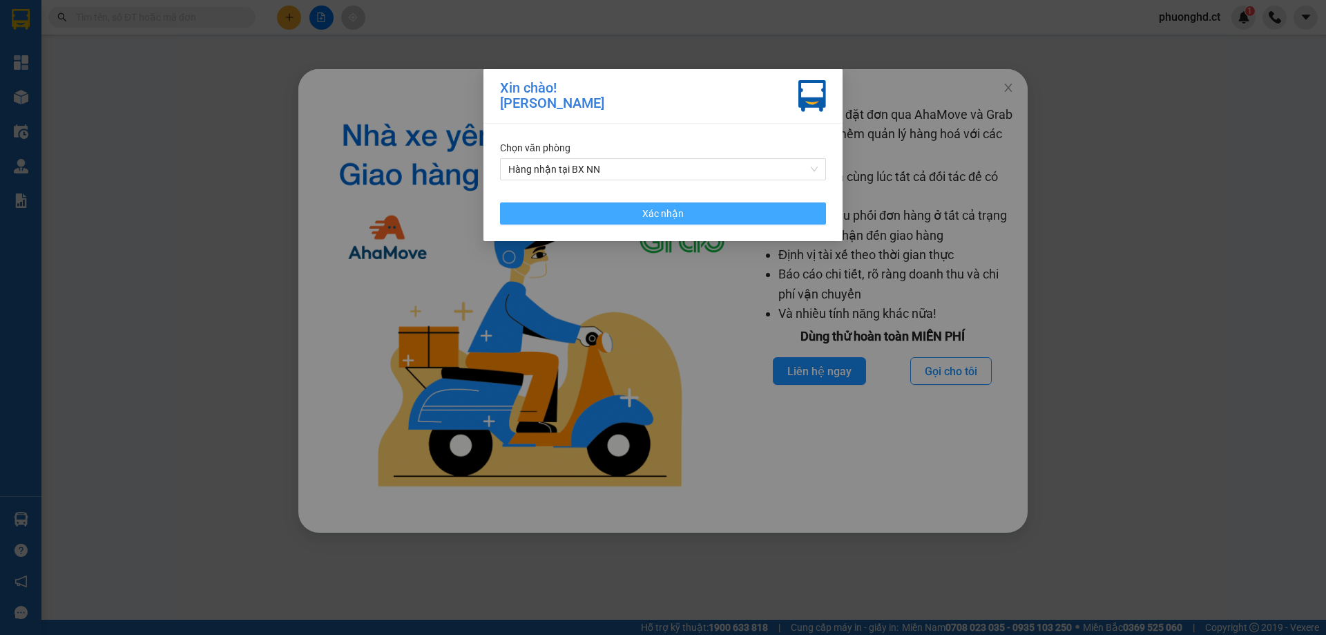
click at [567, 219] on button "Xác nhận" at bounding box center [663, 213] width 326 height 22
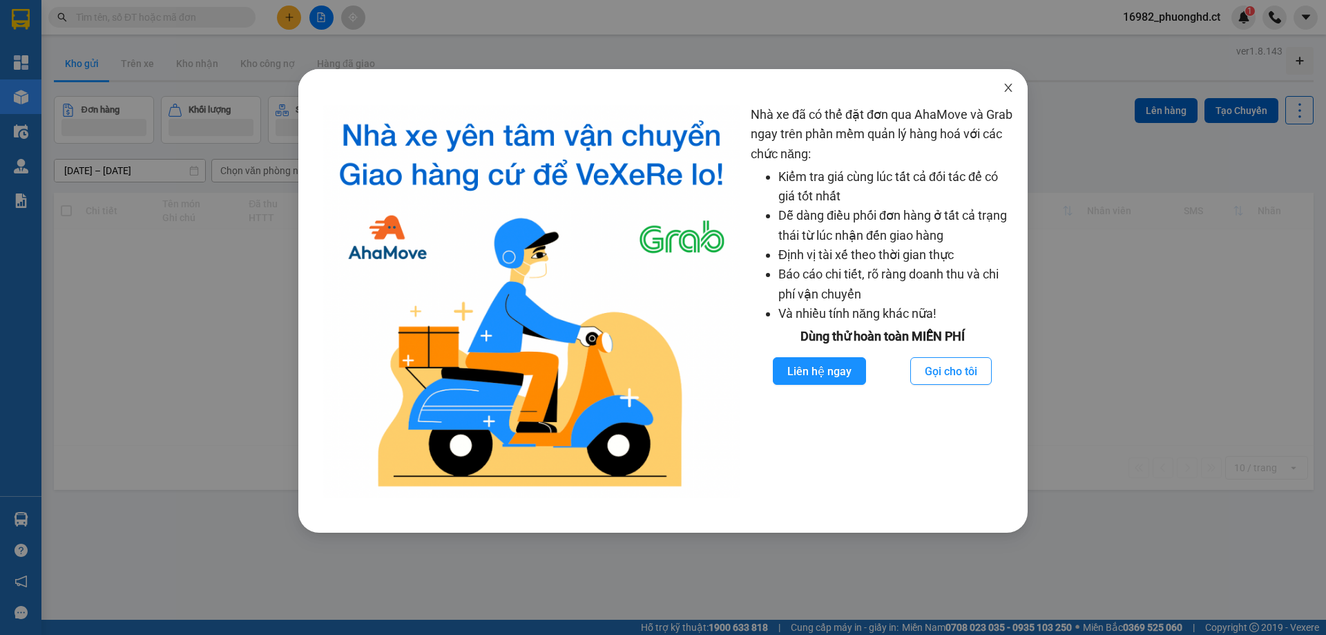
click at [1009, 90] on icon "close" at bounding box center [1008, 87] width 11 height 11
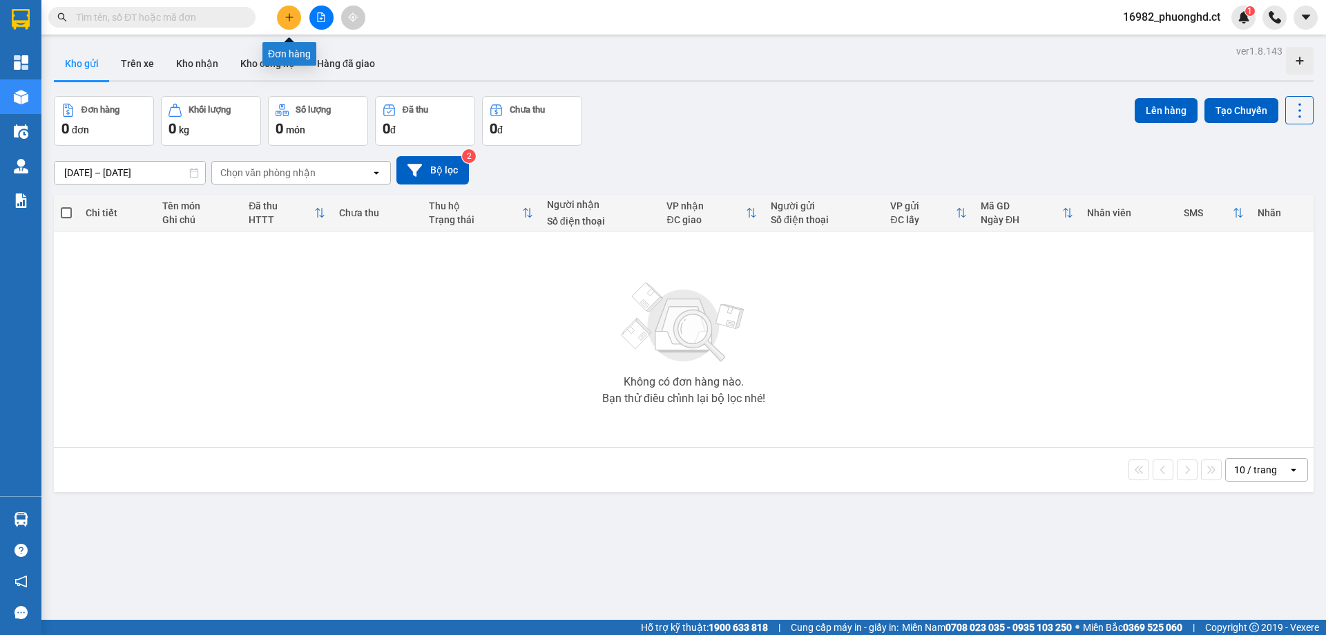
click at [300, 14] on button at bounding box center [289, 18] width 24 height 24
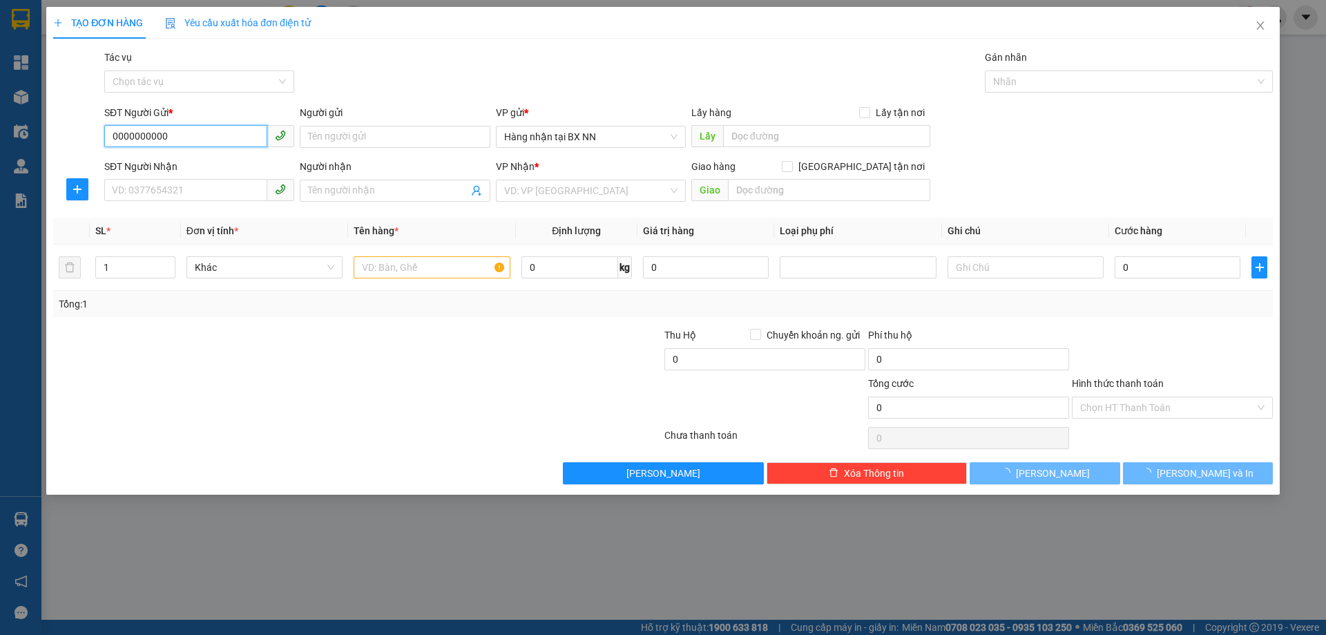
type input "0000000000"
drag, startPoint x: 188, startPoint y: 202, endPoint x: 202, endPoint y: 189, distance: 19.1
click at [188, 201] on div "SĐT Người Nhận VD: 0377654321" at bounding box center [199, 183] width 190 height 48
click at [202, 189] on input "SĐT Người Nhận" at bounding box center [185, 190] width 163 height 22
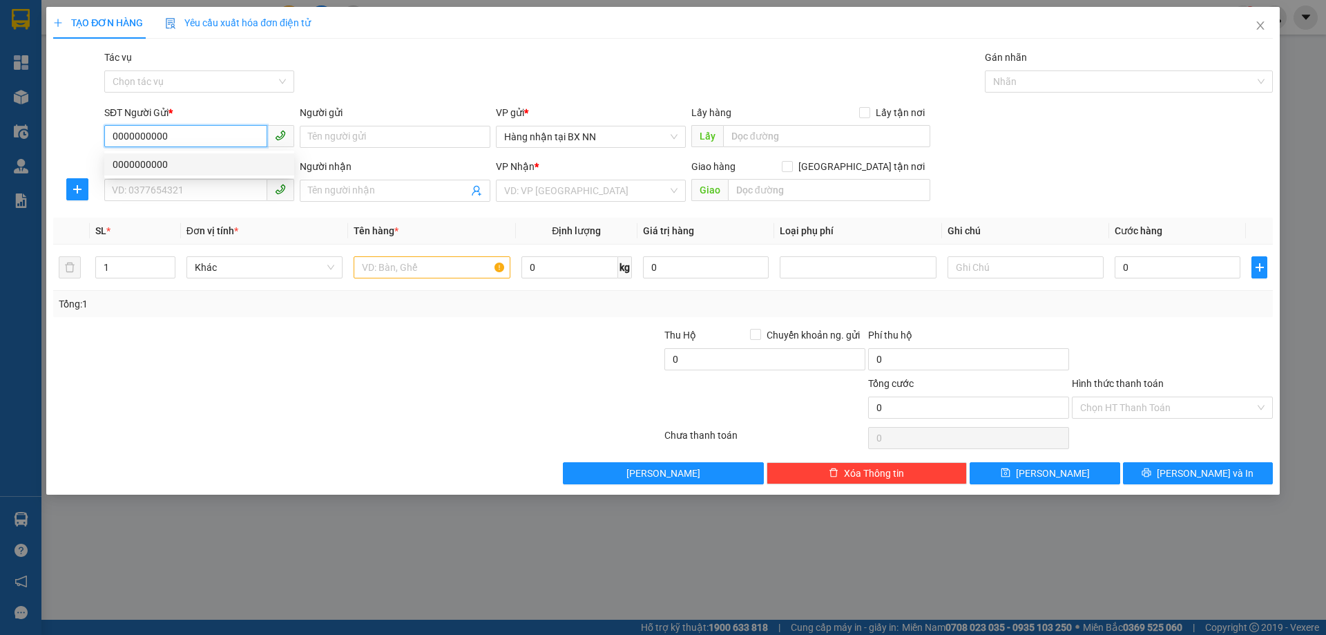
drag, startPoint x: 187, startPoint y: 135, endPoint x: 99, endPoint y: 133, distance: 88.4
click at [99, 133] on div "SĐT Người Gửi * 0000000000 Người gửi Tên người gửi VP gửi * Hàng nhận tại BX NN…" at bounding box center [663, 129] width 1223 height 48
click at [164, 185] on input "SĐT Người Nhận" at bounding box center [185, 190] width 163 height 22
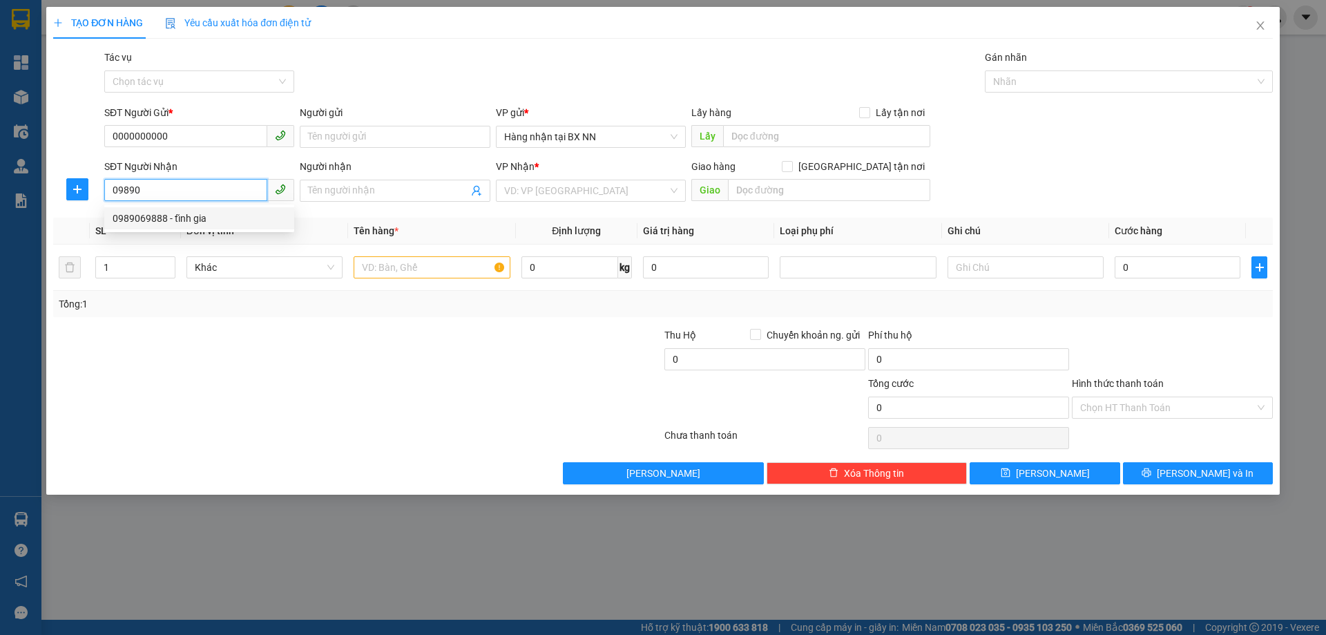
click at [208, 225] on div "0989069888 - tĩnh gia" at bounding box center [199, 218] width 173 height 15
type input "0989069888"
type input "tĩnh gia"
type input "AN LỘC"
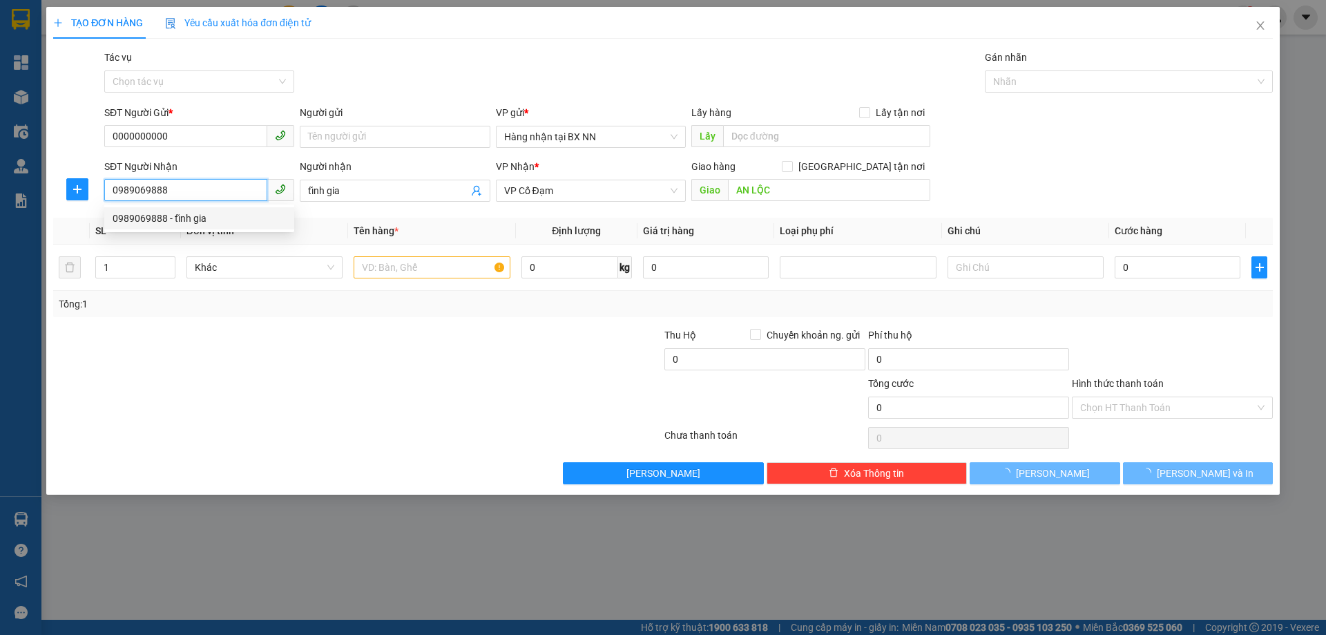
type input "60.000"
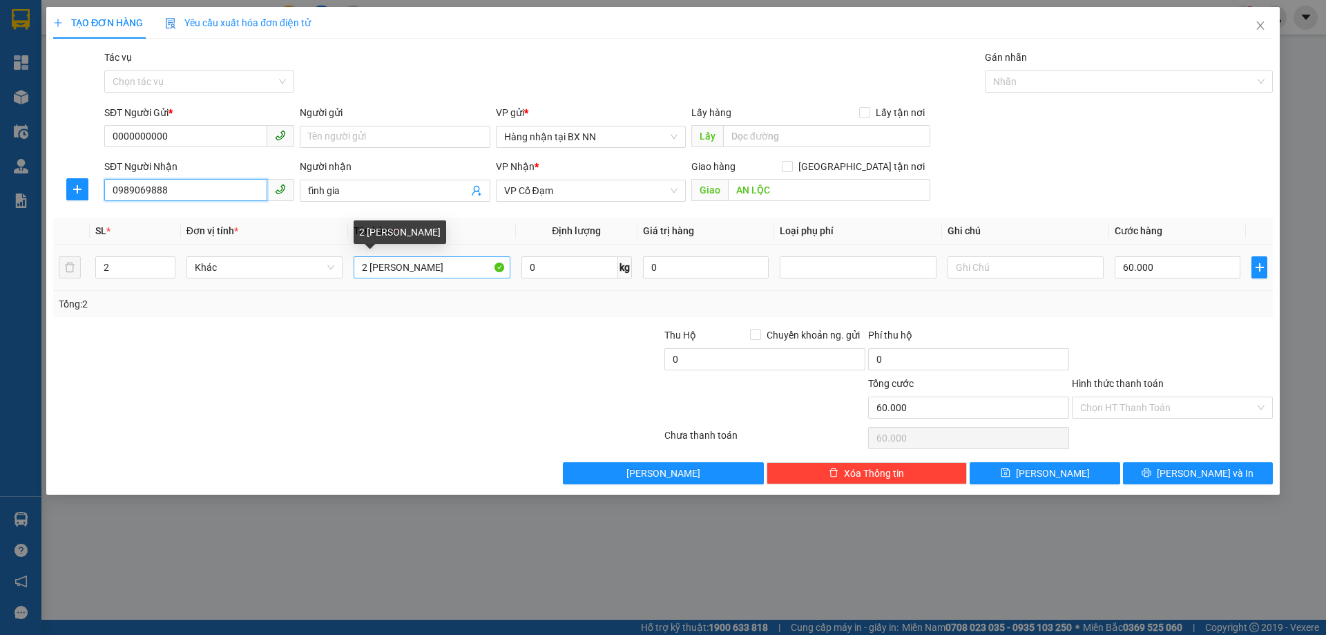
type input "0989069888"
drag, startPoint x: 379, startPoint y: 265, endPoint x: 347, endPoint y: 258, distance: 33.2
click at [347, 258] on tr "2 Khác 2 LON SƠN 0 kg 0 60.000" at bounding box center [663, 268] width 1220 height 46
type input "5T SƠN"
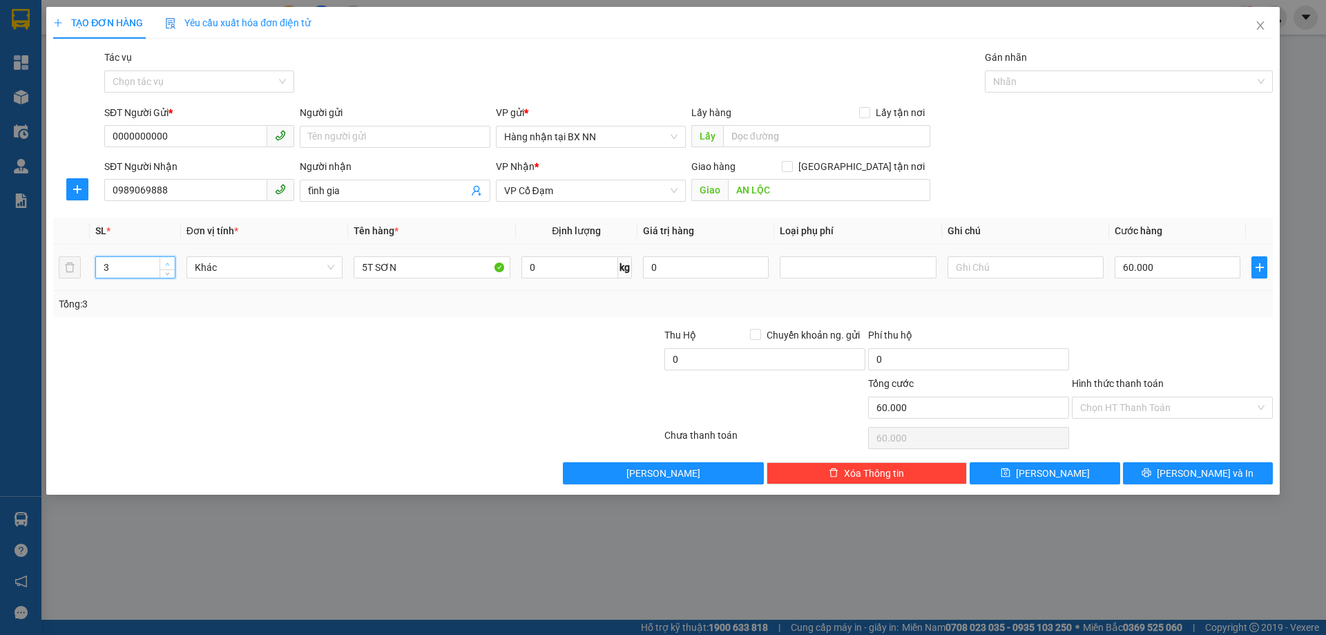
click at [162, 263] on span "Increase Value" at bounding box center [167, 263] width 15 height 12
click at [162, 262] on span "Increase Value" at bounding box center [167, 263] width 15 height 12
type input "5"
click at [164, 262] on span "up" at bounding box center [168, 264] width 8 height 8
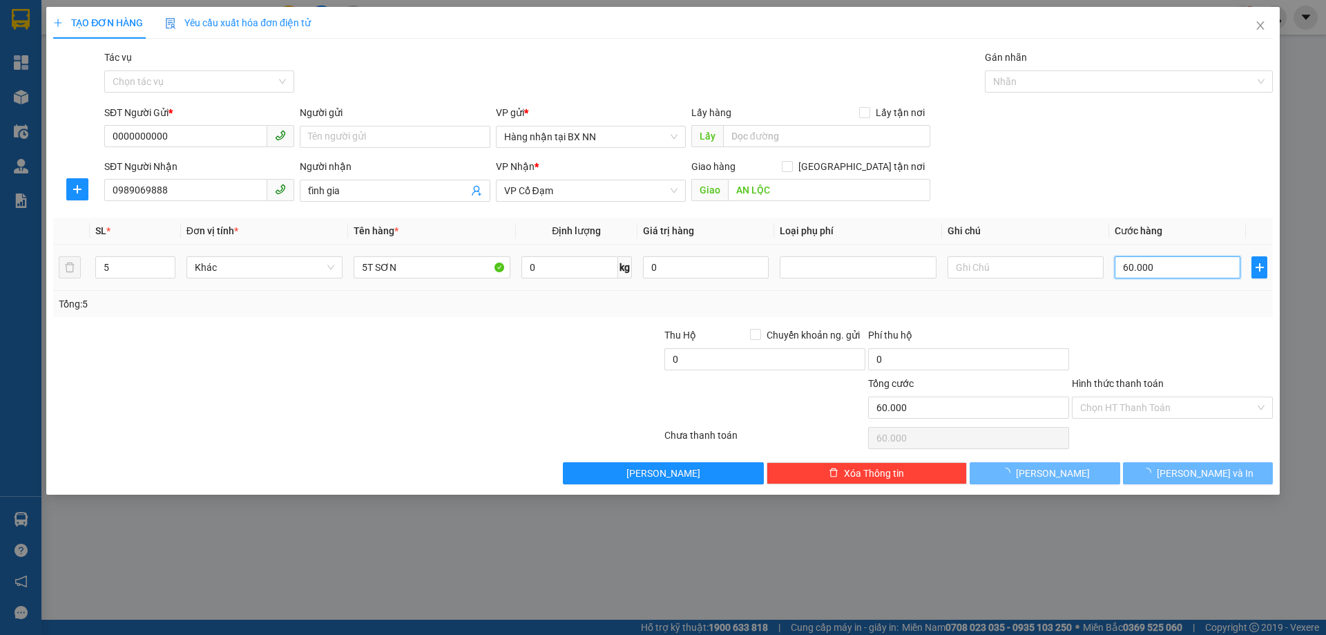
click at [1208, 269] on input "60.000" at bounding box center [1178, 267] width 126 height 22
type input "0"
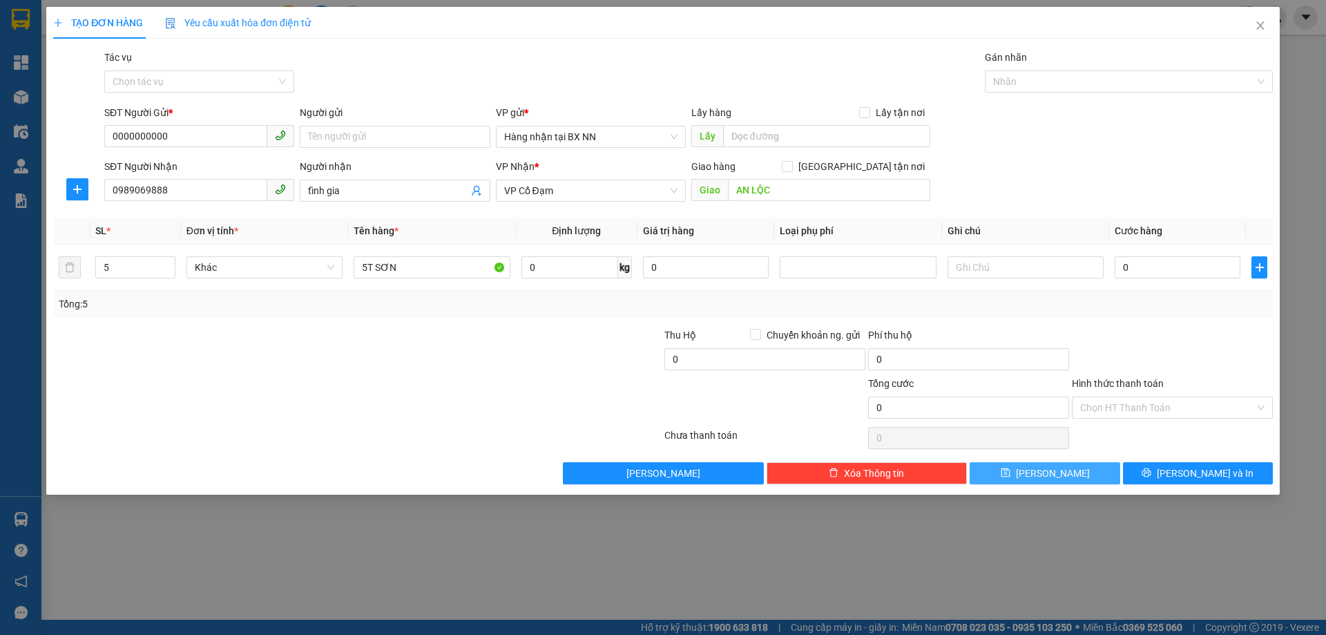
click at [1020, 471] on button "[PERSON_NAME]" at bounding box center [1045, 473] width 150 height 22
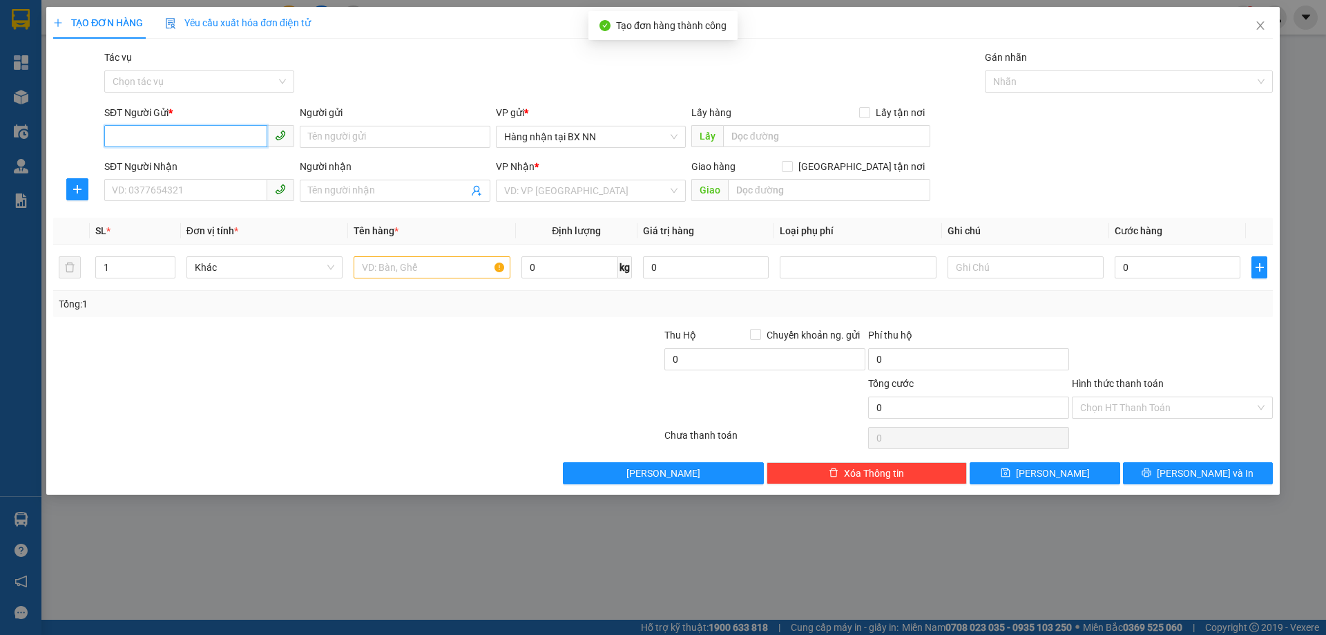
click at [238, 134] on input "SĐT Người Gửi *" at bounding box center [185, 136] width 163 height 22
paste input "0000000000"
type input "0000000000"
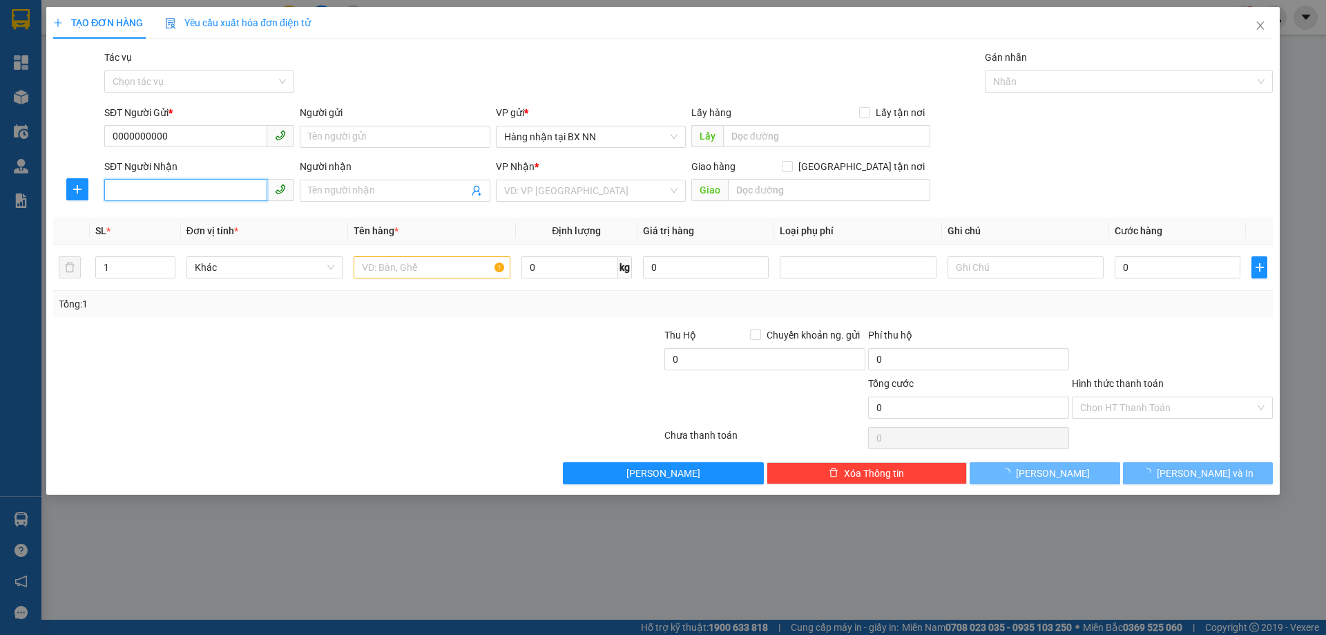
click at [171, 189] on input "SĐT Người Nhận" at bounding box center [185, 190] width 163 height 22
type input "0968010357"
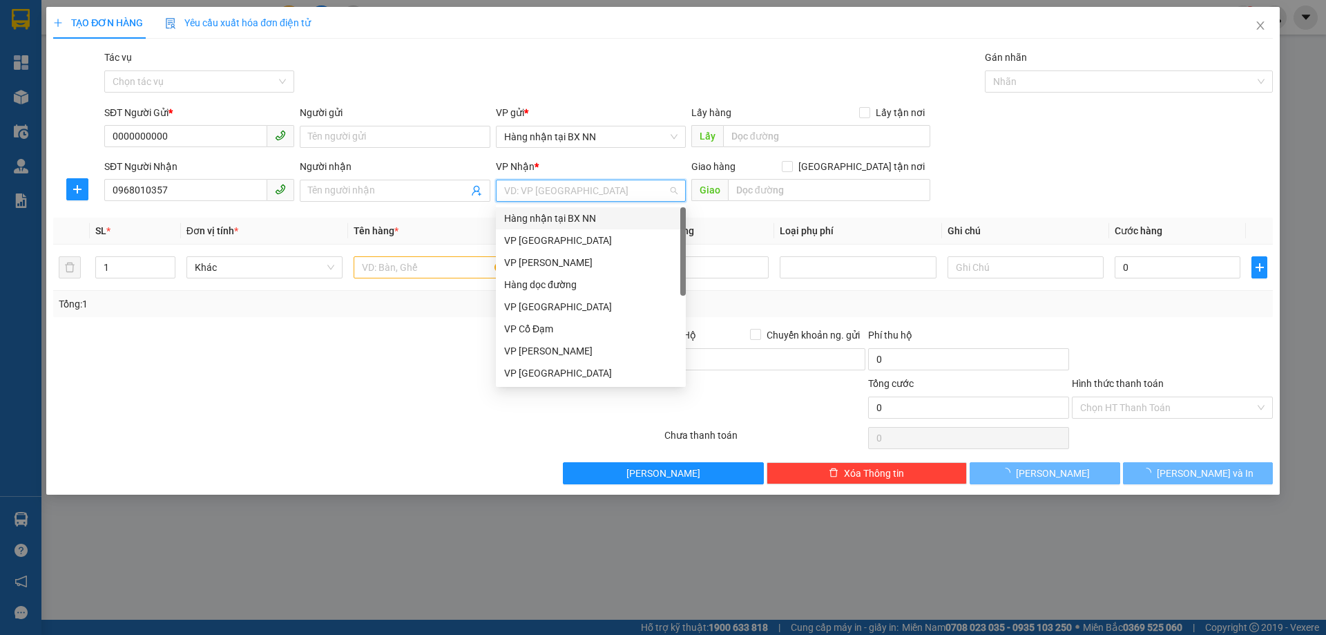
click at [533, 195] on input "search" at bounding box center [586, 190] width 164 height 21
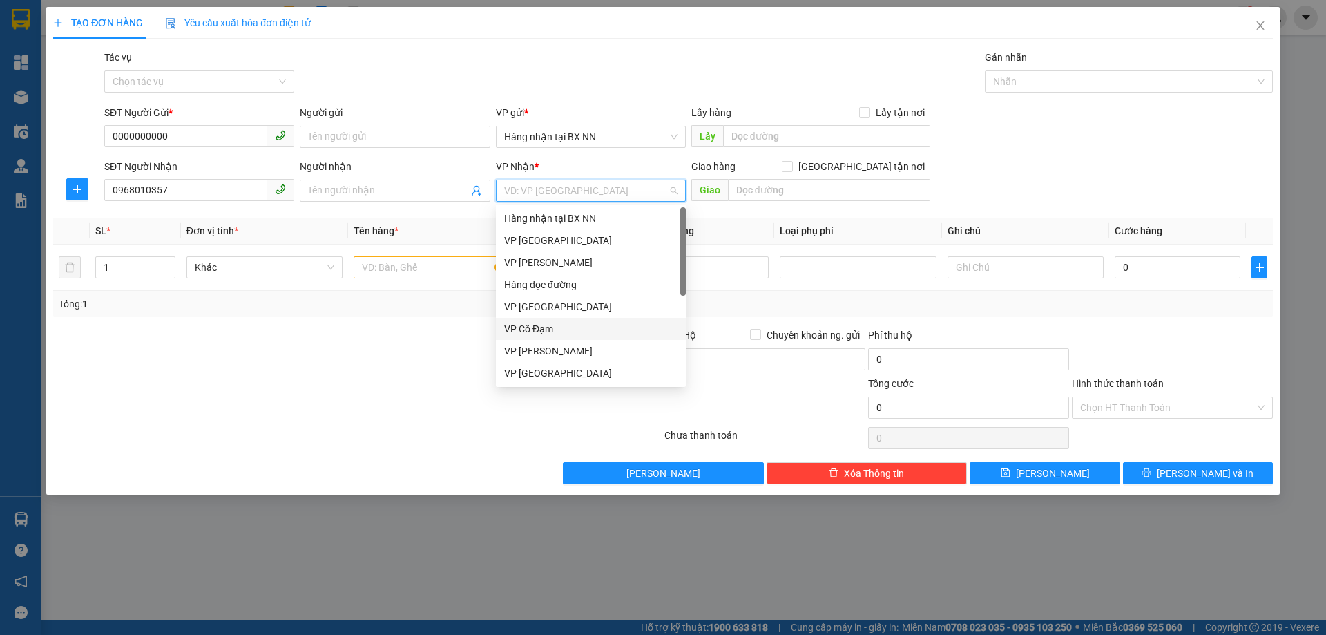
click at [535, 331] on div "VP Cổ Đạm" at bounding box center [590, 328] width 173 height 15
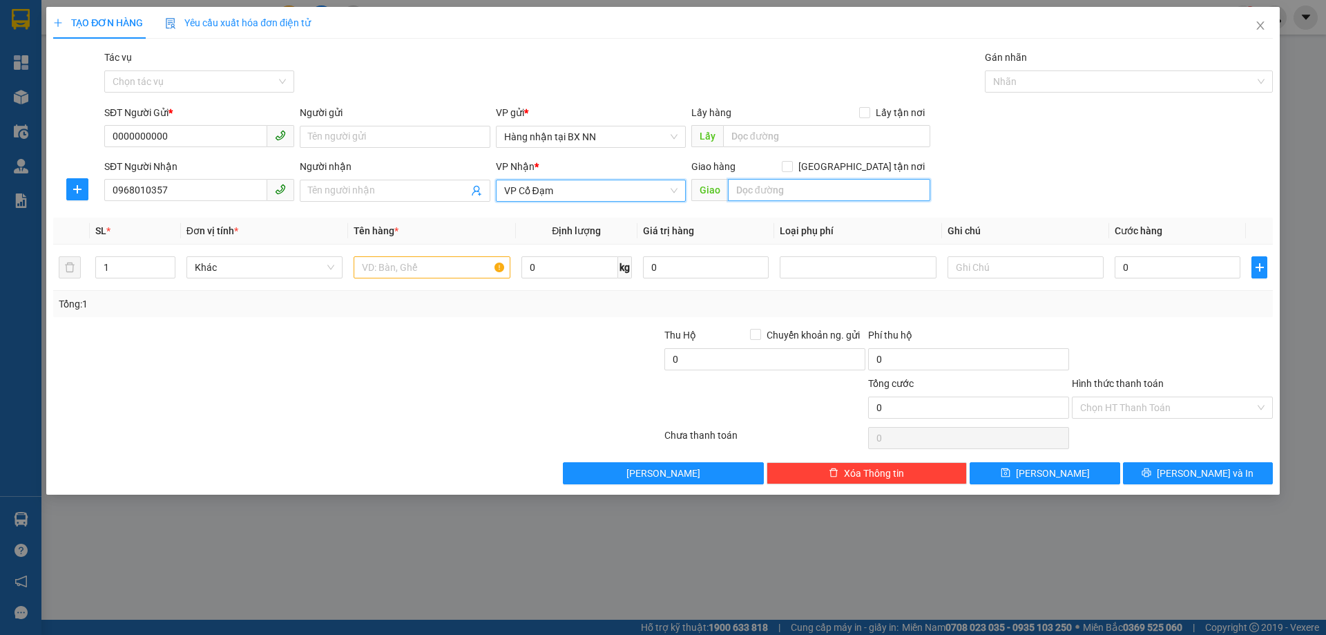
click at [796, 198] on input "text" at bounding box center [829, 190] width 202 height 22
type input "XUÂN MỸ"
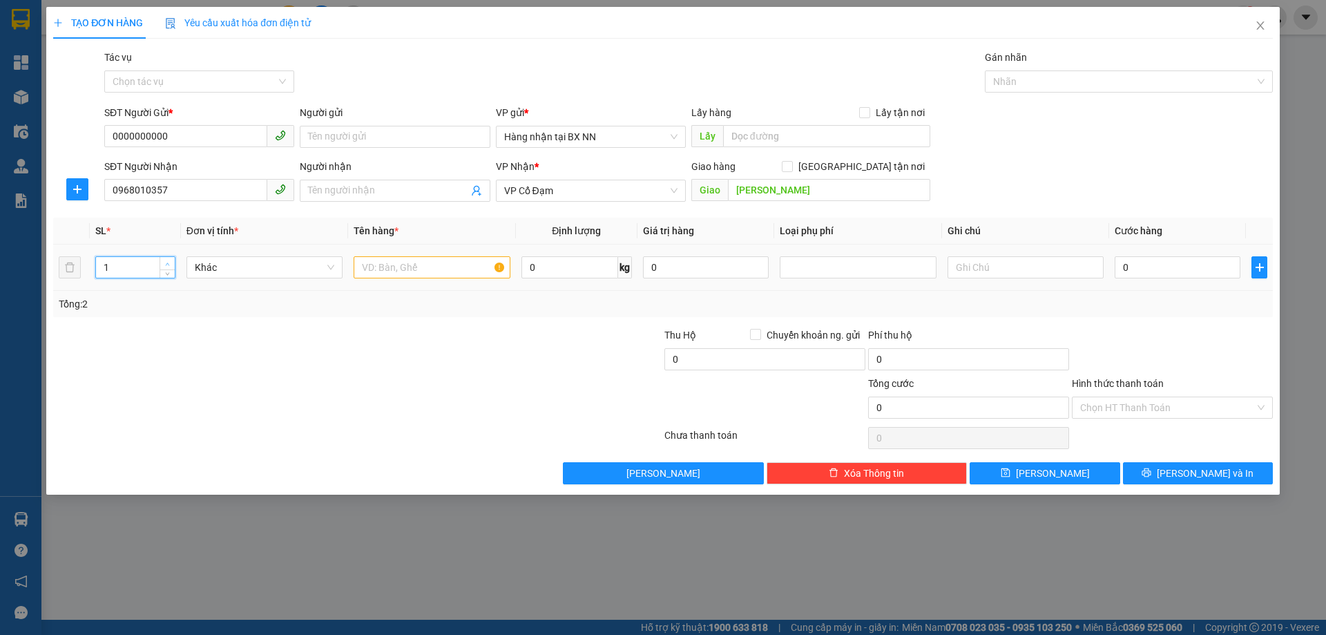
type input "2"
click at [168, 264] on icon "up" at bounding box center [167, 264] width 5 height 5
click at [386, 254] on div at bounding box center [432, 268] width 156 height 28
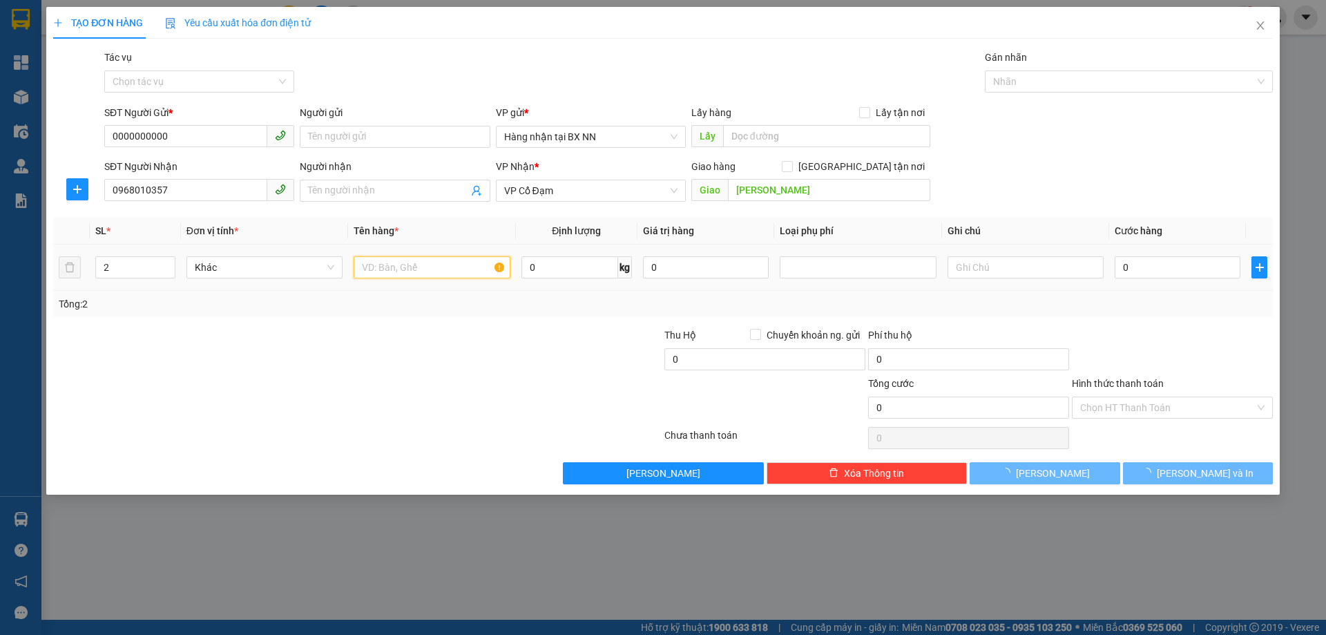
click at [390, 261] on input "text" at bounding box center [432, 267] width 156 height 22
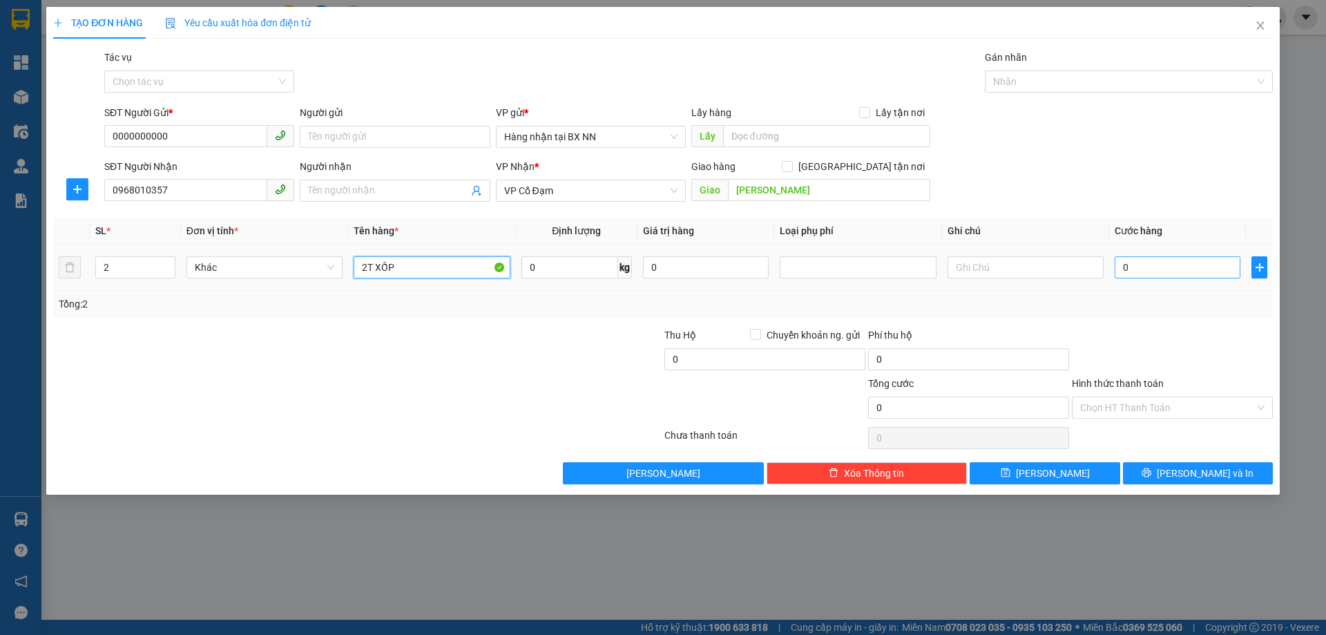
type input "2T XỐP"
click at [1170, 277] on input "0" at bounding box center [1178, 267] width 126 height 22
type input "1"
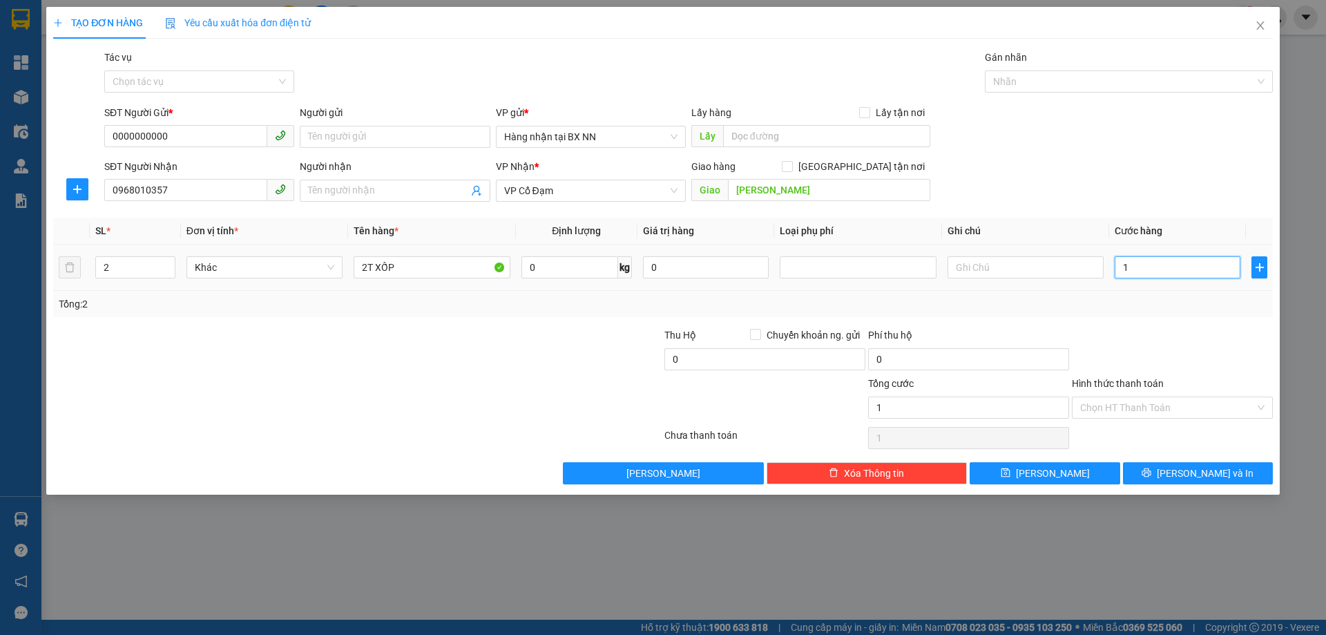
type input "19"
type input "195"
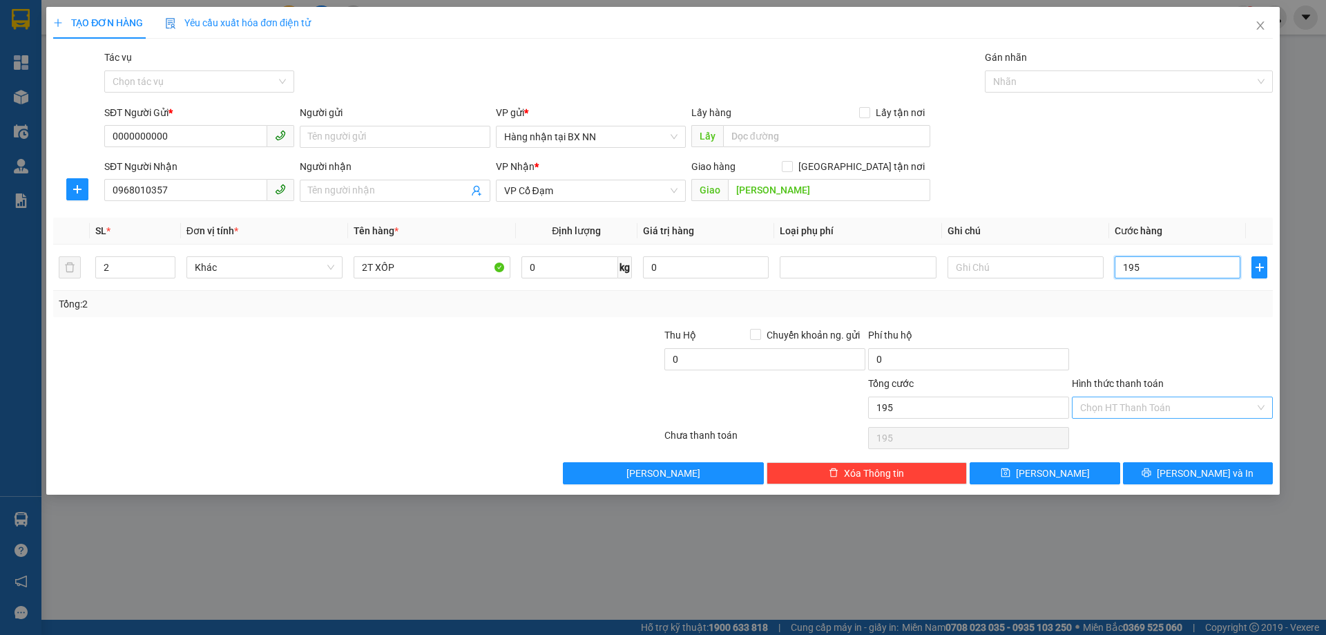
type input "195"
type input "195.000"
click at [1137, 404] on input "Hình thức thanh toán" at bounding box center [1167, 407] width 175 height 21
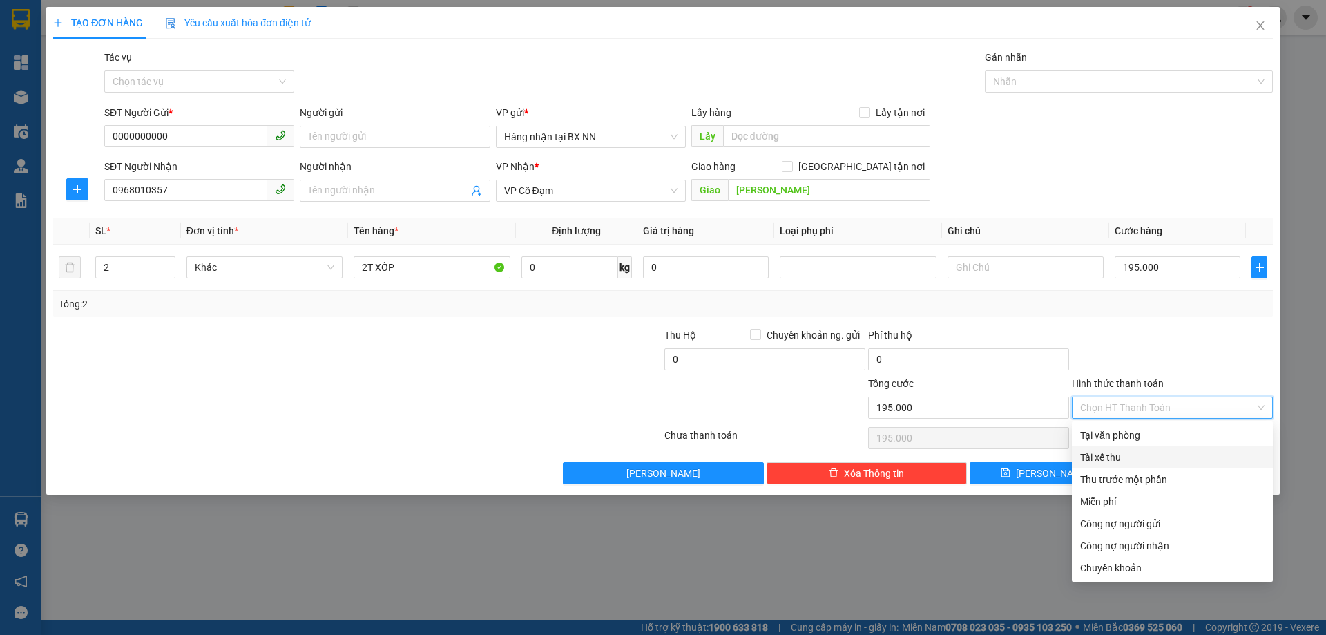
click at [1109, 455] on div "Tài xế thu" at bounding box center [1172, 457] width 184 height 15
type input "0"
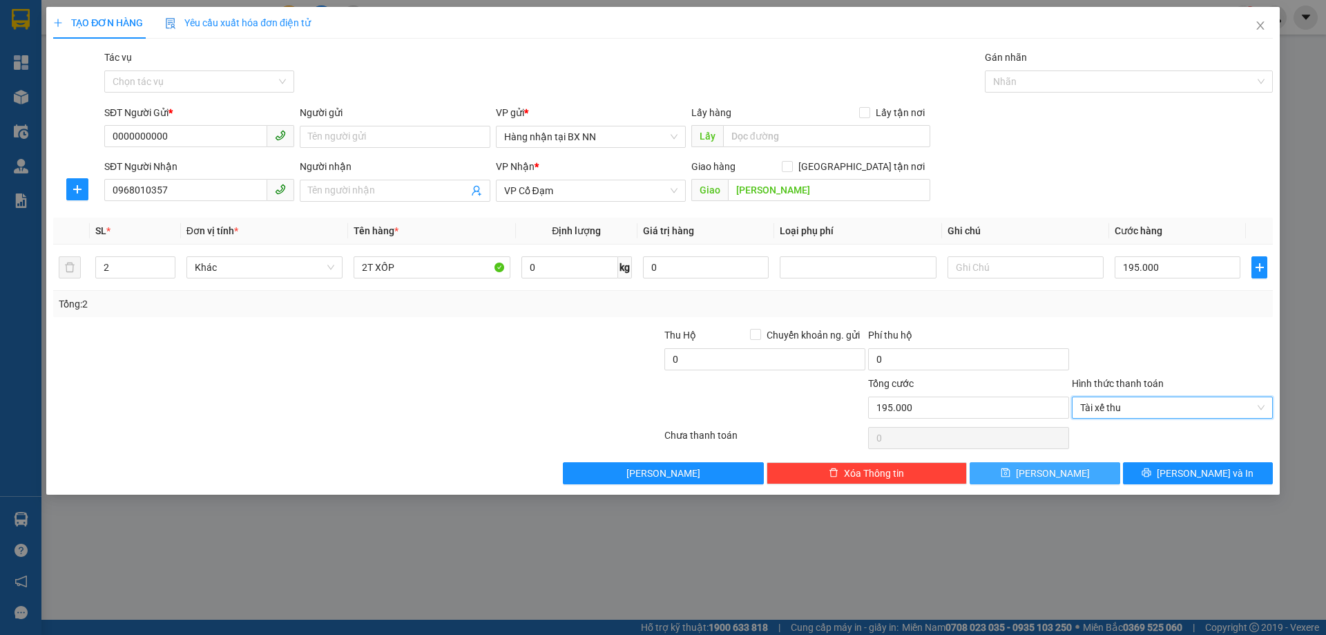
click at [1047, 472] on span "[PERSON_NAME]" at bounding box center [1053, 473] width 74 height 15
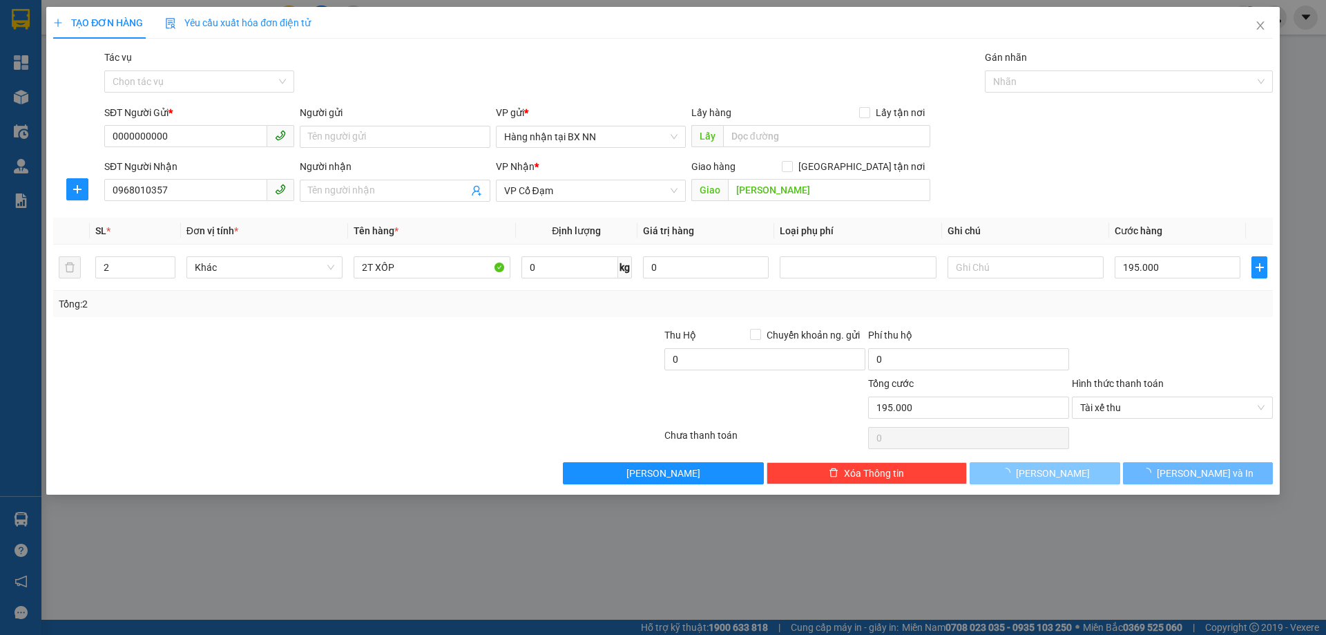
type input "0"
type input "1"
type input "0"
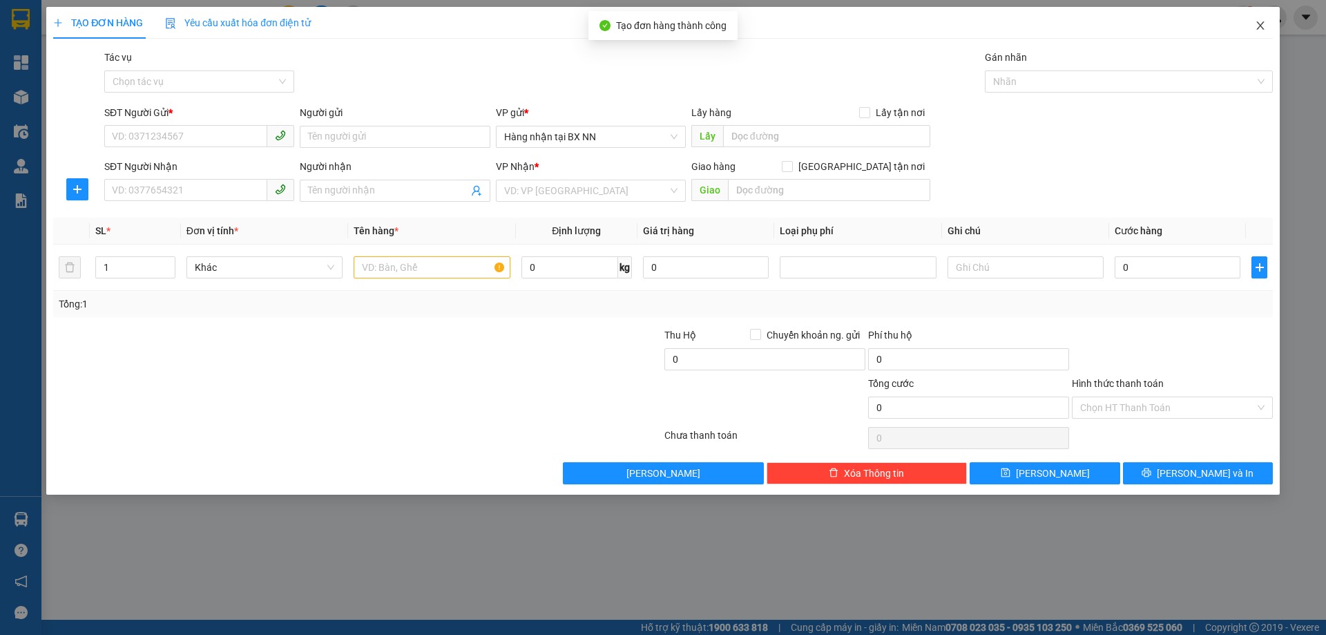
click at [1262, 23] on icon "close" at bounding box center [1260, 25] width 11 height 11
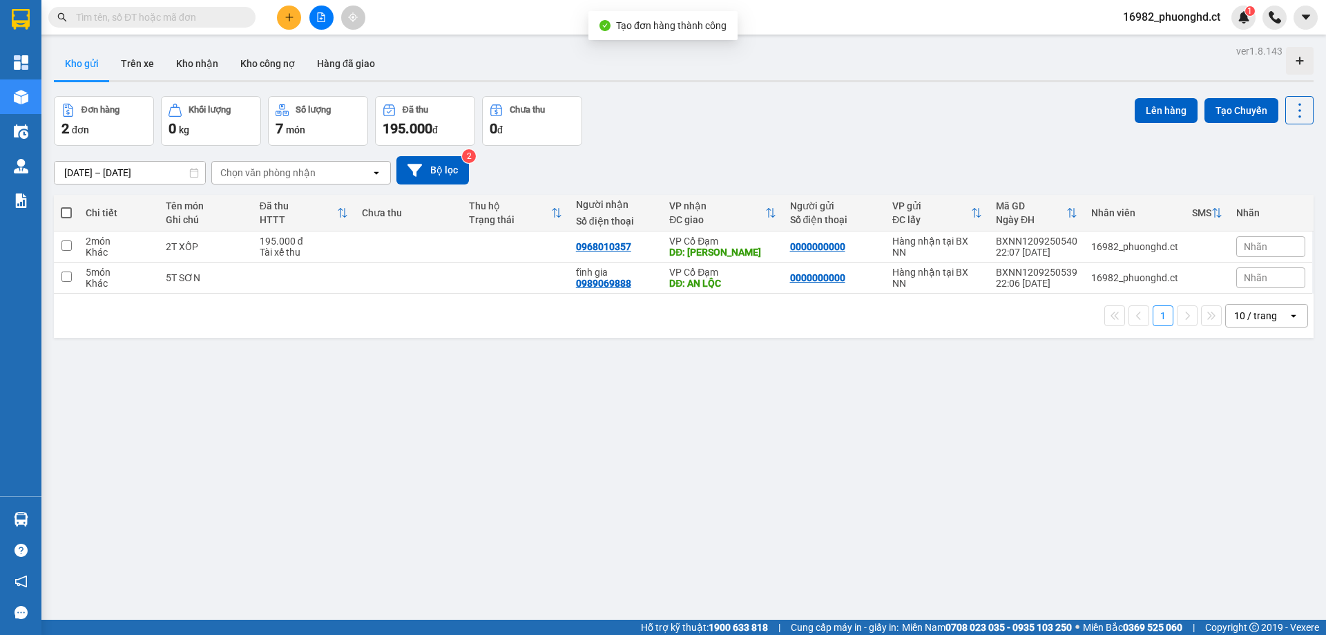
click at [64, 218] on span at bounding box center [66, 212] width 11 height 11
click at [66, 206] on input "checkbox" at bounding box center [66, 206] width 0 height 0
checkbox input "true"
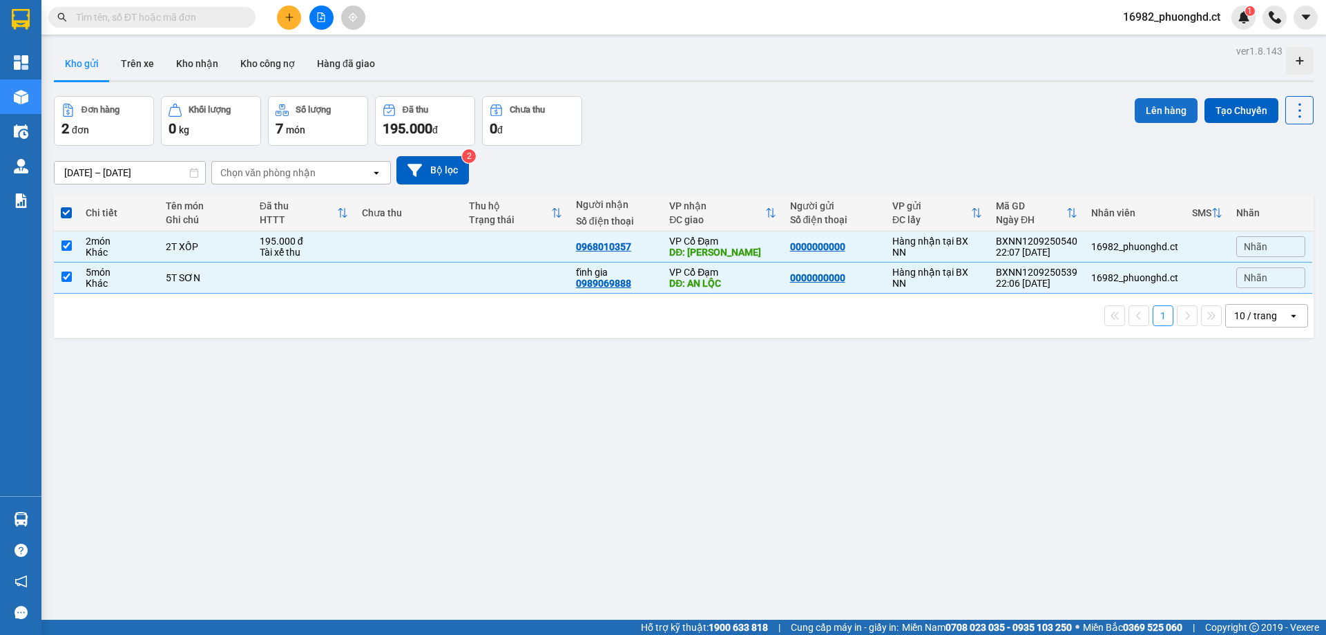
click at [1142, 112] on button "Lên hàng" at bounding box center [1166, 110] width 63 height 25
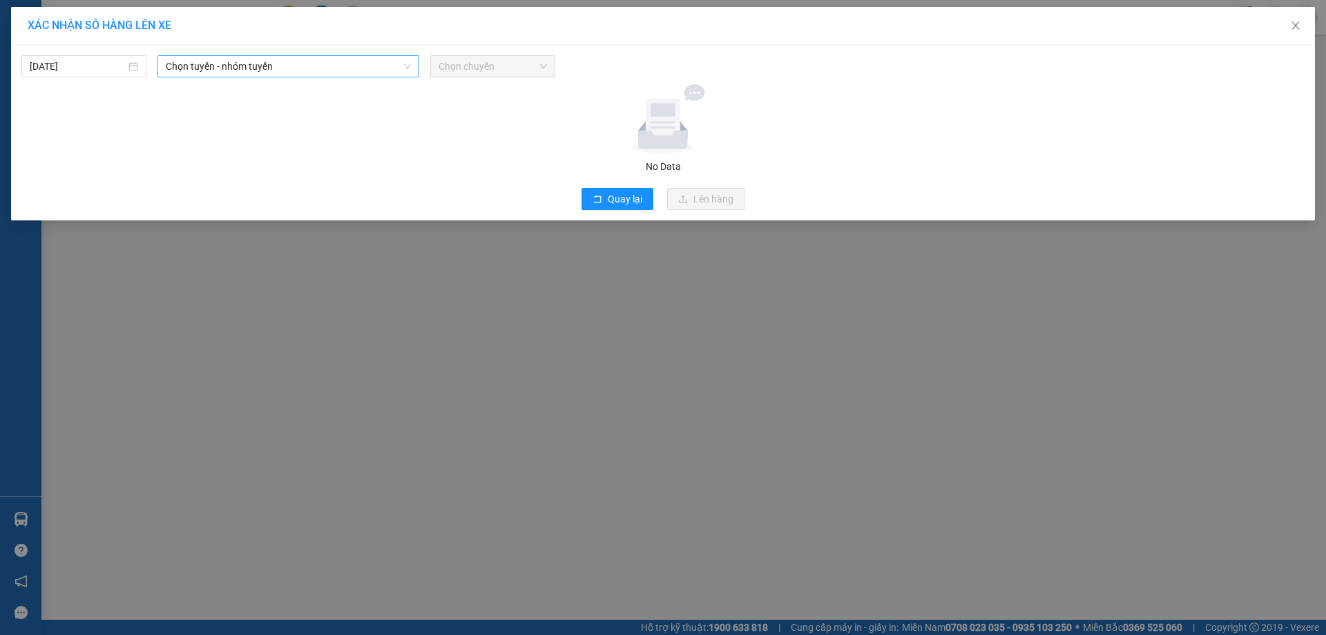
click at [191, 73] on span "Chọn tuyến - nhóm tuyến" at bounding box center [288, 66] width 245 height 21
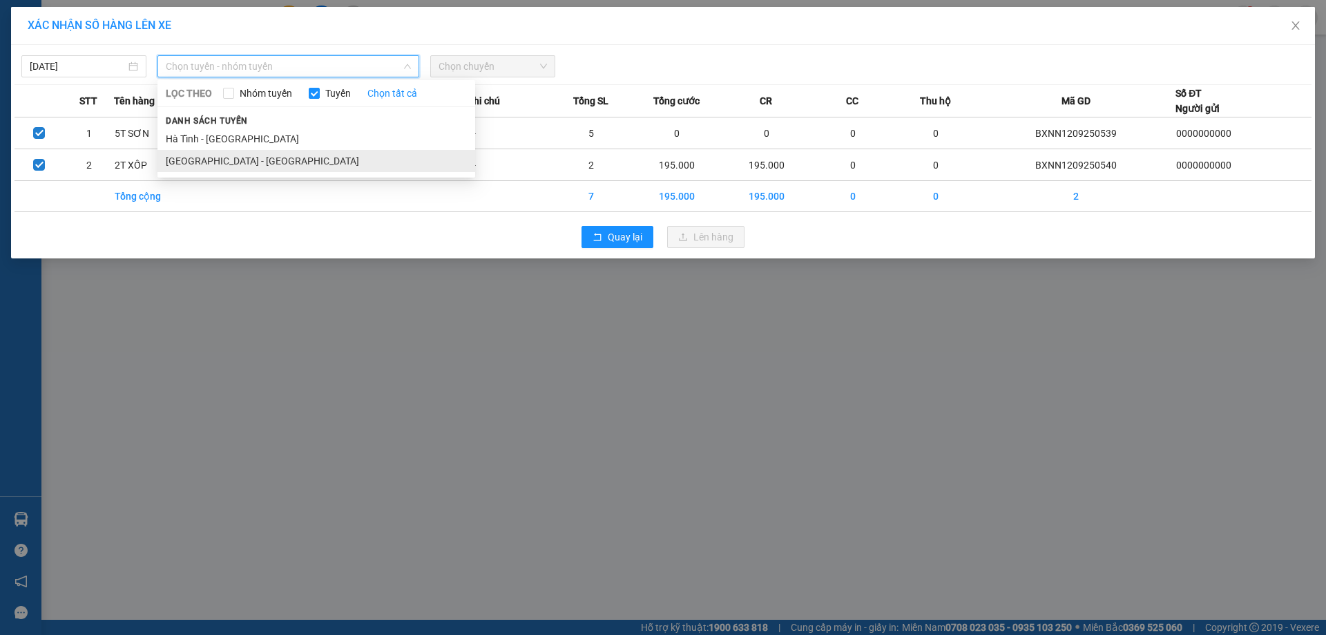
click at [231, 154] on li "[GEOGRAPHIC_DATA] - [GEOGRAPHIC_DATA]" at bounding box center [316, 161] width 318 height 22
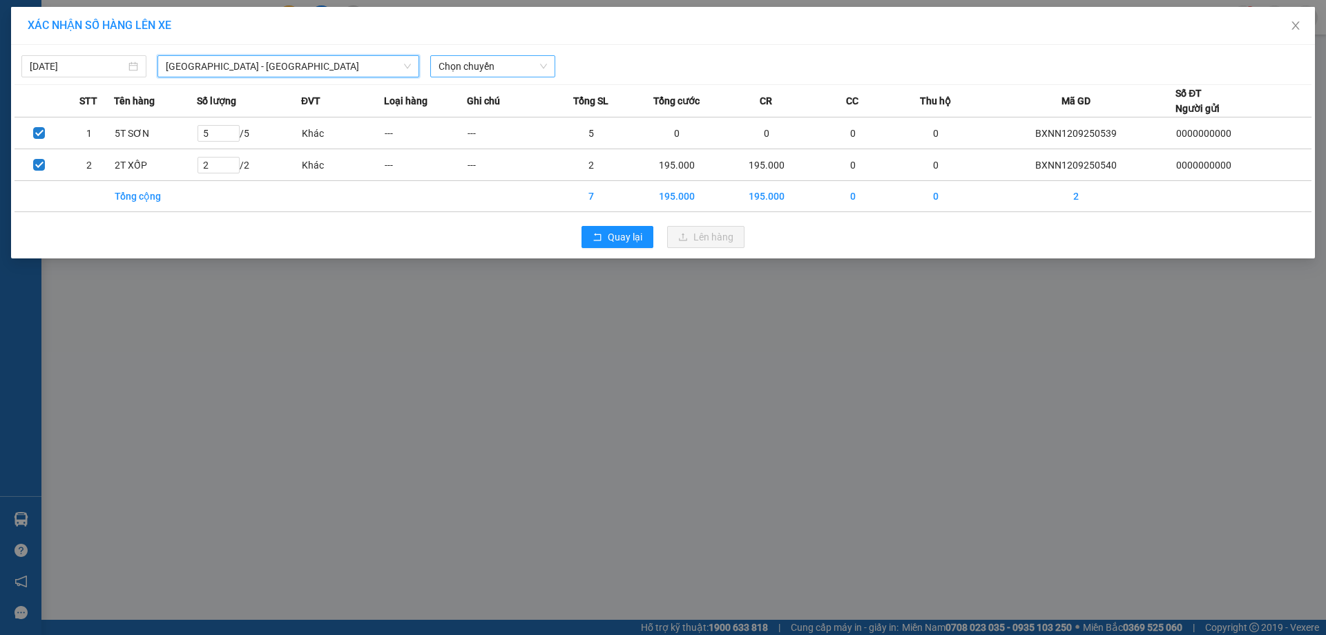
click at [488, 70] on span "Chọn chuyến" at bounding box center [493, 66] width 108 height 21
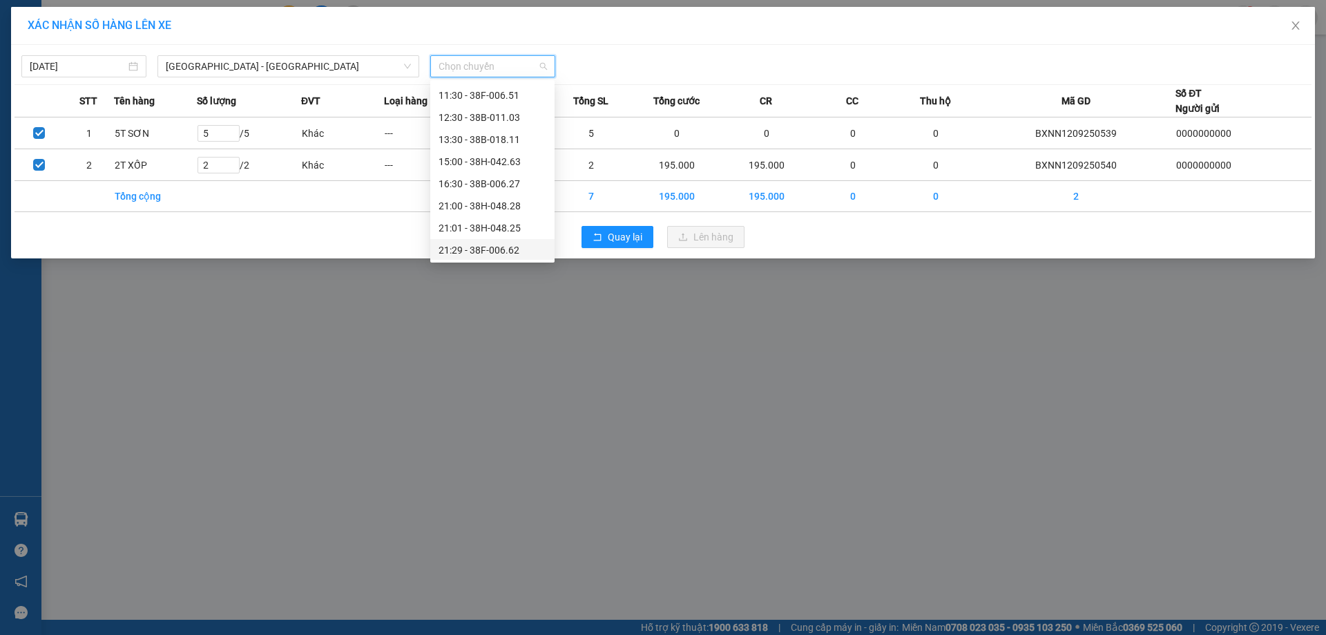
scroll to position [19, 0]
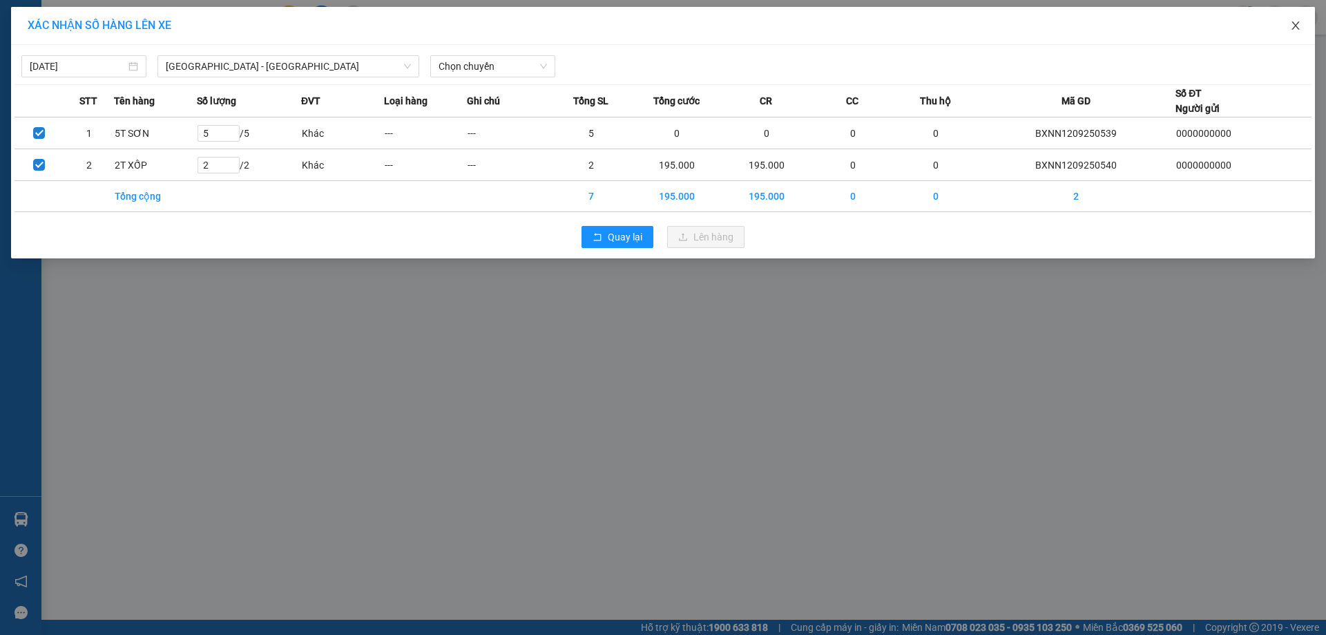
click at [1295, 30] on icon "close" at bounding box center [1295, 25] width 11 height 11
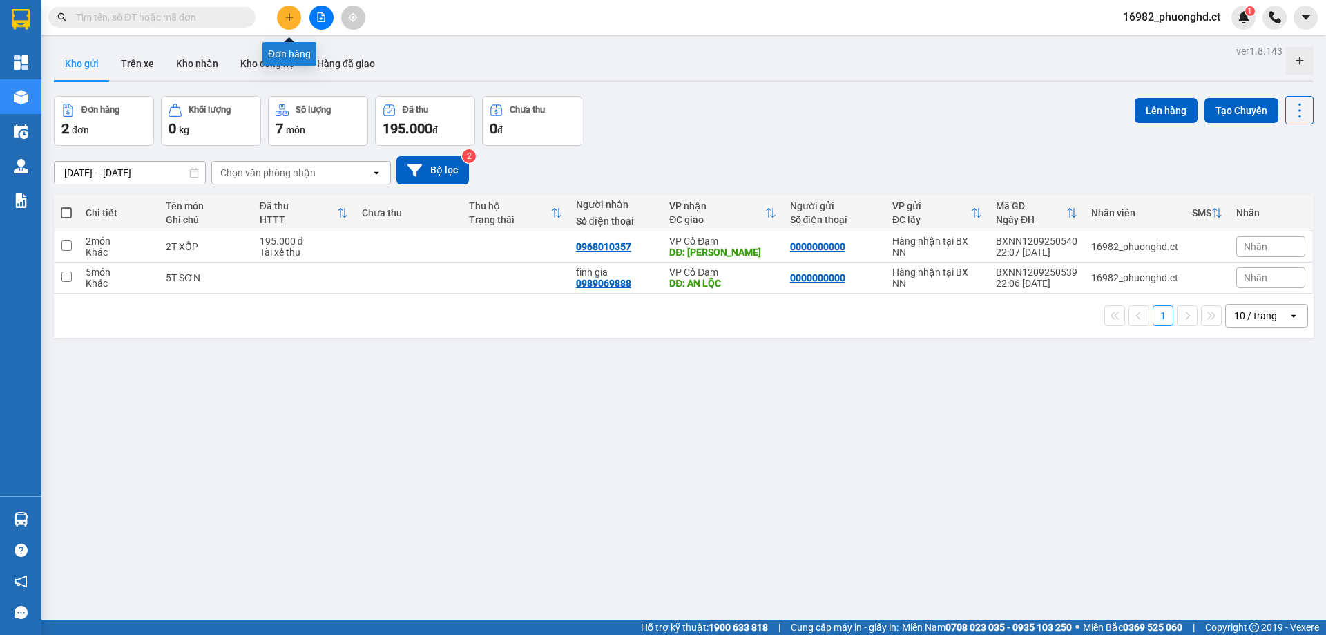
click at [294, 22] on button at bounding box center [289, 18] width 24 height 24
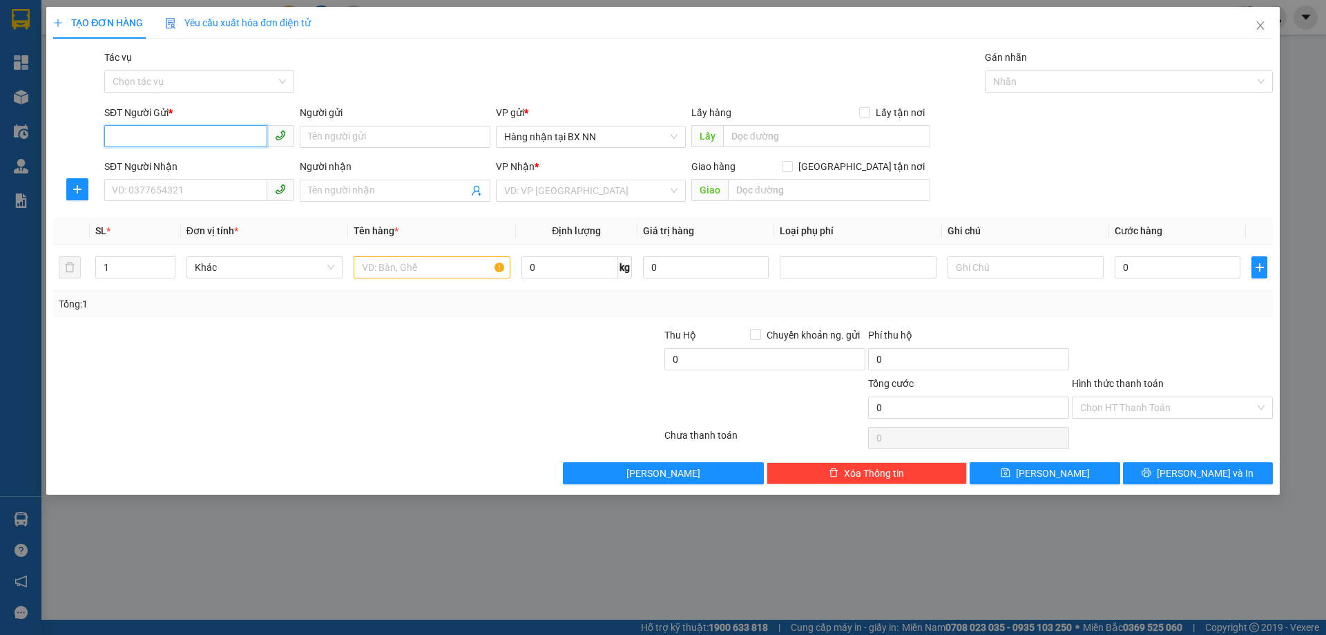
paste input "0000000000"
type input "0000000000"
click at [178, 189] on input "SĐT Người Nhận" at bounding box center [185, 190] width 163 height 22
type input "0336284959"
click at [528, 198] on input "search" at bounding box center [586, 190] width 164 height 21
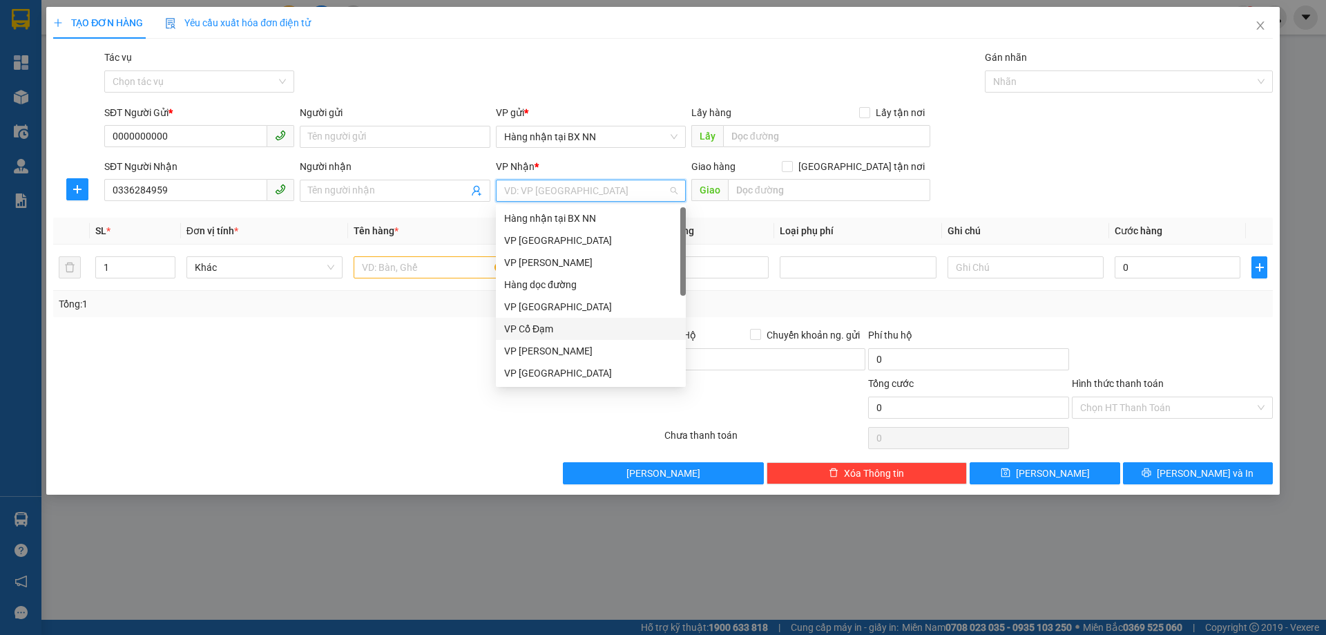
click at [538, 325] on div "VP Cổ Đạm" at bounding box center [590, 328] width 173 height 15
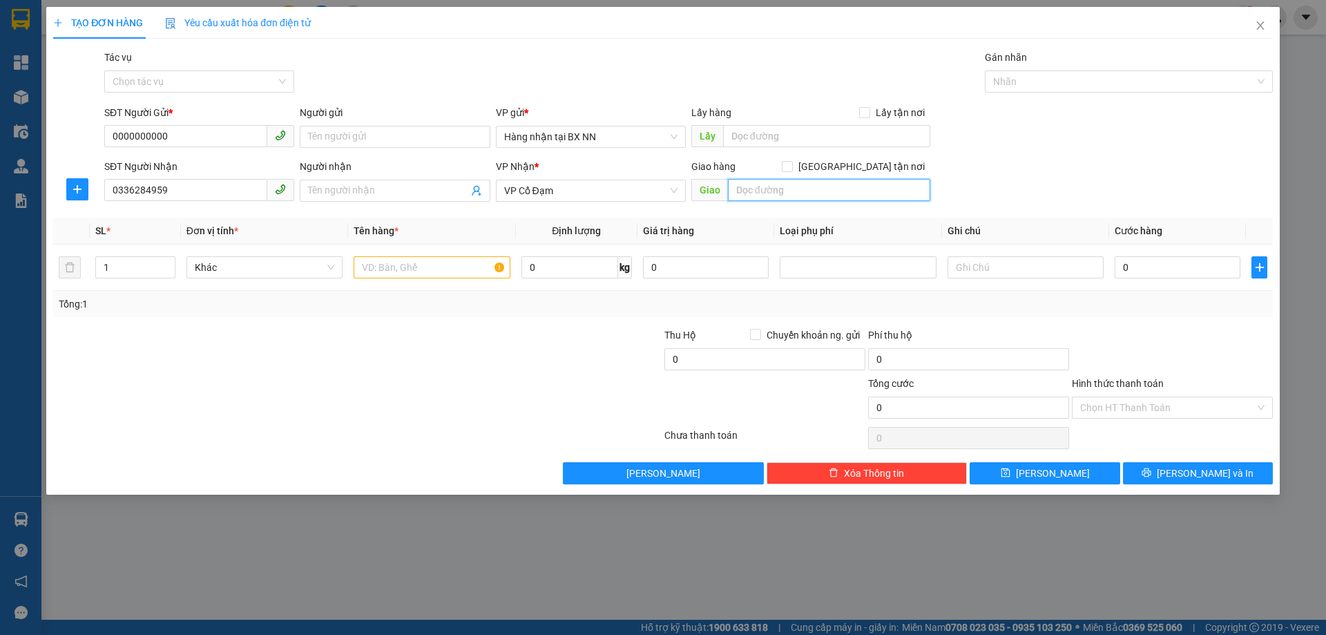
click at [807, 191] on input "text" at bounding box center [829, 190] width 202 height 22
click at [383, 262] on input "text" at bounding box center [432, 267] width 156 height 22
type input "1T GIẤY"
click at [386, 133] on input "Người gửi" at bounding box center [395, 137] width 190 height 22
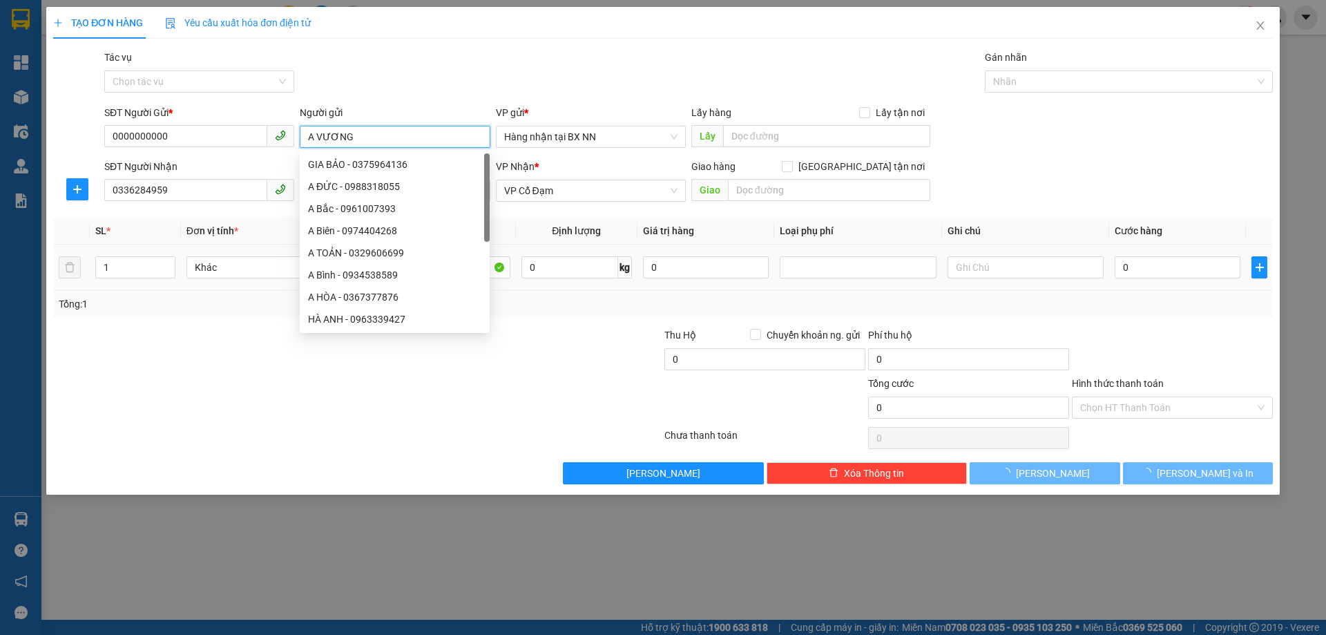
type input "A VƯƠNG"
click at [506, 380] on div at bounding box center [561, 400] width 204 height 48
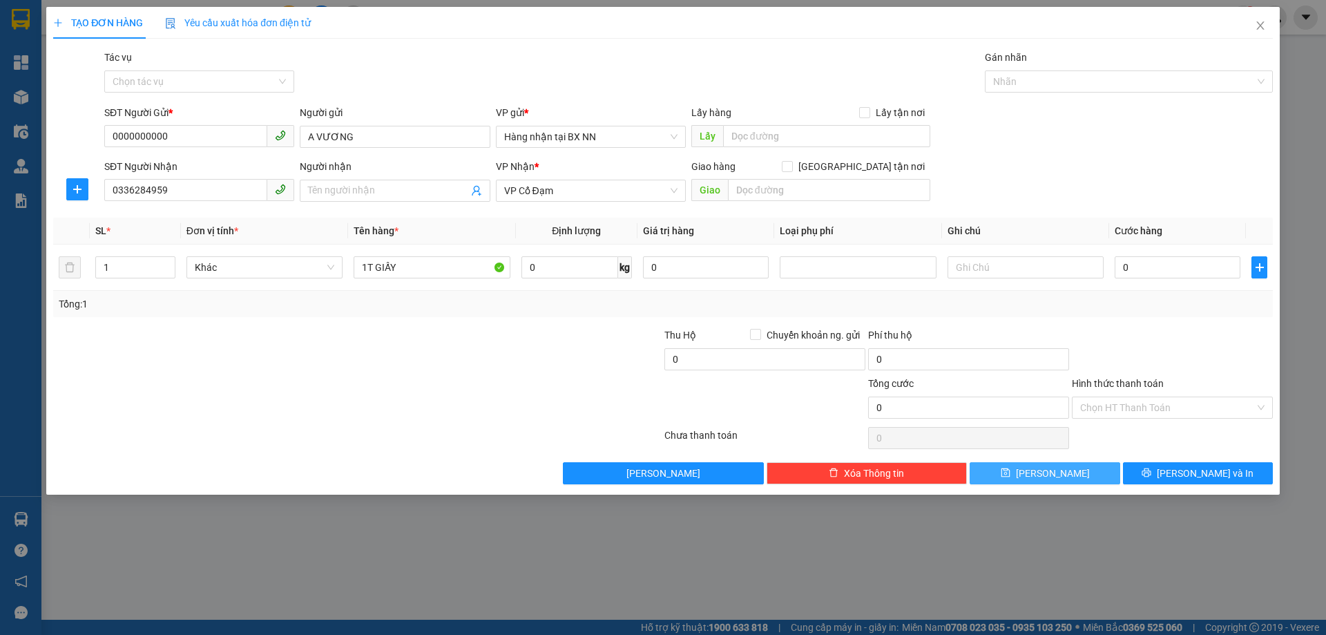
click at [1025, 476] on button "[PERSON_NAME]" at bounding box center [1045, 473] width 150 height 22
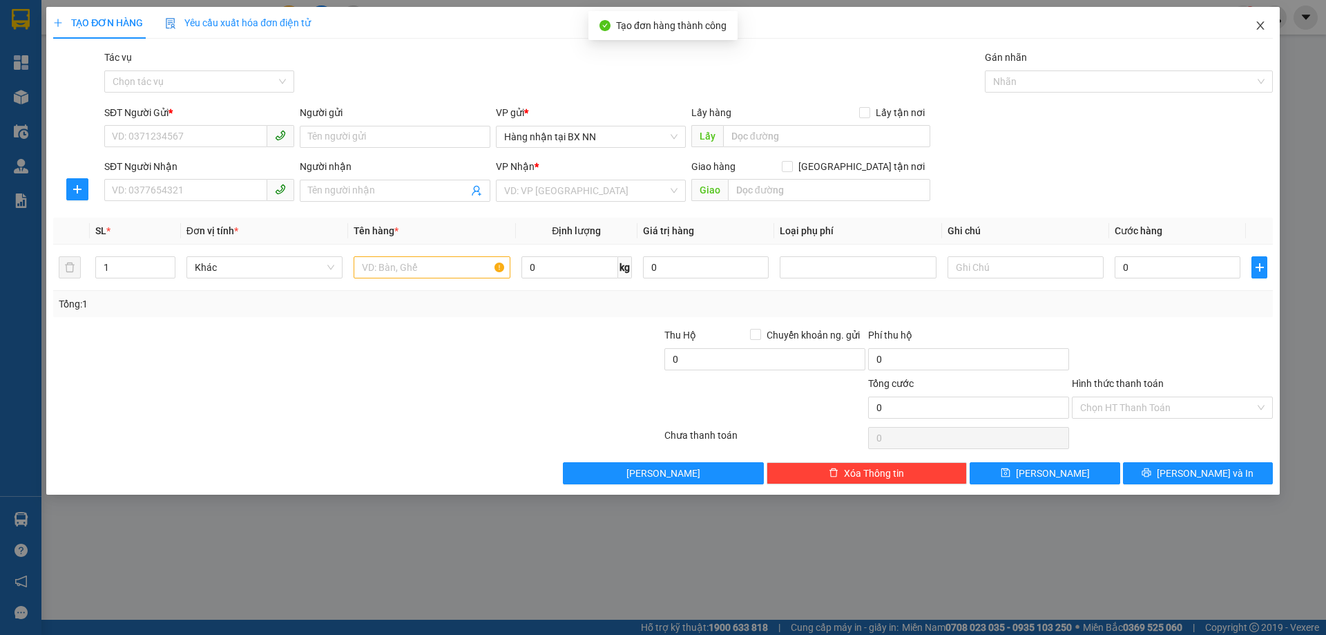
click at [1258, 28] on icon "close" at bounding box center [1260, 25] width 11 height 11
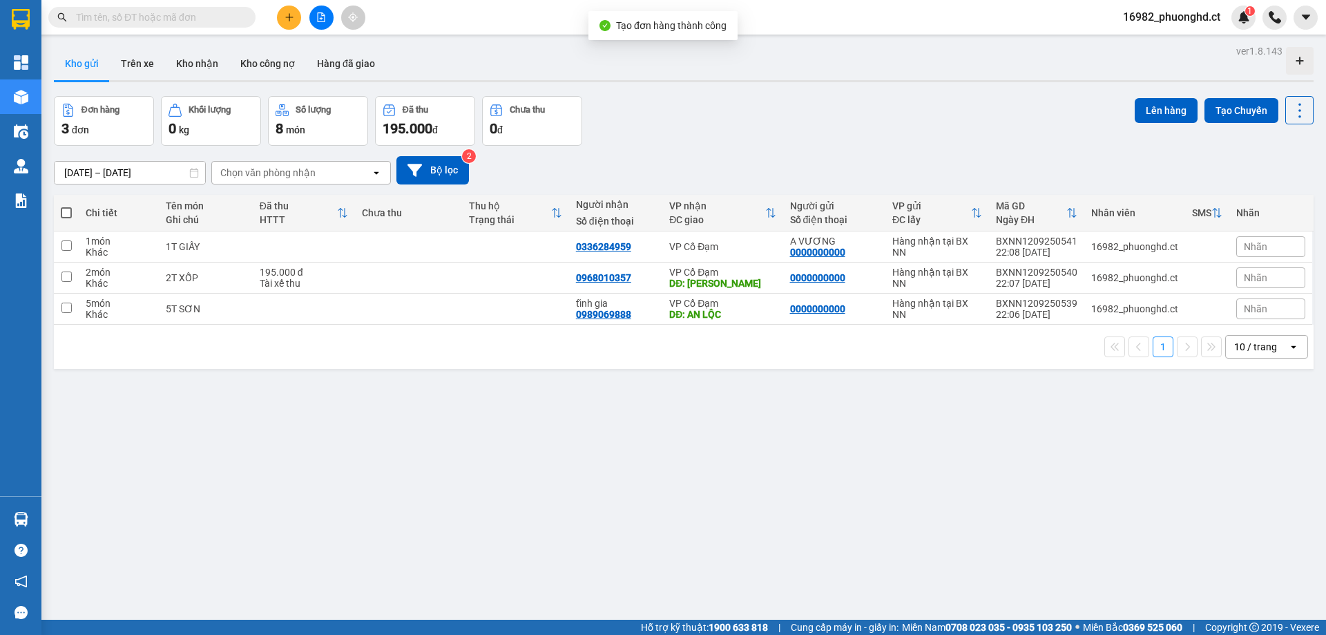
click at [66, 209] on span at bounding box center [66, 212] width 11 height 11
click at [66, 206] on input "checkbox" at bounding box center [66, 206] width 0 height 0
checkbox input "true"
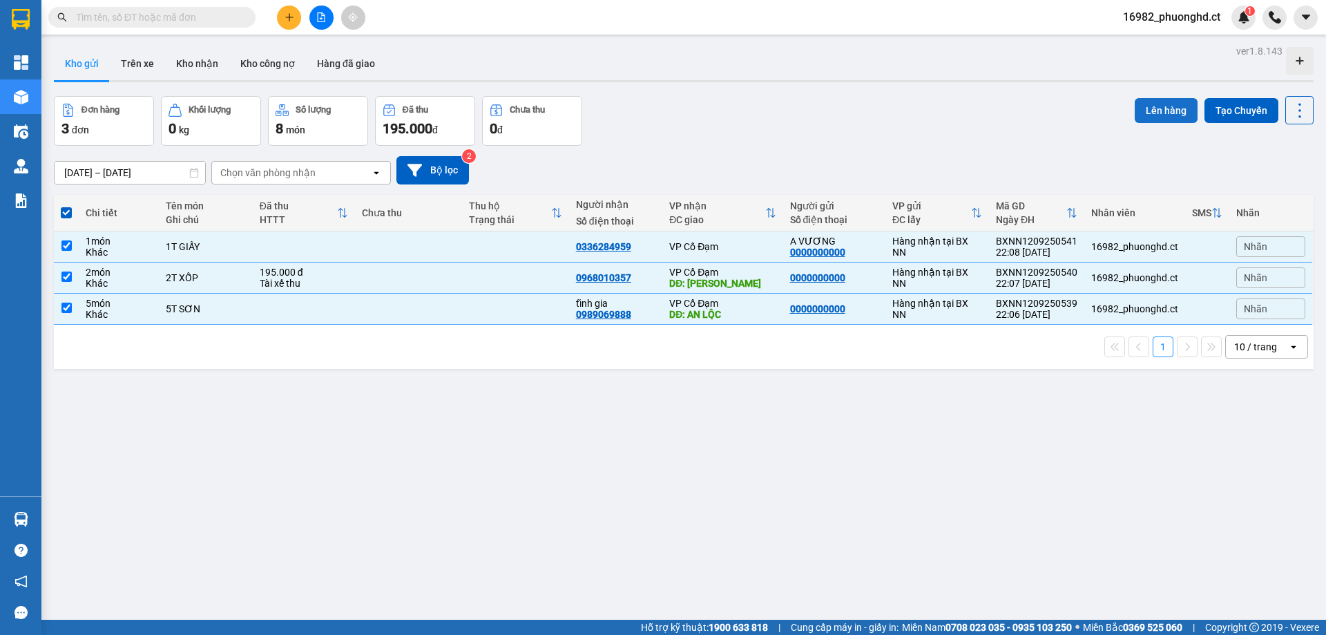
click at [1152, 106] on button "Lên hàng" at bounding box center [1166, 110] width 63 height 25
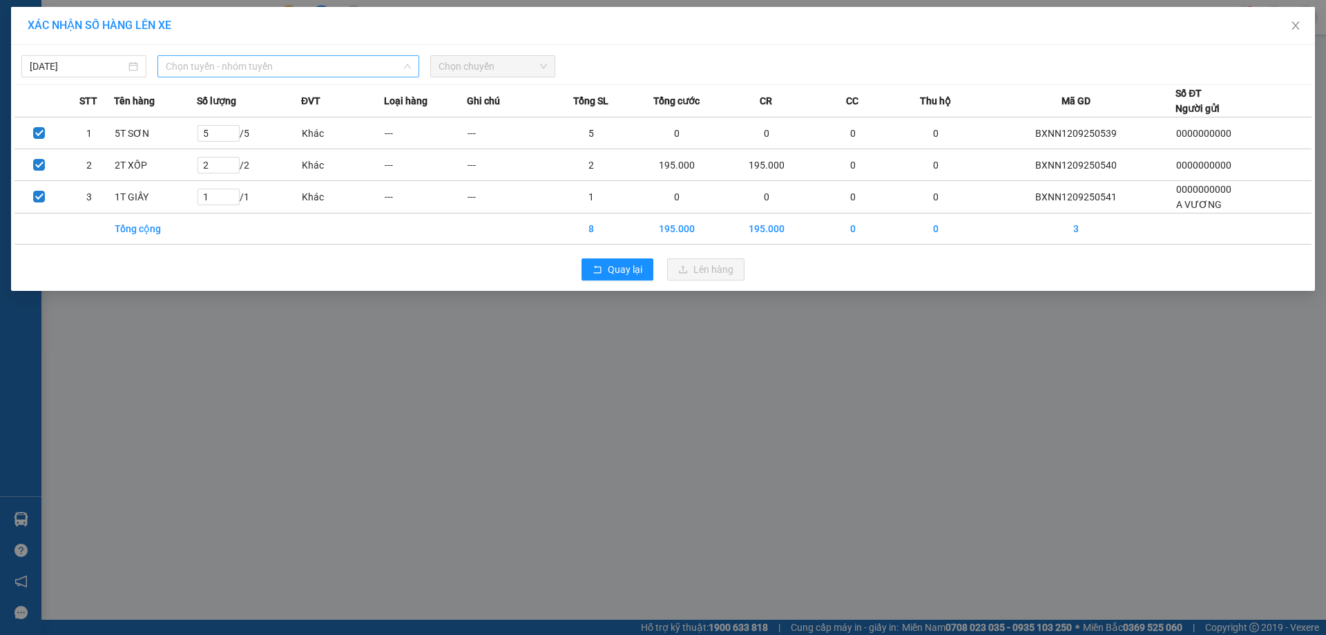
click at [253, 63] on span "Chọn tuyến - nhóm tuyến" at bounding box center [288, 66] width 245 height 21
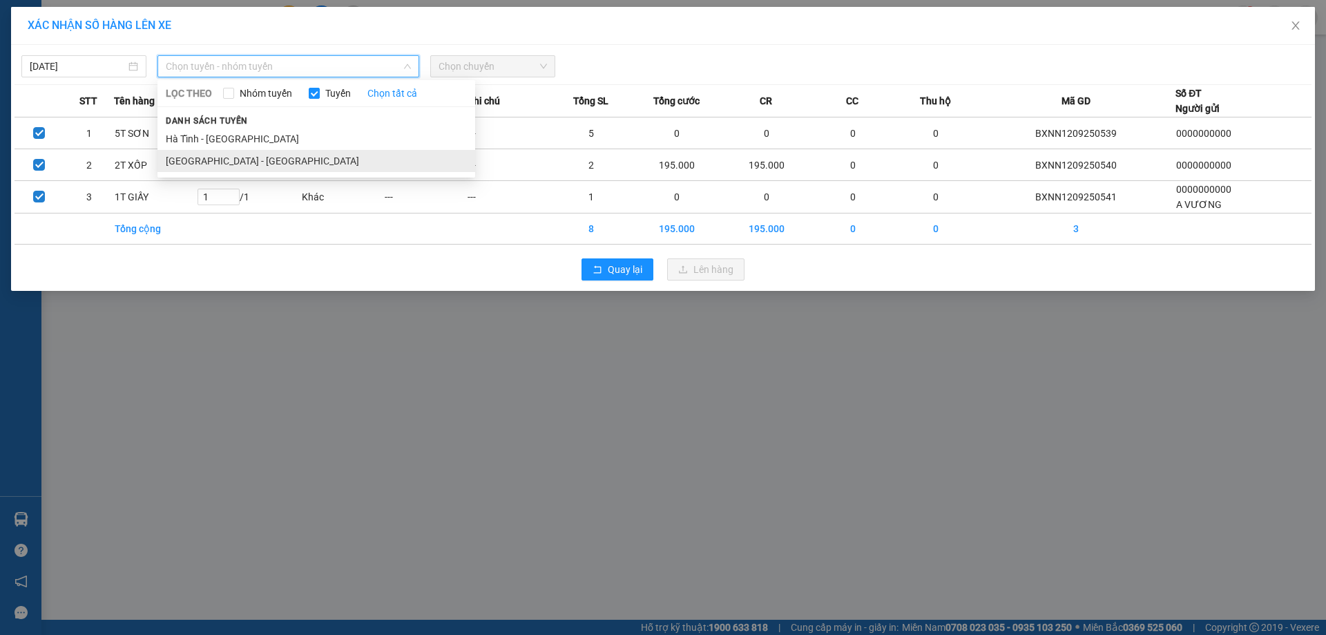
click at [251, 155] on li "[GEOGRAPHIC_DATA] - [GEOGRAPHIC_DATA]" at bounding box center [316, 161] width 318 height 22
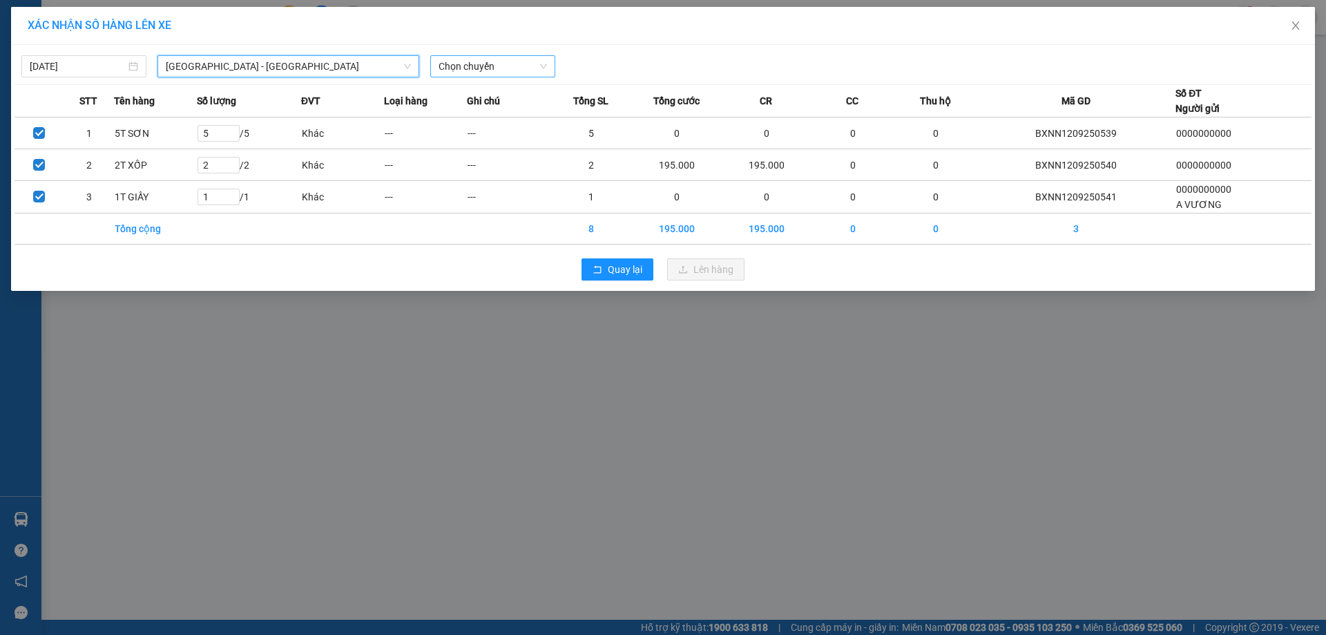
click at [455, 61] on span "Chọn chuyến" at bounding box center [493, 66] width 108 height 21
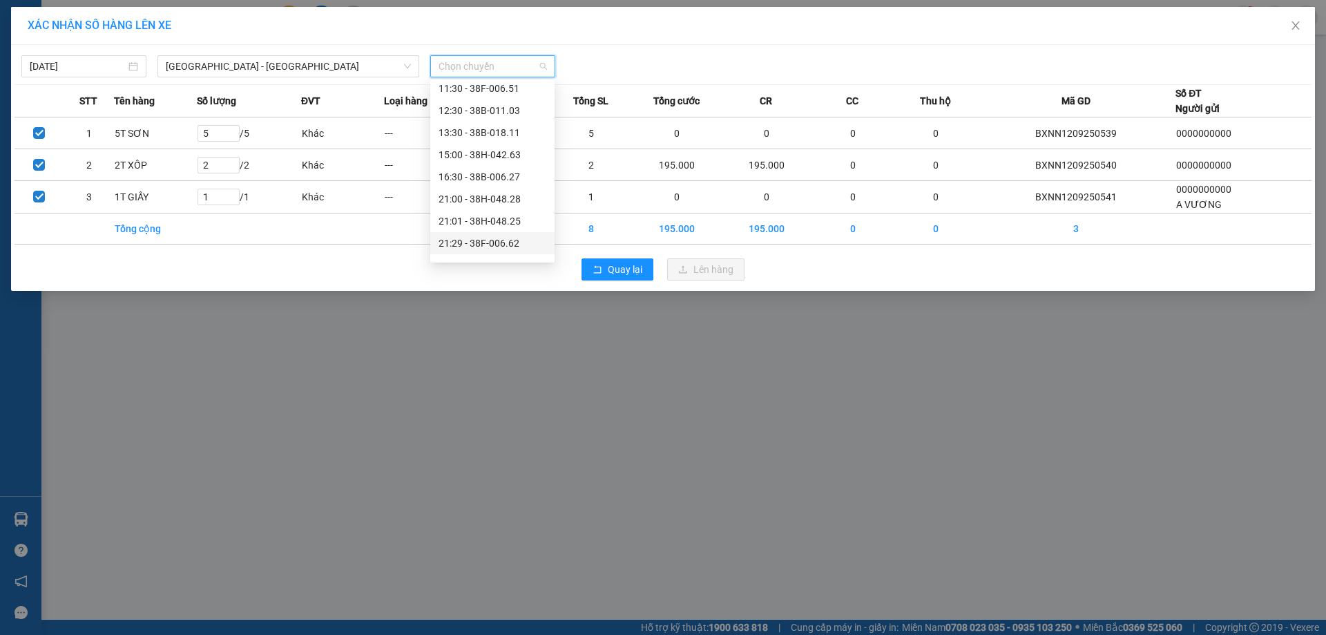
scroll to position [88, 0]
click at [493, 163] on div "21:00 - 38H-048.28" at bounding box center [493, 160] width 108 height 15
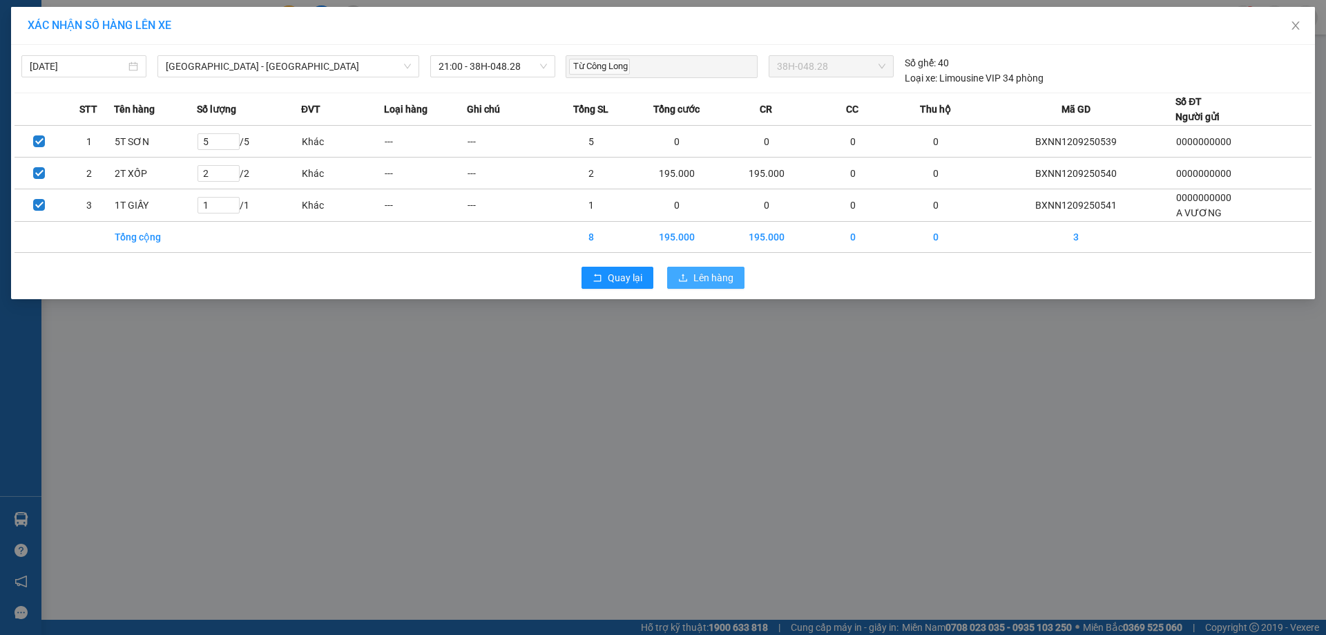
click at [705, 287] on button "Lên hàng" at bounding box center [705, 278] width 77 height 22
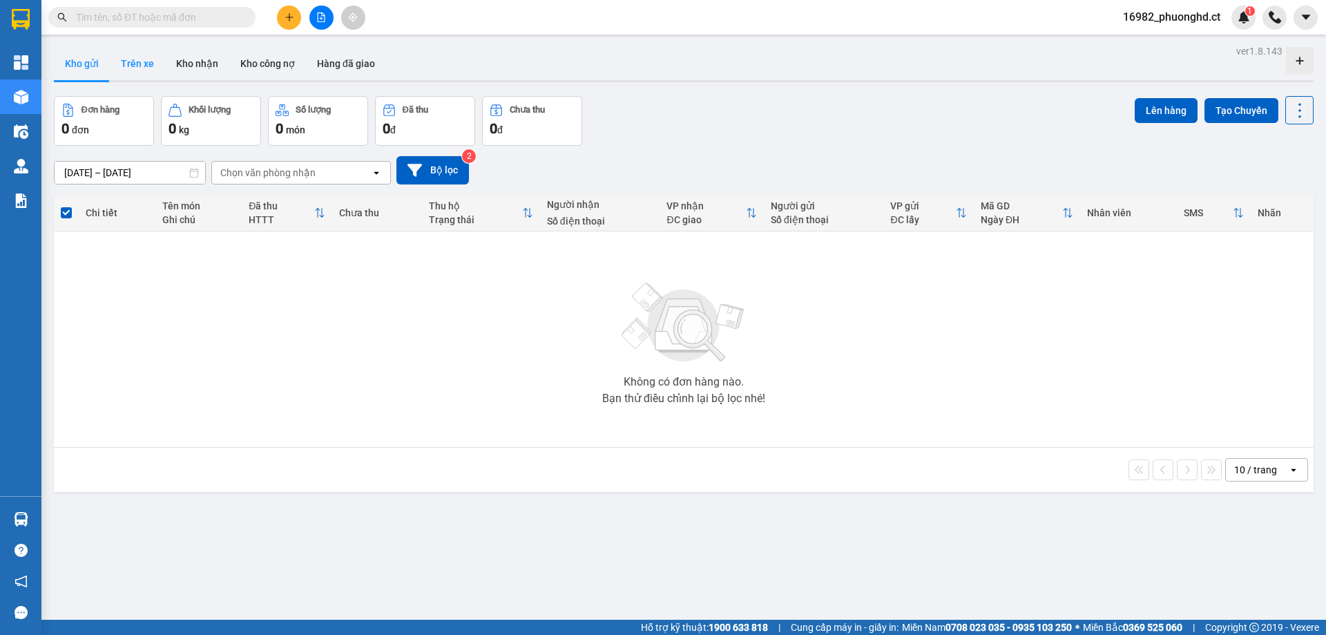
click at [146, 62] on button "Trên xe" at bounding box center [137, 63] width 55 height 33
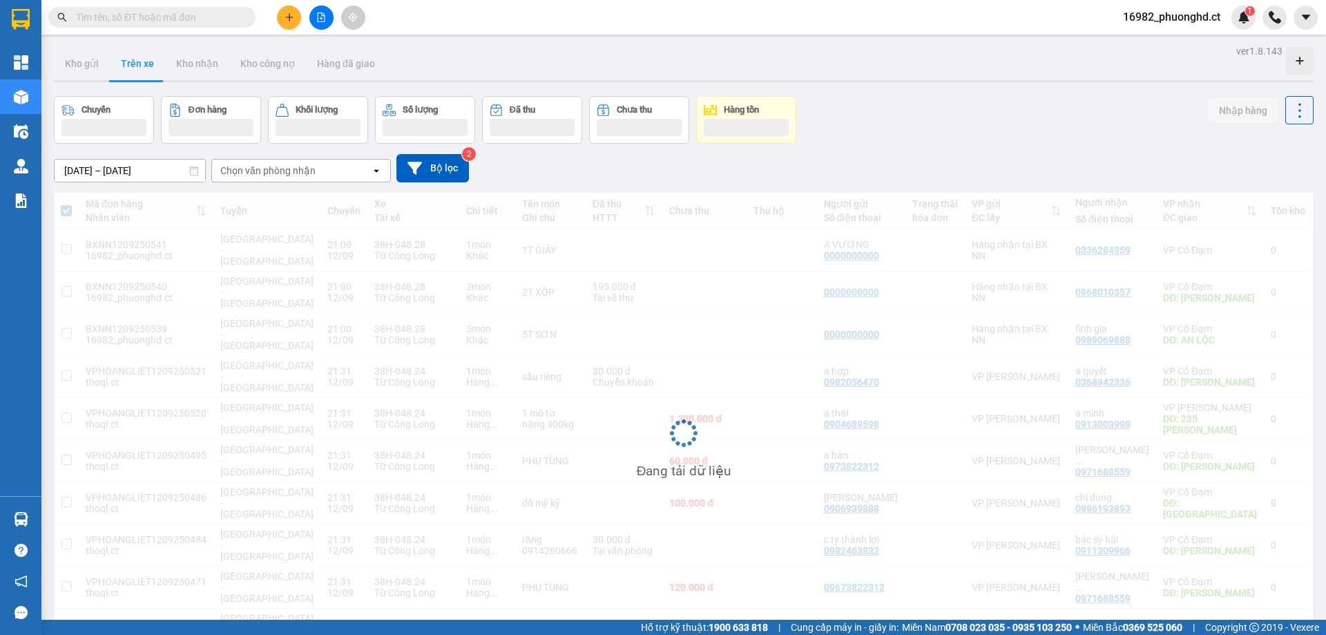
click at [238, 165] on div "Chọn văn phòng nhận" at bounding box center [267, 171] width 95 height 14
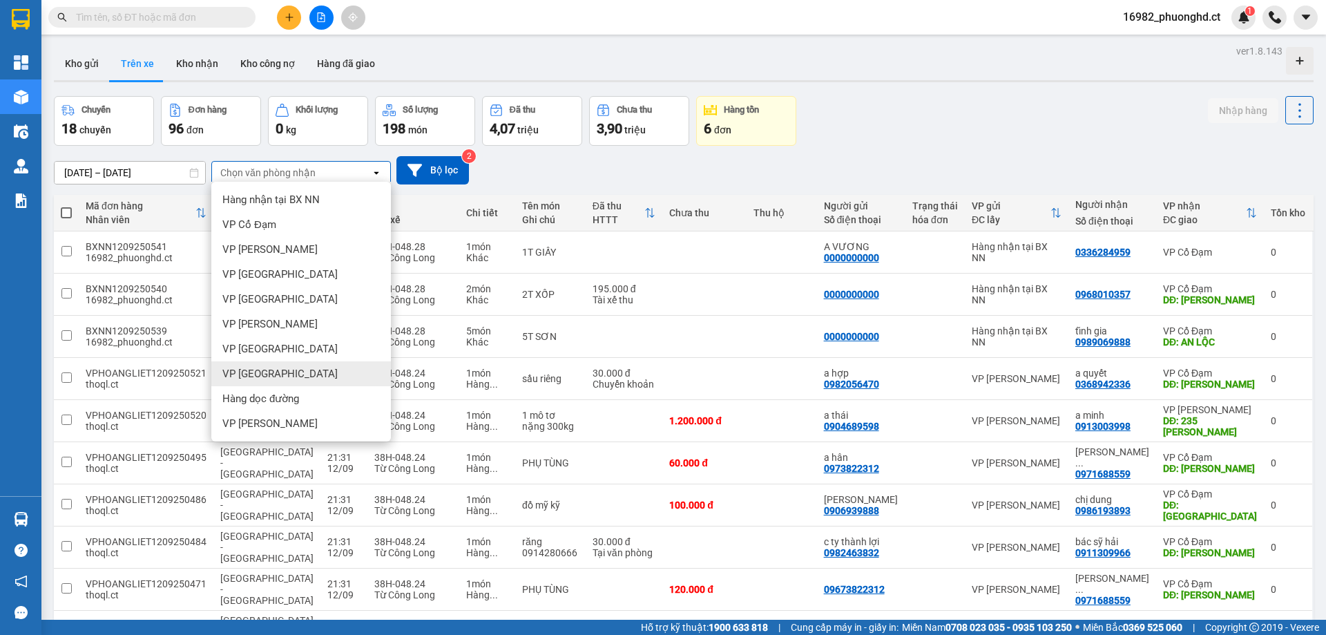
click at [254, 370] on span "VP [GEOGRAPHIC_DATA]" at bounding box center [279, 374] width 115 height 14
